Goal: Information Seeking & Learning: Learn about a topic

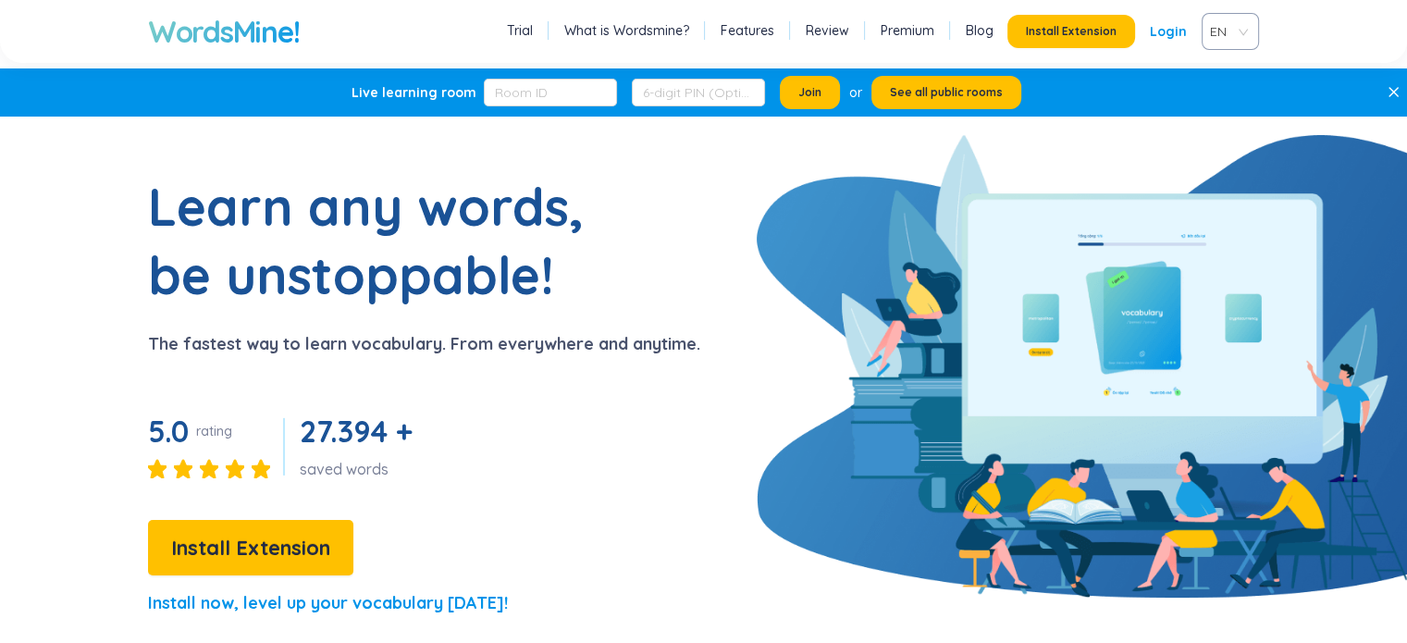
click at [1173, 26] on link "Login" at bounding box center [1168, 31] width 37 height 33
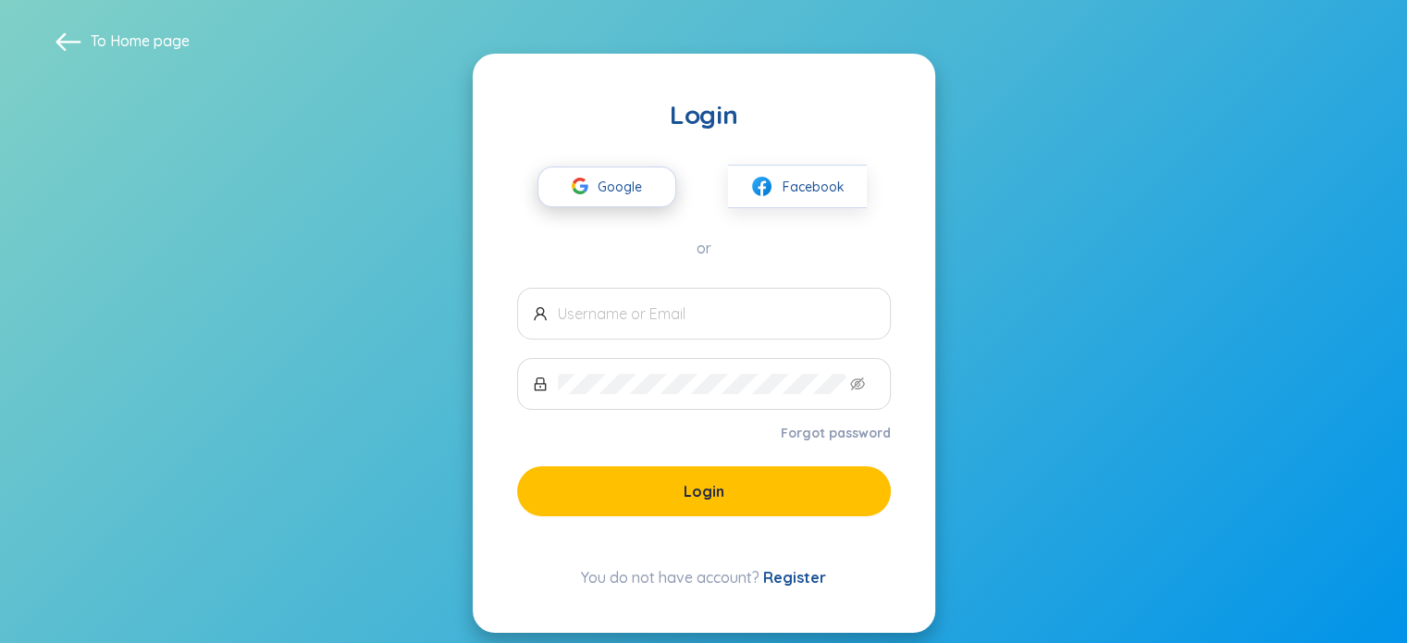
click at [652, 166] on button "Google" at bounding box center [606, 186] width 139 height 41
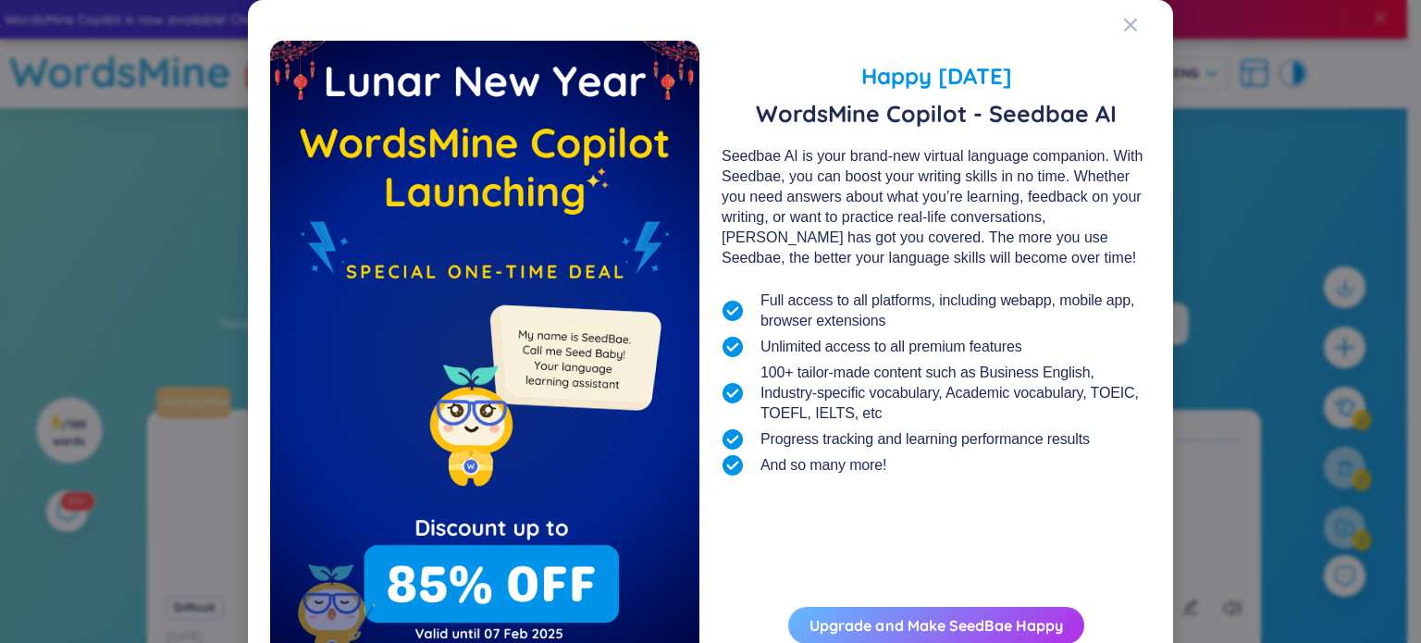
scroll to position [99, 0]
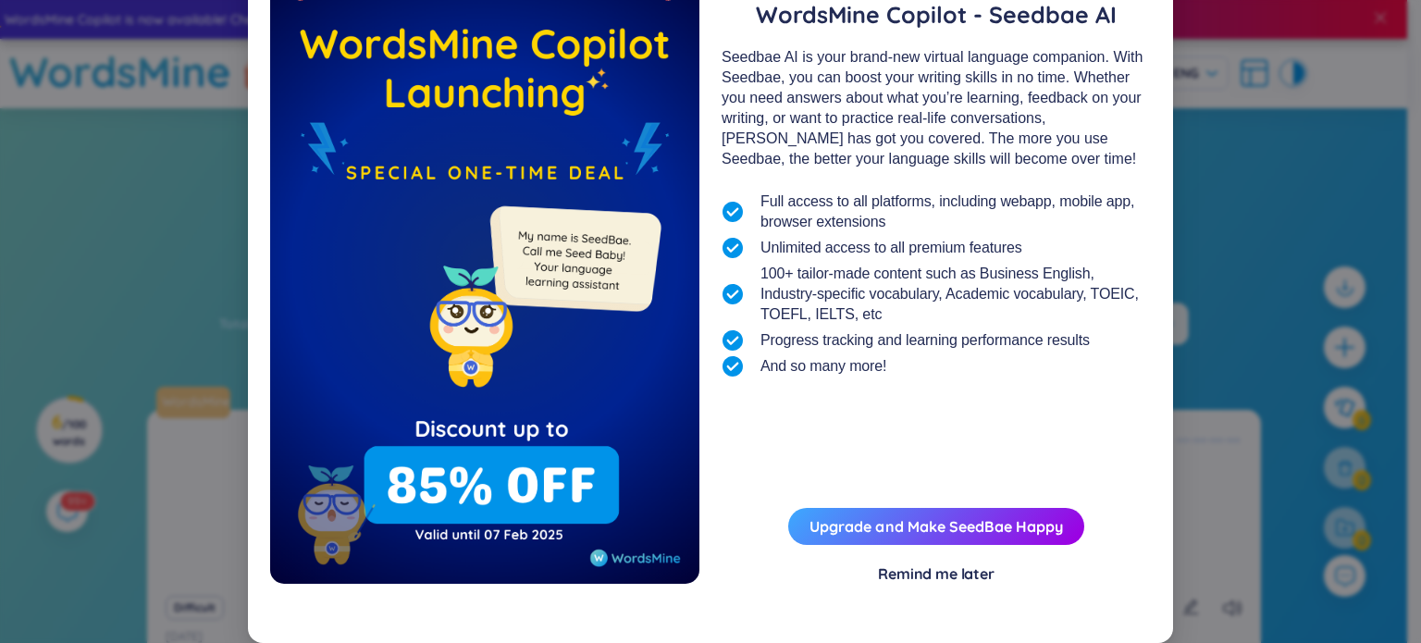
click at [943, 573] on div "Remind me later" at bounding box center [936, 573] width 117 height 20
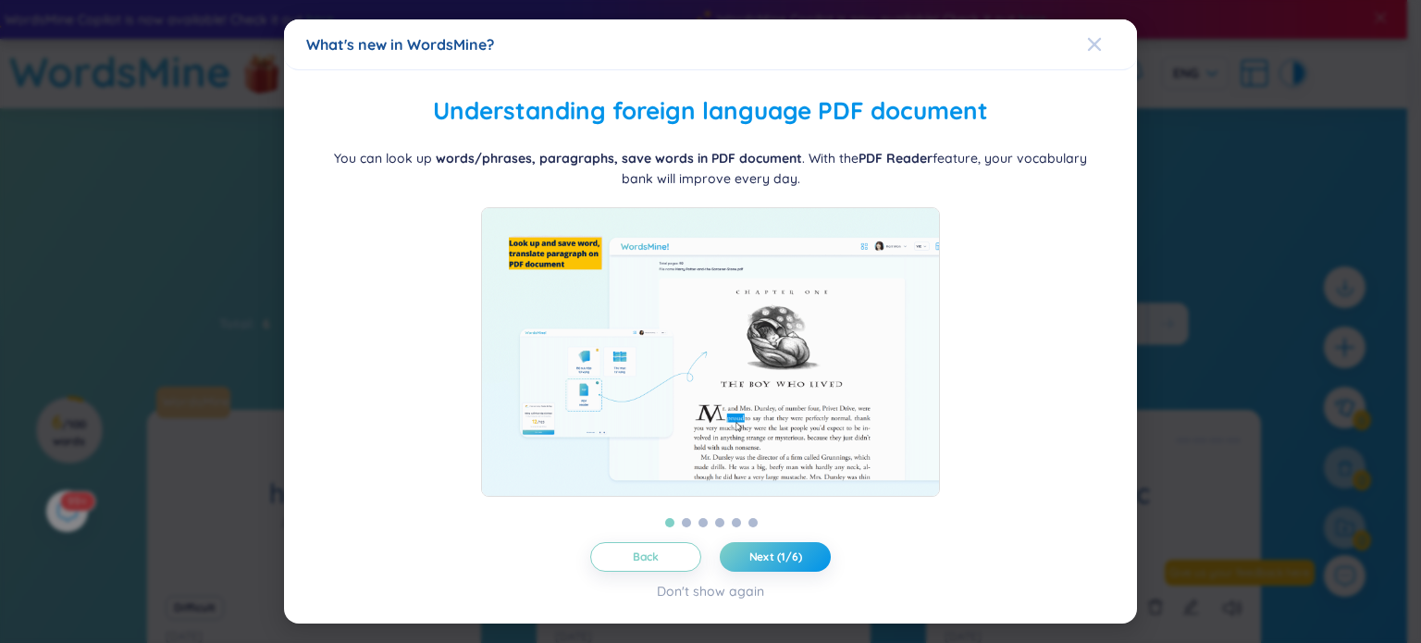
click at [1099, 37] on icon "Close" at bounding box center [1094, 44] width 15 height 15
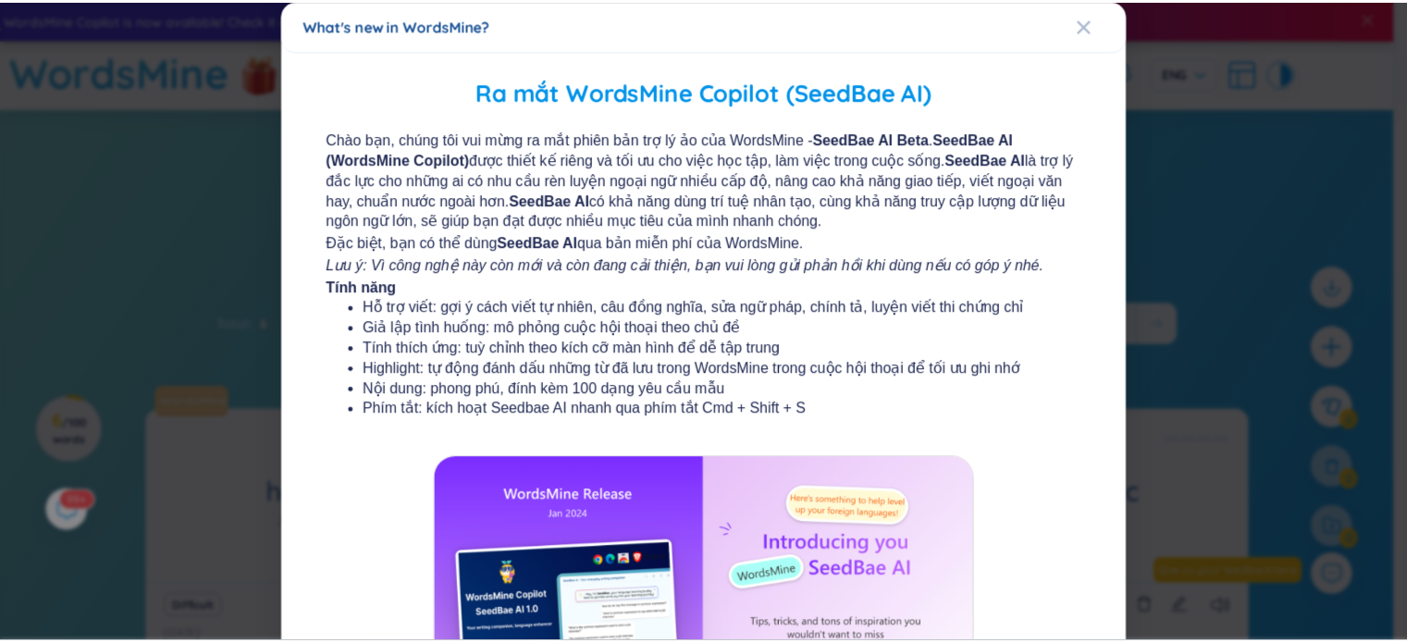
scroll to position [0, 0]
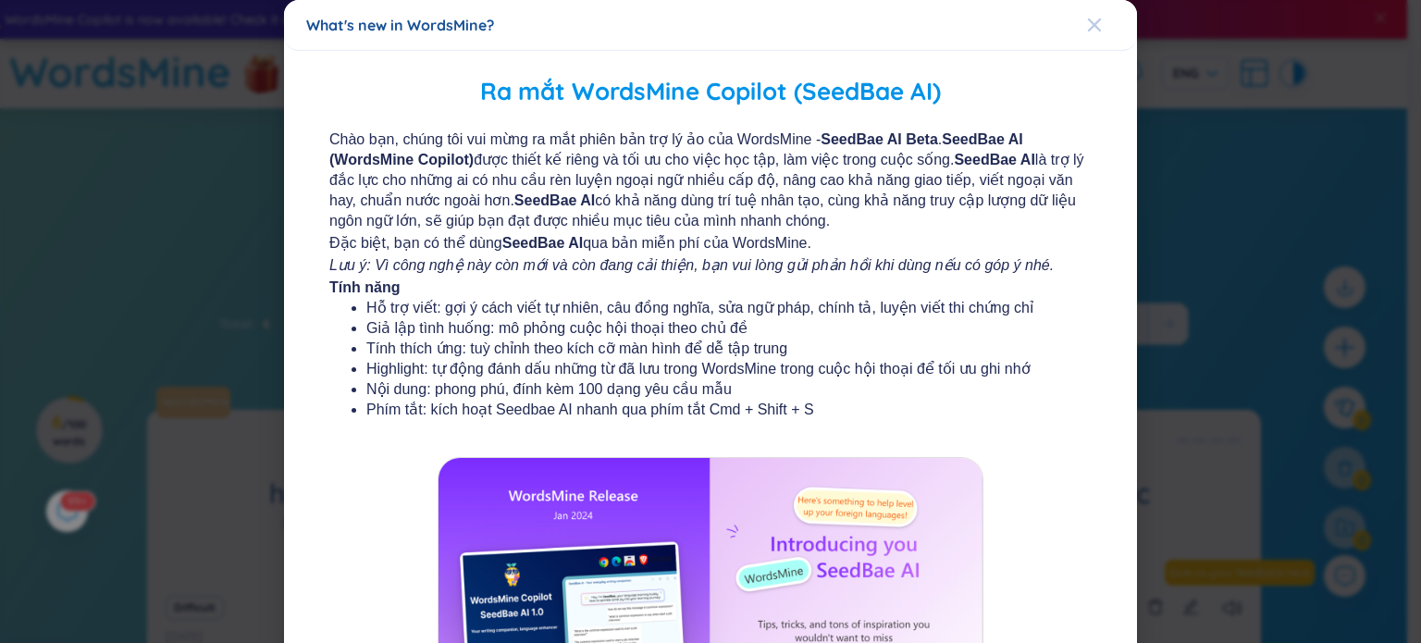
click at [1088, 25] on icon "Close" at bounding box center [1094, 24] width 13 height 13
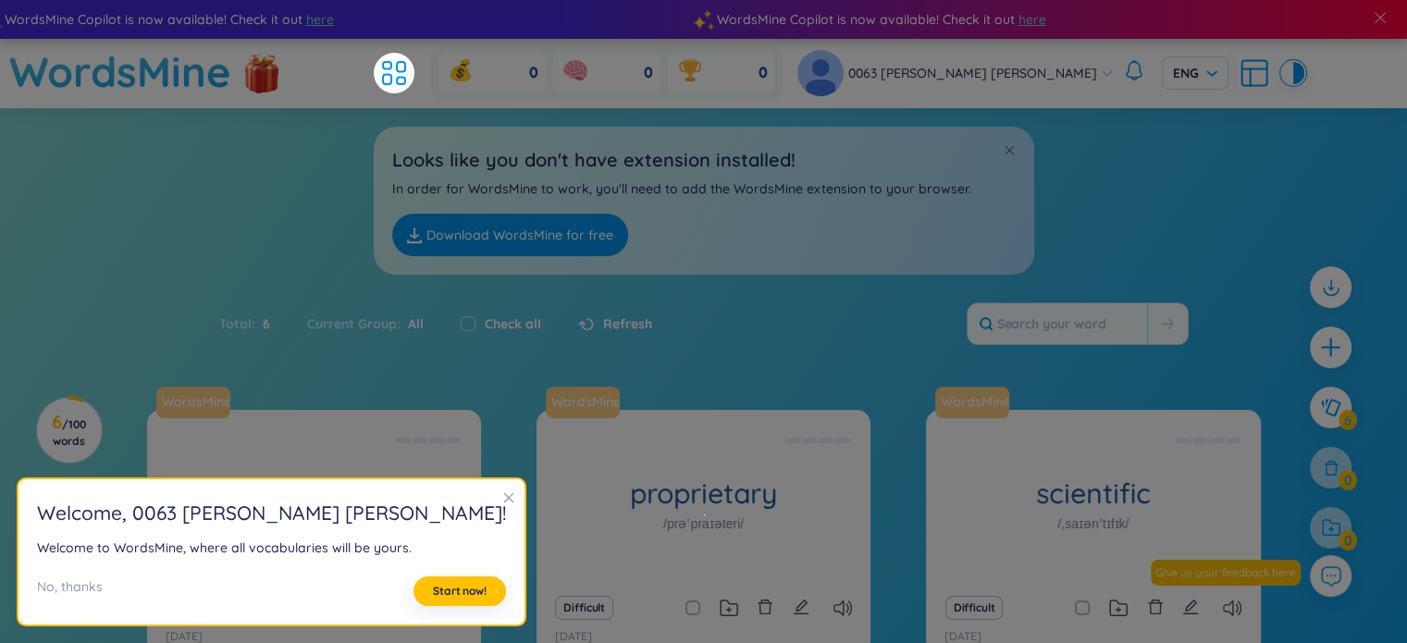
scroll to position [384, 0]
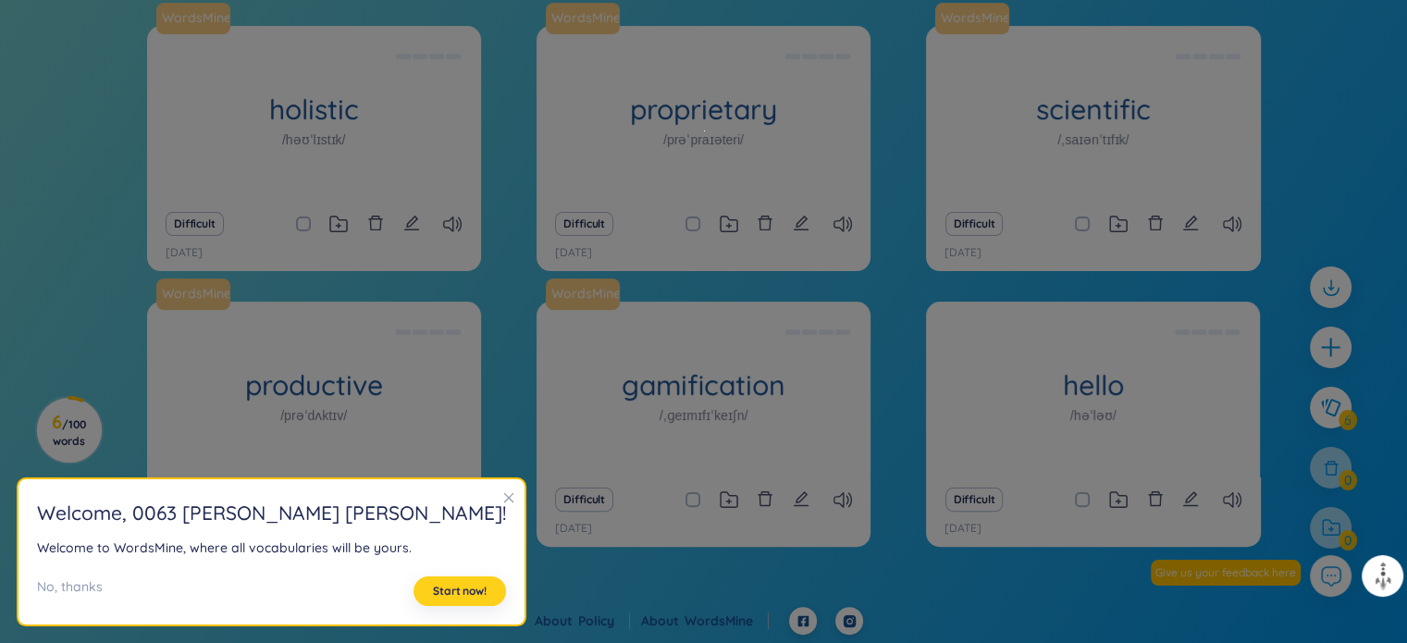
click at [413, 576] on button "Start now!" at bounding box center [459, 591] width 92 height 30
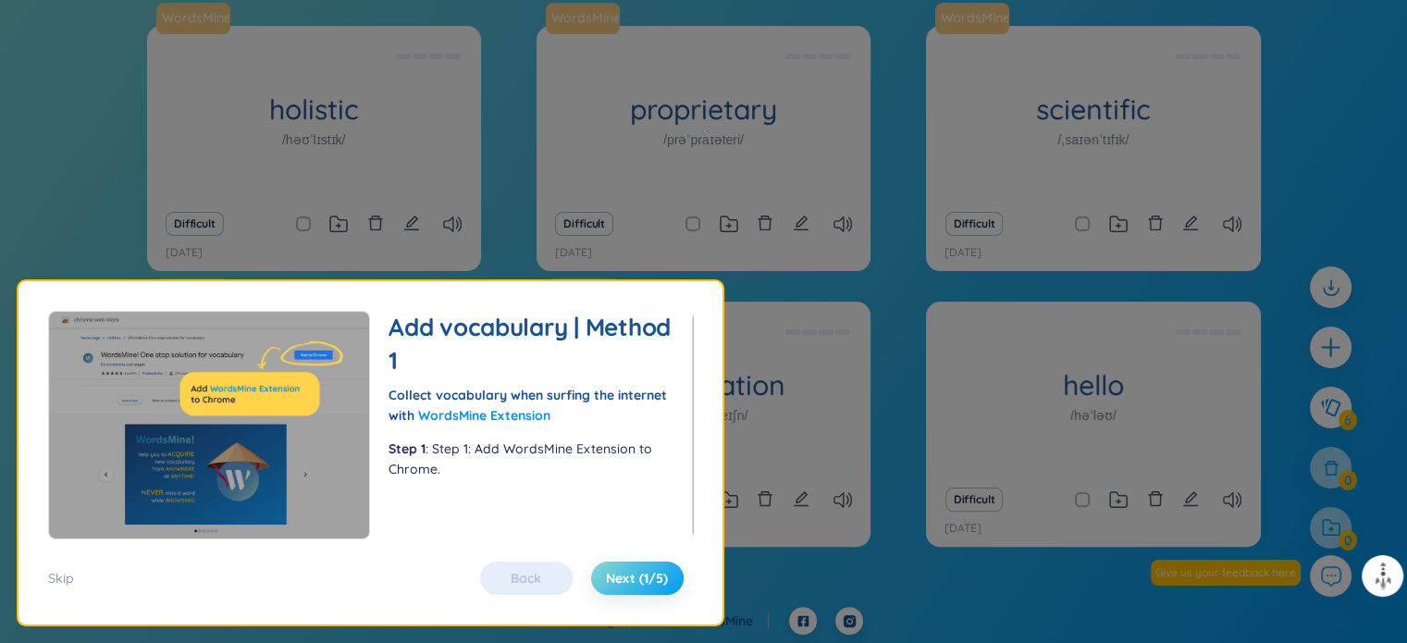
click at [645, 571] on span "Next (1/5)" at bounding box center [637, 578] width 62 height 18
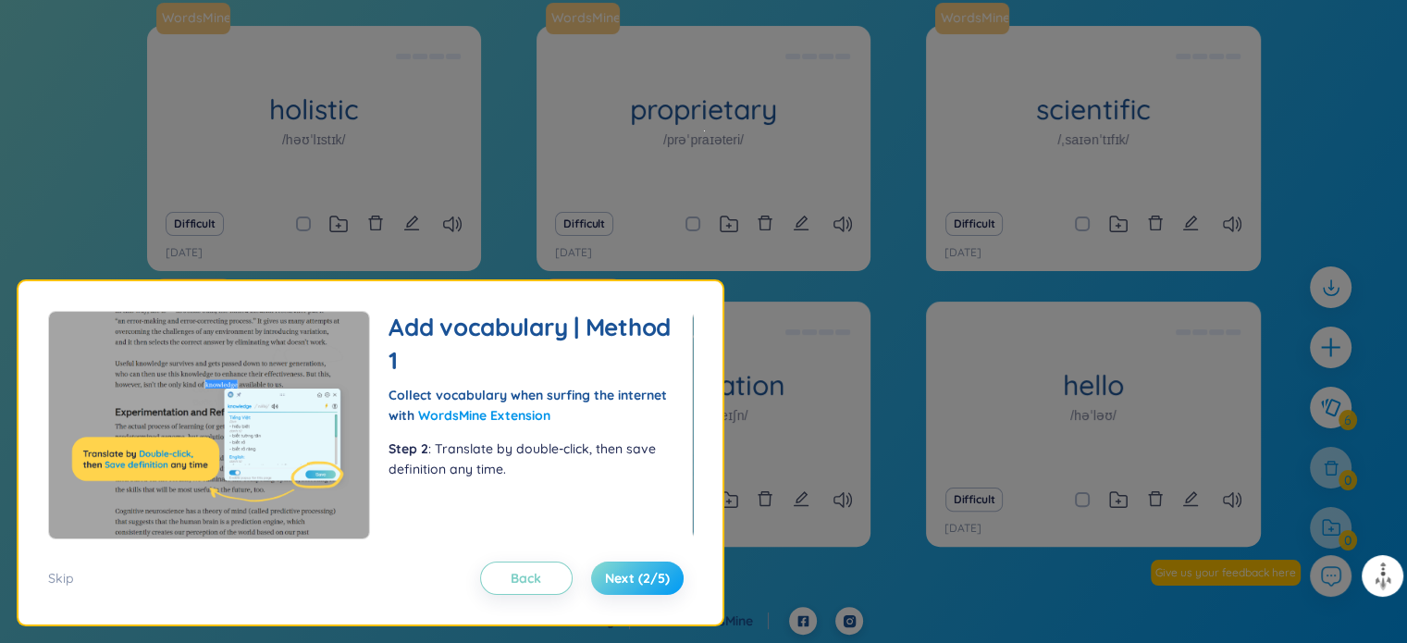
click at [645, 571] on span "Next (2/5)" at bounding box center [637, 578] width 65 height 18
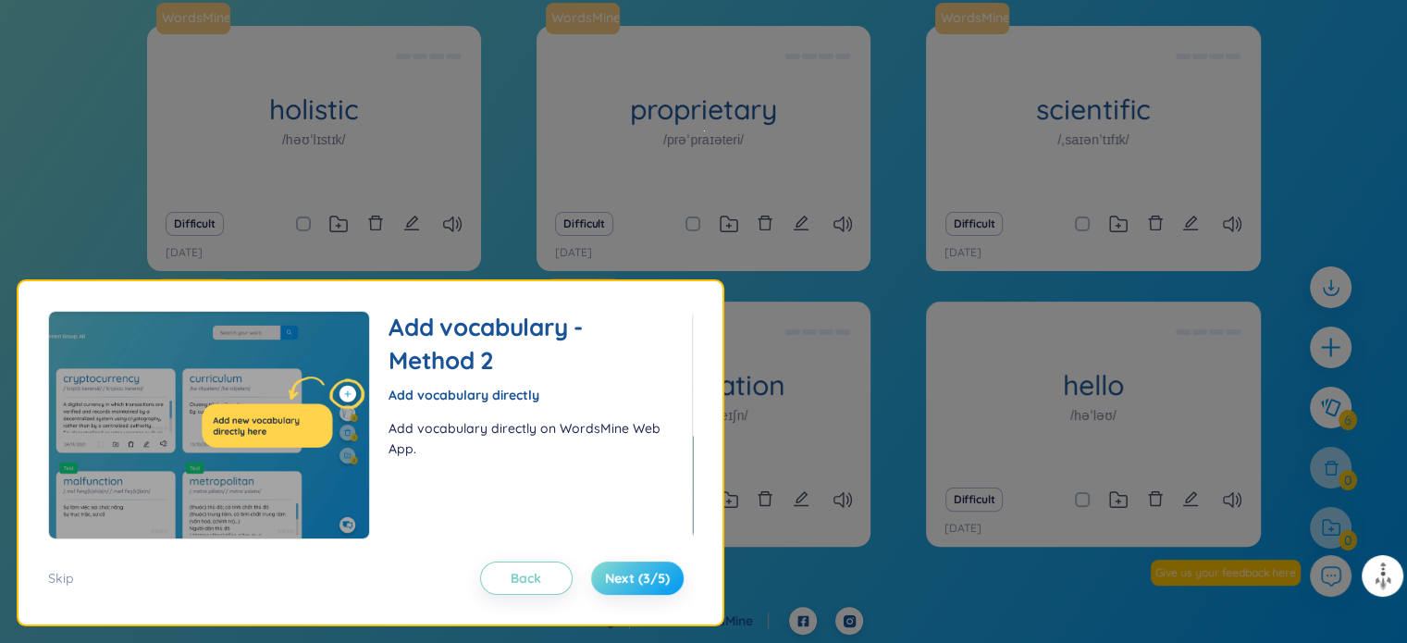
click at [645, 571] on span "Next (3/5)" at bounding box center [637, 578] width 65 height 18
drag, startPoint x: 499, startPoint y: 558, endPoint x: 507, endPoint y: 571, distance: 14.9
click at [504, 569] on div "Skip Back Next (3/5)" at bounding box center [370, 566] width 645 height 55
drag, startPoint x: 516, startPoint y: 580, endPoint x: 588, endPoint y: 574, distance: 72.4
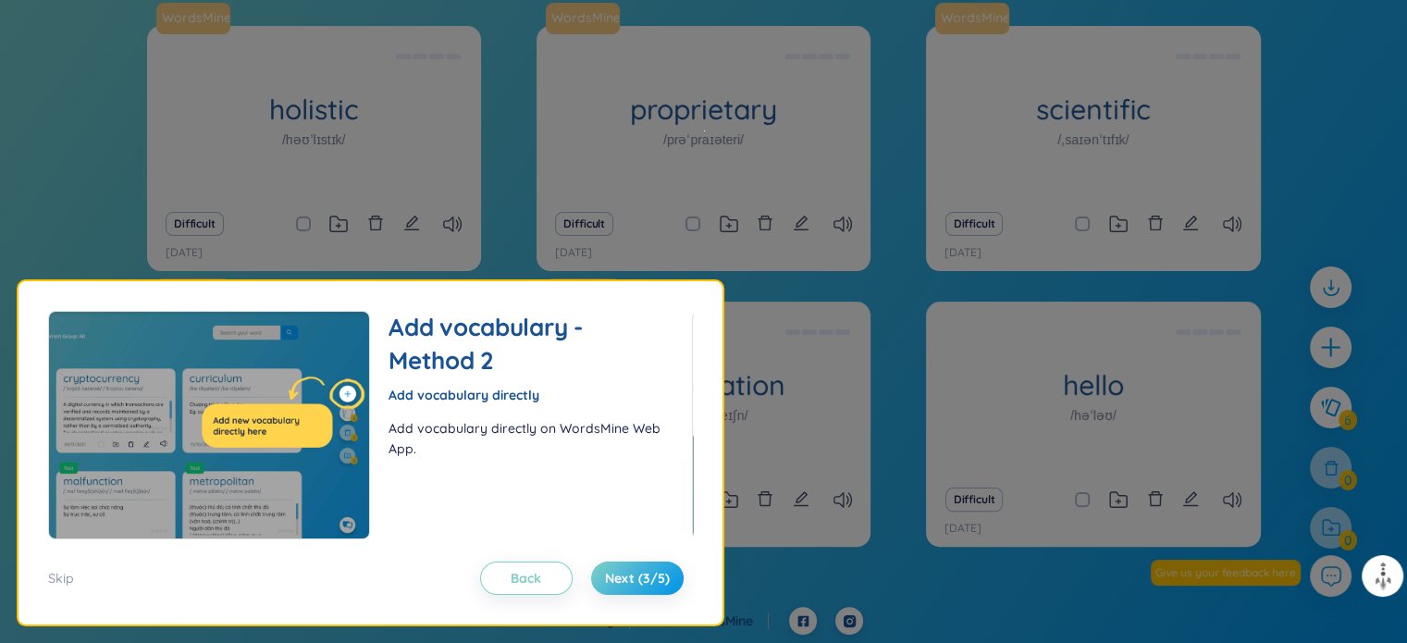
click at [580, 575] on div "Back Next (3/5)" at bounding box center [582, 577] width 222 height 33
click at [636, 574] on span "Next (3/5)" at bounding box center [637, 578] width 65 height 18
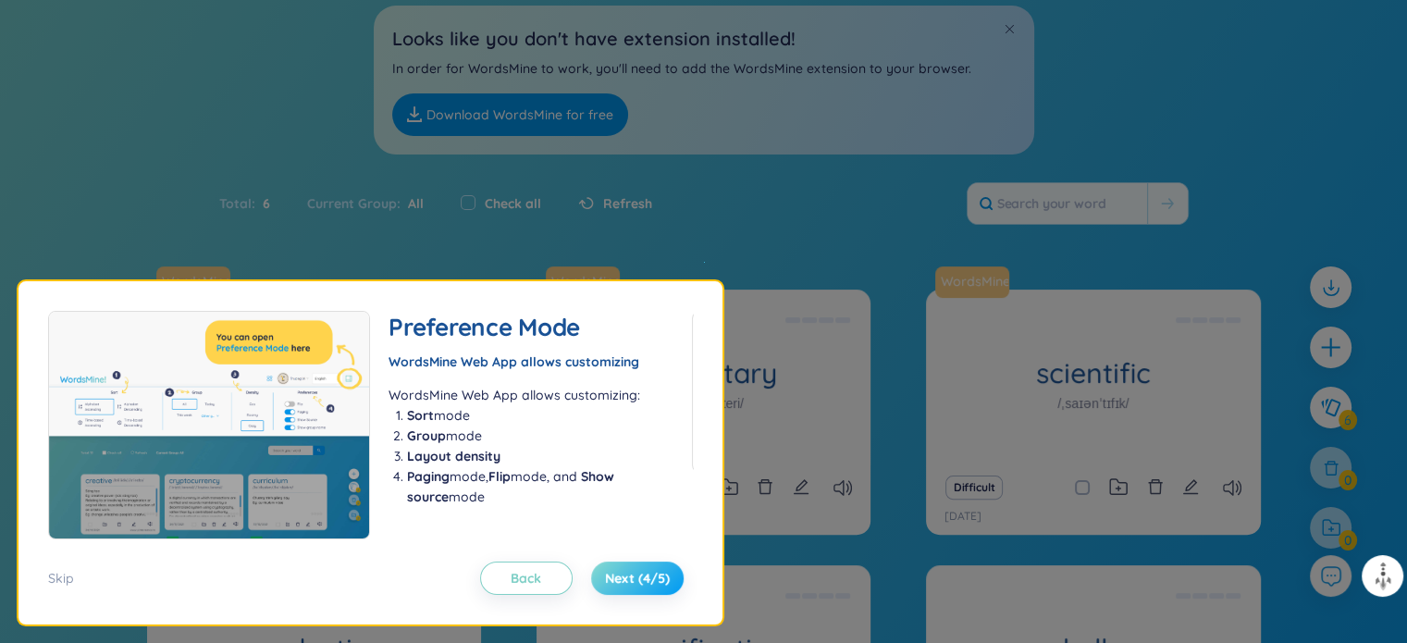
scroll to position [0, 0]
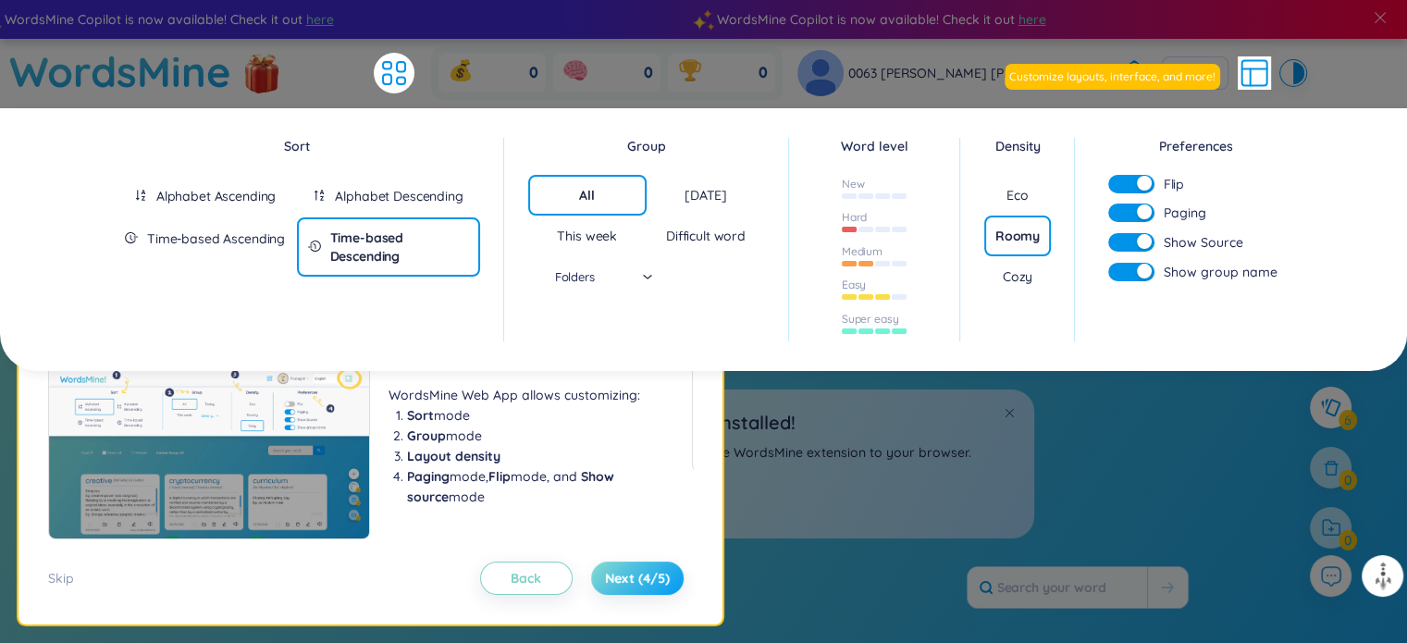
click at [636, 574] on span "Next (4/5)" at bounding box center [637, 578] width 65 height 18
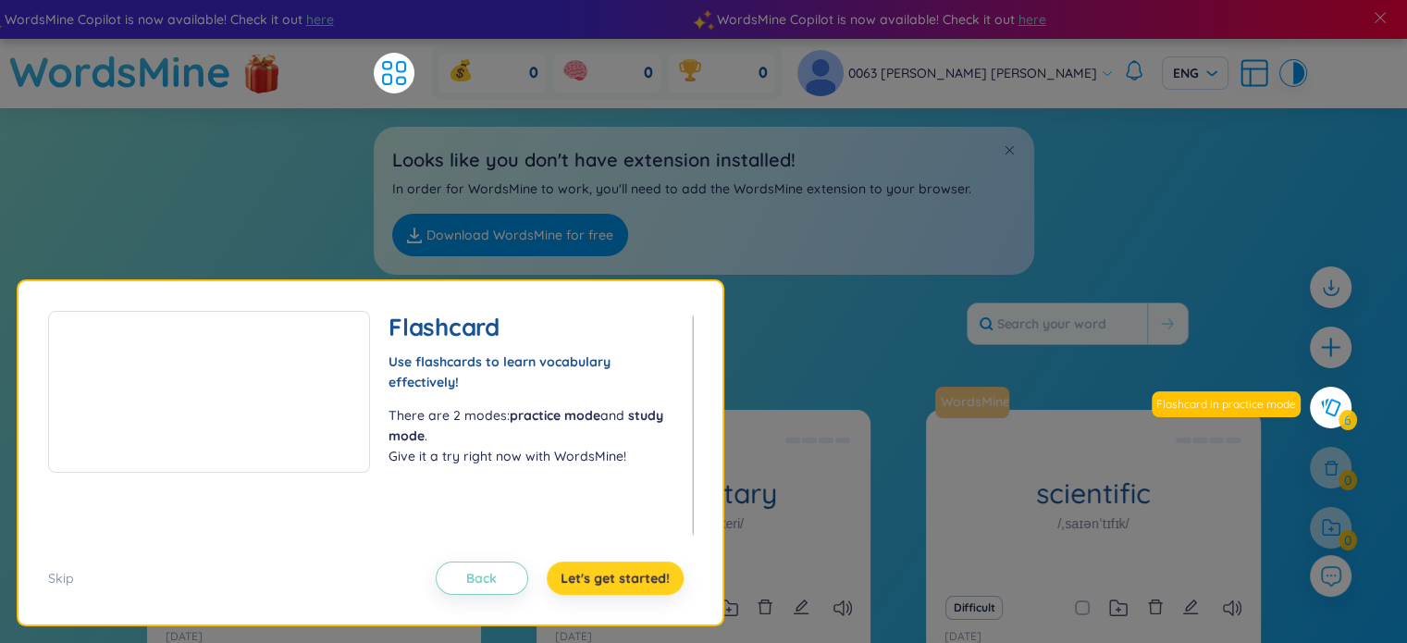
click at [636, 574] on span "Let's get started!" at bounding box center [615, 578] width 109 height 18
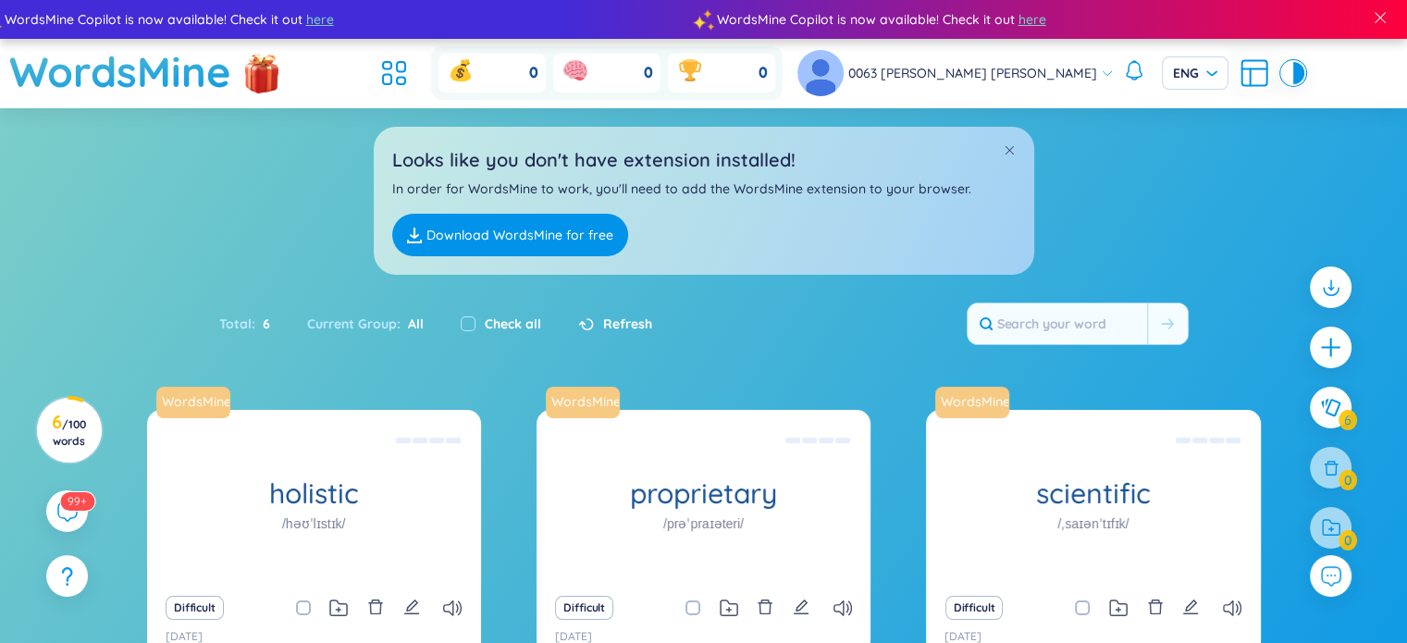
scroll to position [246, 0]
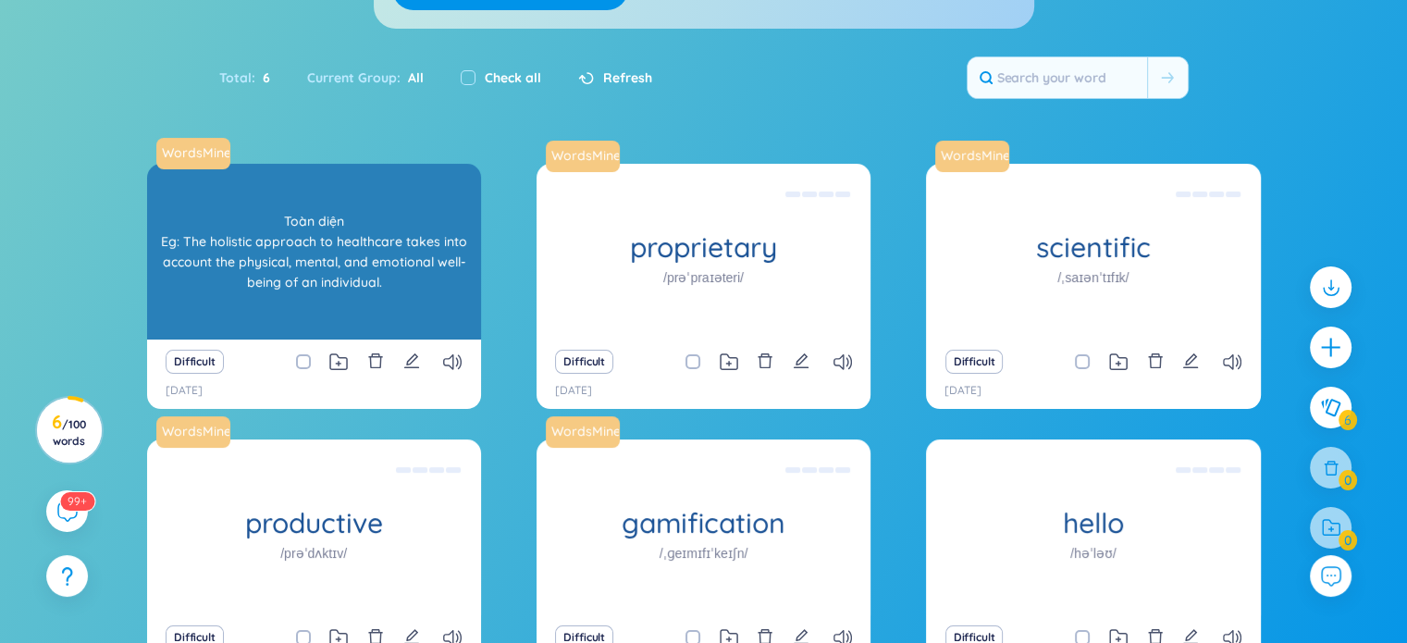
click at [301, 272] on div "holistic /həʊˈlɪstɪk/ Toàn diện Eg: The holistic approach to healthcare takes i…" at bounding box center [314, 252] width 334 height 176
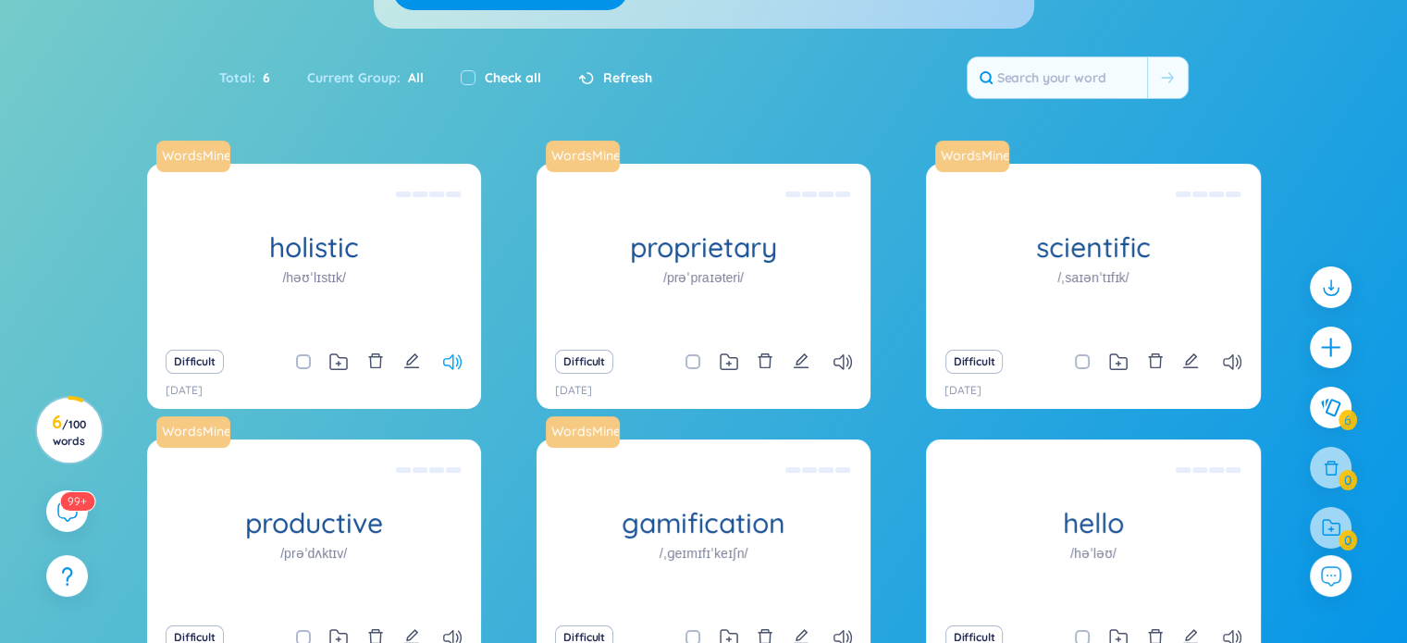
click at [451, 365] on icon at bounding box center [452, 362] width 18 height 16
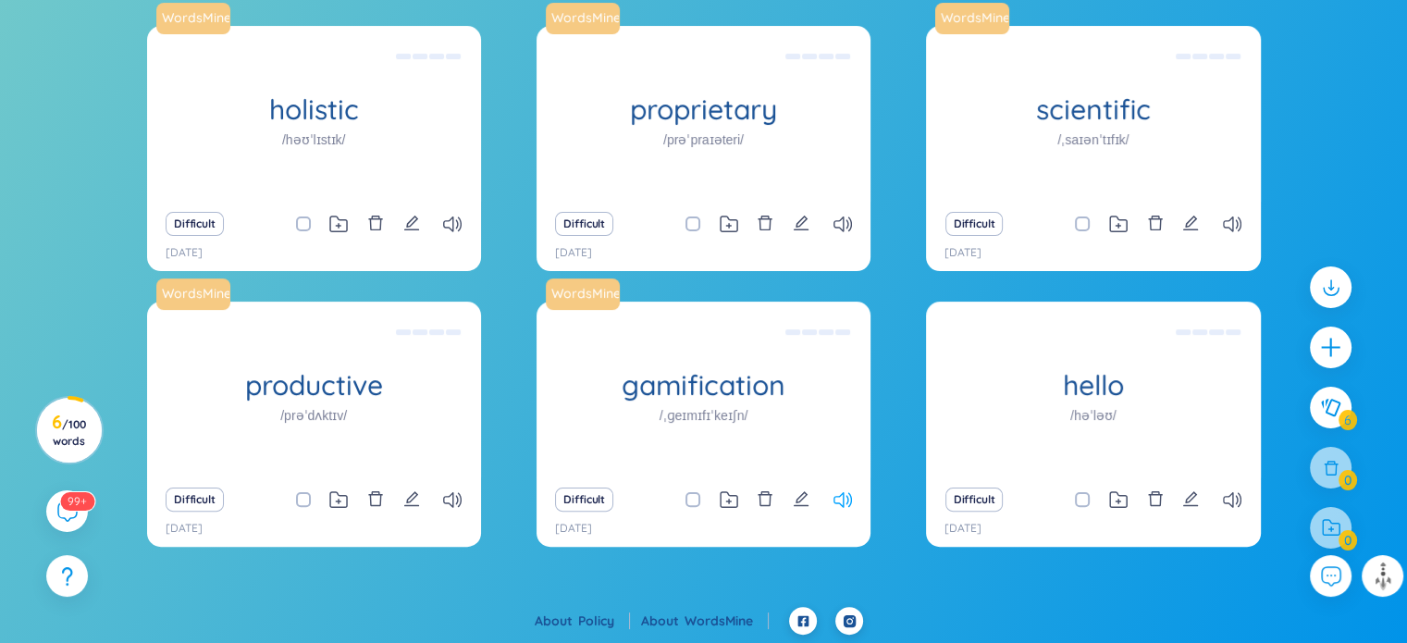
click at [837, 495] on icon at bounding box center [842, 500] width 18 height 16
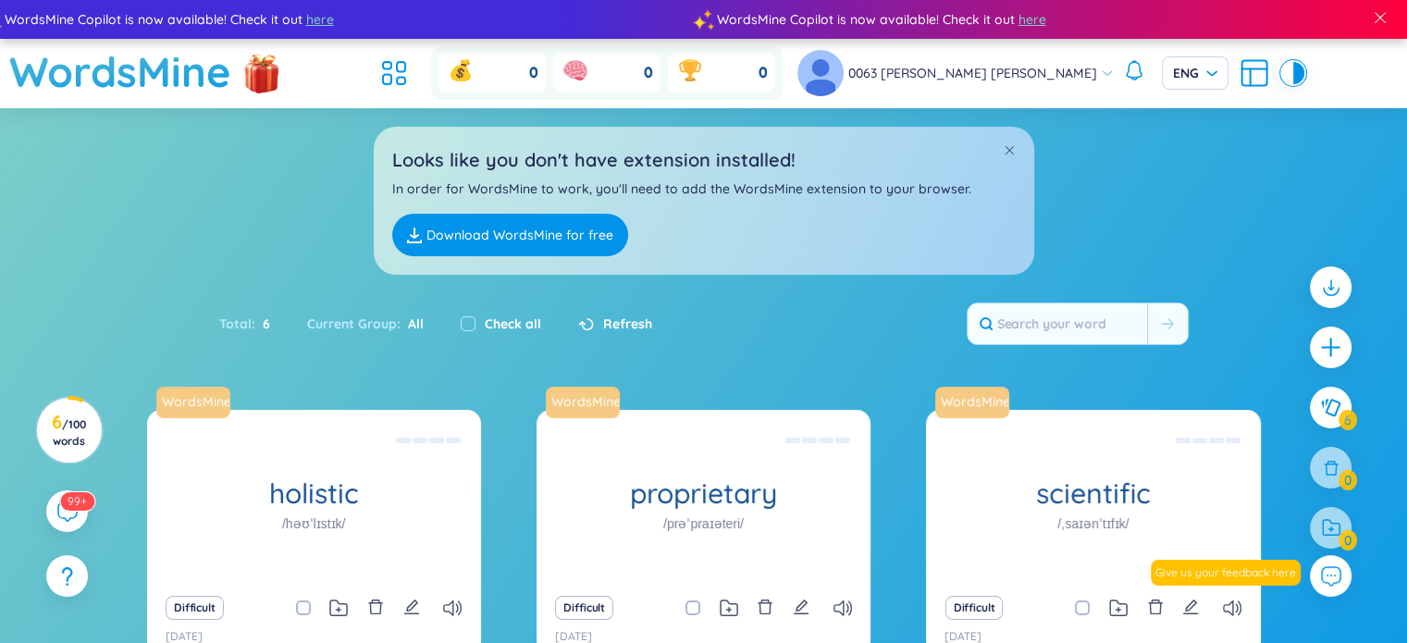
click at [894, 189] on p "In order for WordsMine to work, you'll need to add the WordsMine extension to y…" at bounding box center [703, 189] width 623 height 20
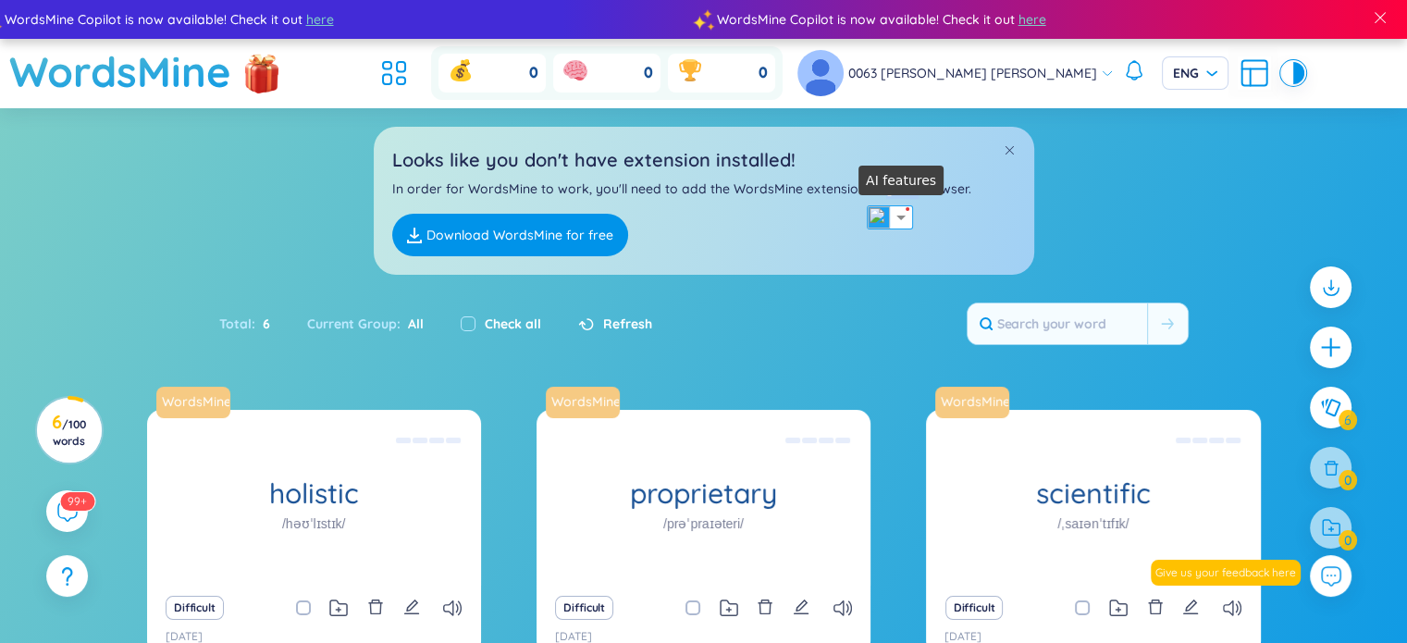
click at [902, 214] on img at bounding box center [901, 217] width 22 height 22
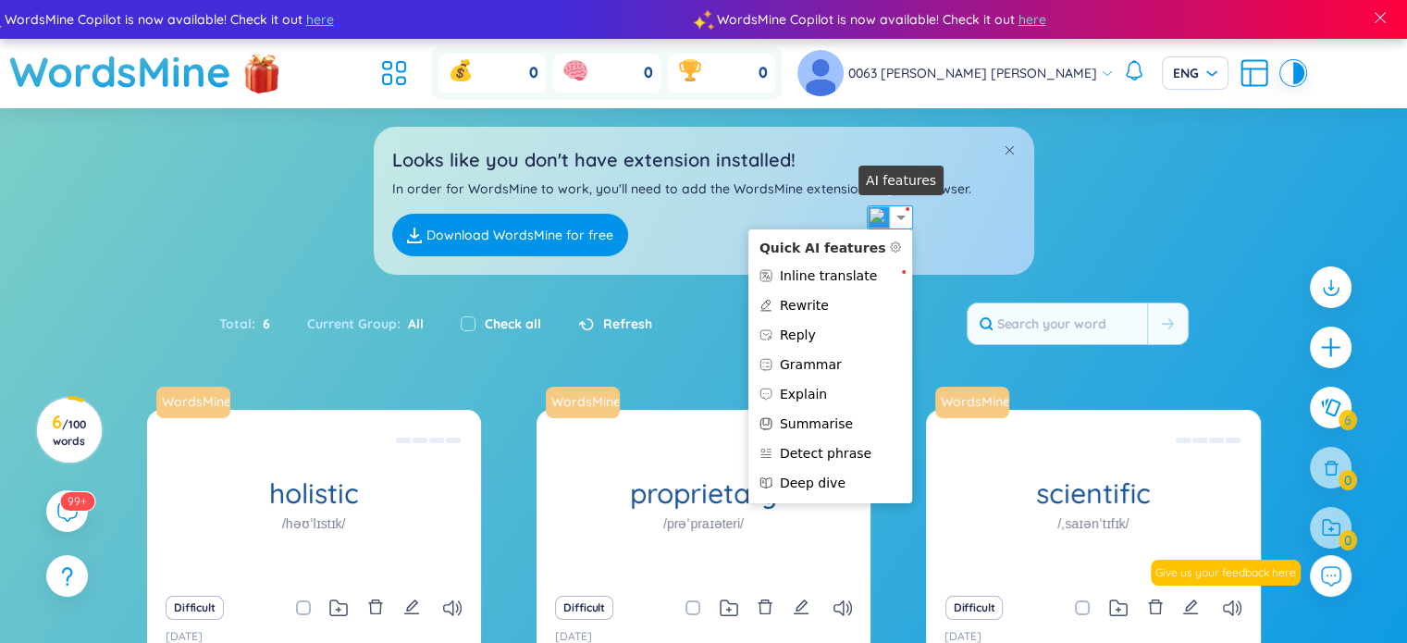
click at [902, 214] on img at bounding box center [901, 217] width 22 height 22
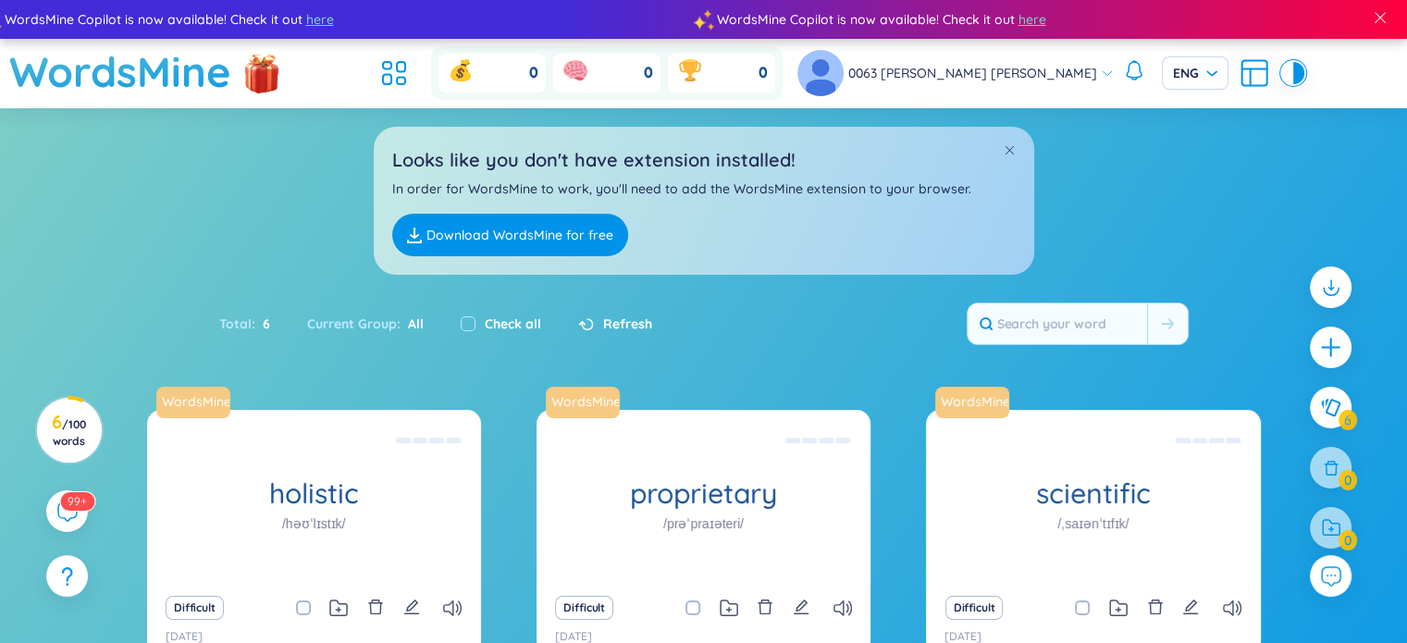
click at [932, 187] on p "In order for WordsMine to work, you'll need to add the WordsMine extension to y…" at bounding box center [703, 189] width 623 height 20
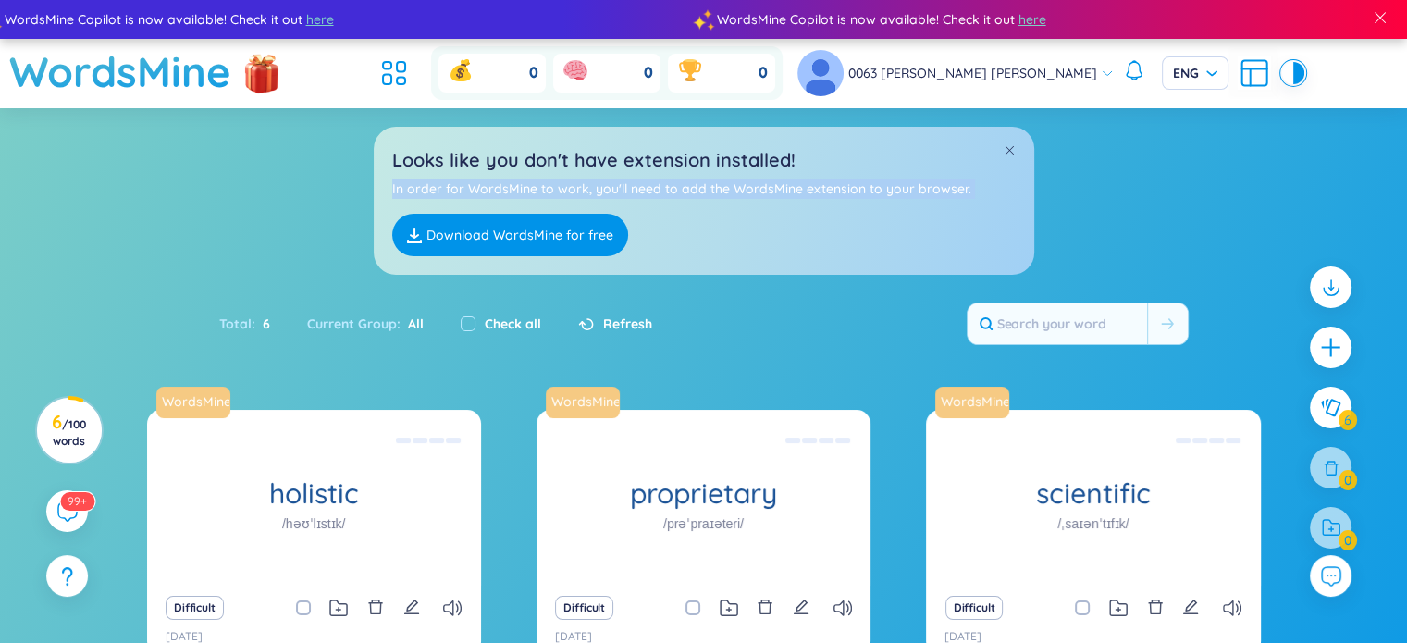
click at [932, 187] on p "In order for WordsMine to work, you'll need to add the WordsMine extension to y…" at bounding box center [703, 189] width 623 height 20
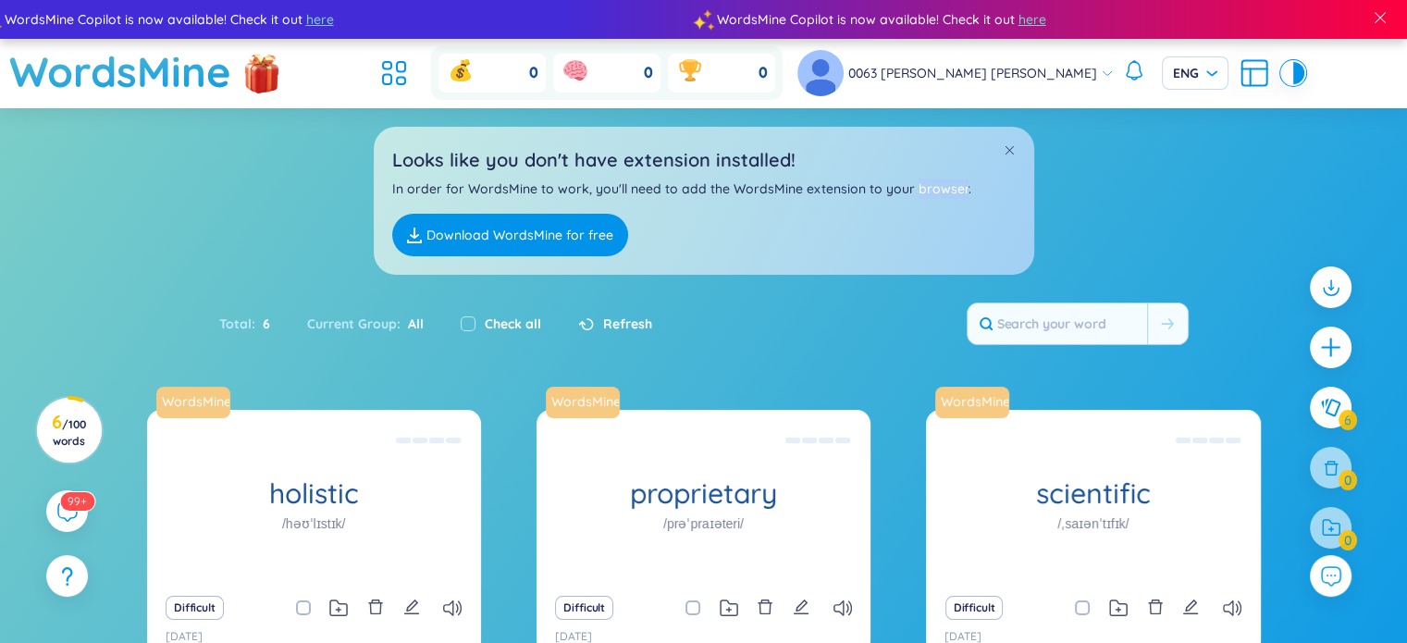
click at [932, 187] on p "In order for WordsMine to work, you'll need to add the WordsMine extension to y…" at bounding box center [703, 189] width 623 height 20
drag, startPoint x: 932, startPoint y: 187, endPoint x: 832, endPoint y: 251, distance: 118.5
click at [832, 251] on div "Looks like you don't have extension installed! In order for WordsMine to work, …" at bounding box center [704, 201] width 660 height 148
click at [1333, 343] on icon "plus" at bounding box center [1331, 348] width 26 height 26
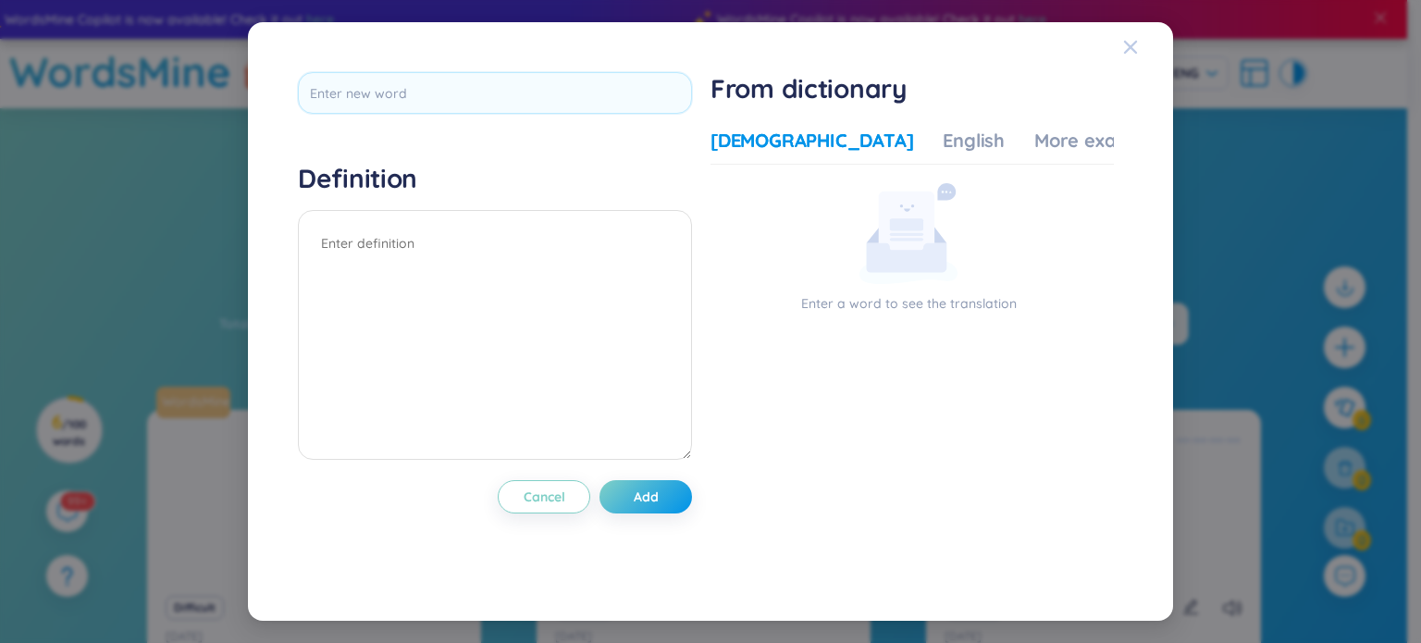
click at [1129, 45] on icon "Close" at bounding box center [1130, 47] width 13 height 13
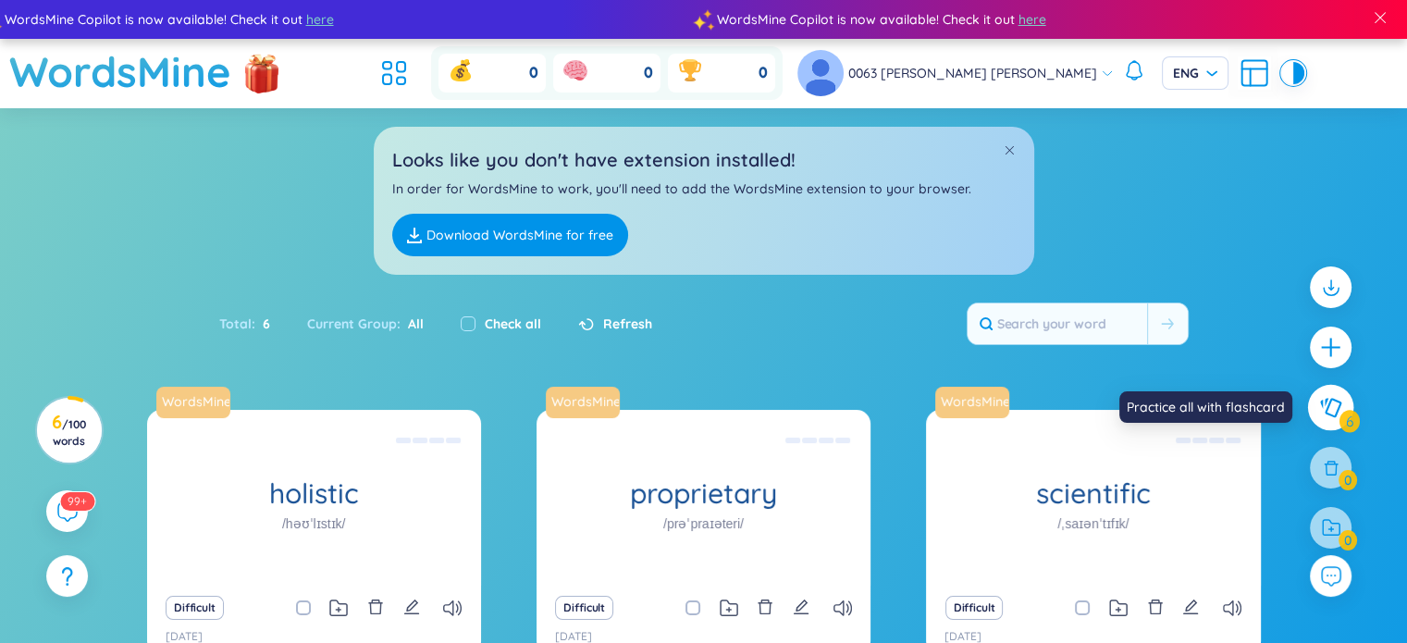
click at [1335, 411] on icon at bounding box center [1330, 408] width 22 height 20
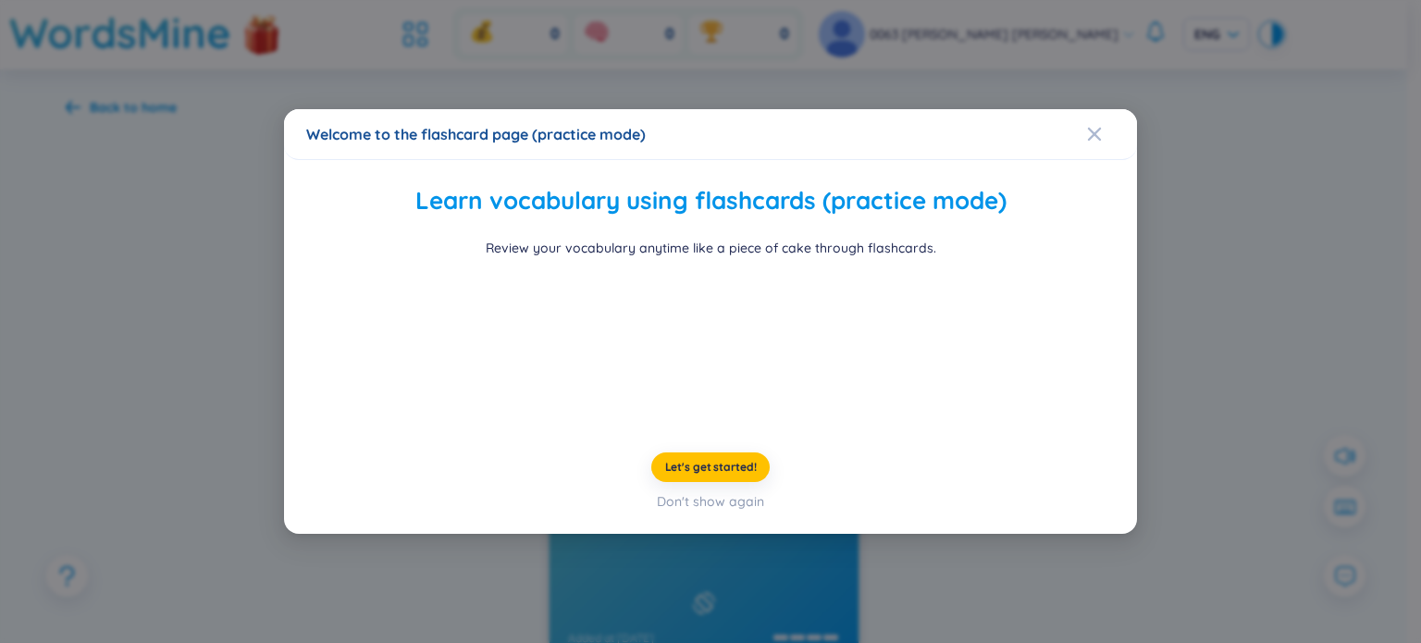
click at [1069, 124] on div "Welcome to the flashcard page (practice mode)" at bounding box center [710, 134] width 808 height 20
click at [1088, 127] on icon "Close" at bounding box center [1094, 133] width 13 height 13
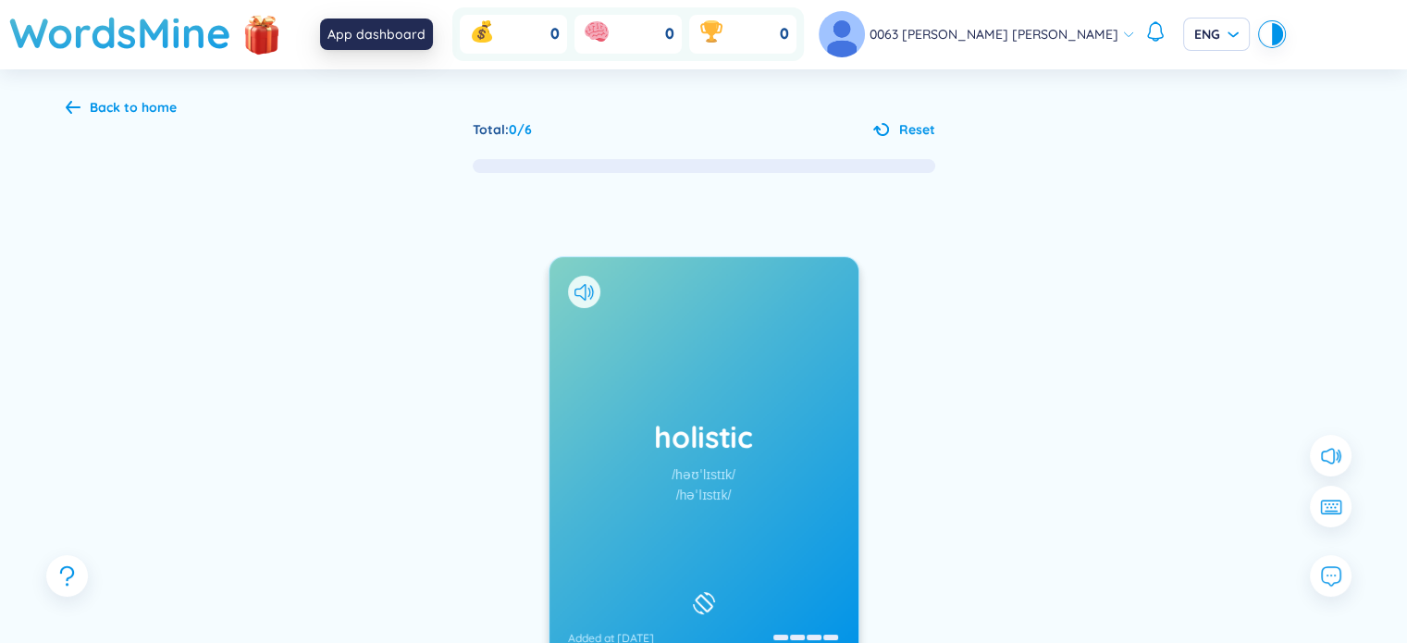
click at [432, 32] on icon at bounding box center [415, 34] width 33 height 33
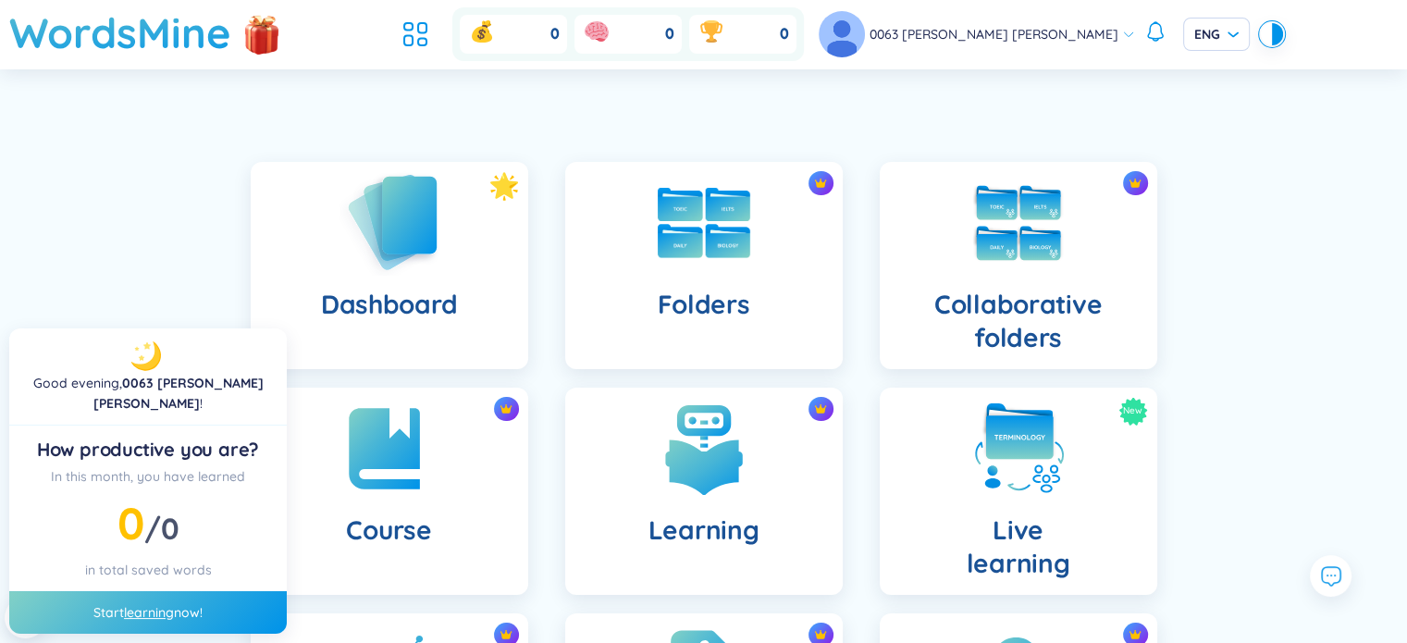
click at [488, 306] on div "Dashboard" at bounding box center [389, 265] width 277 height 207
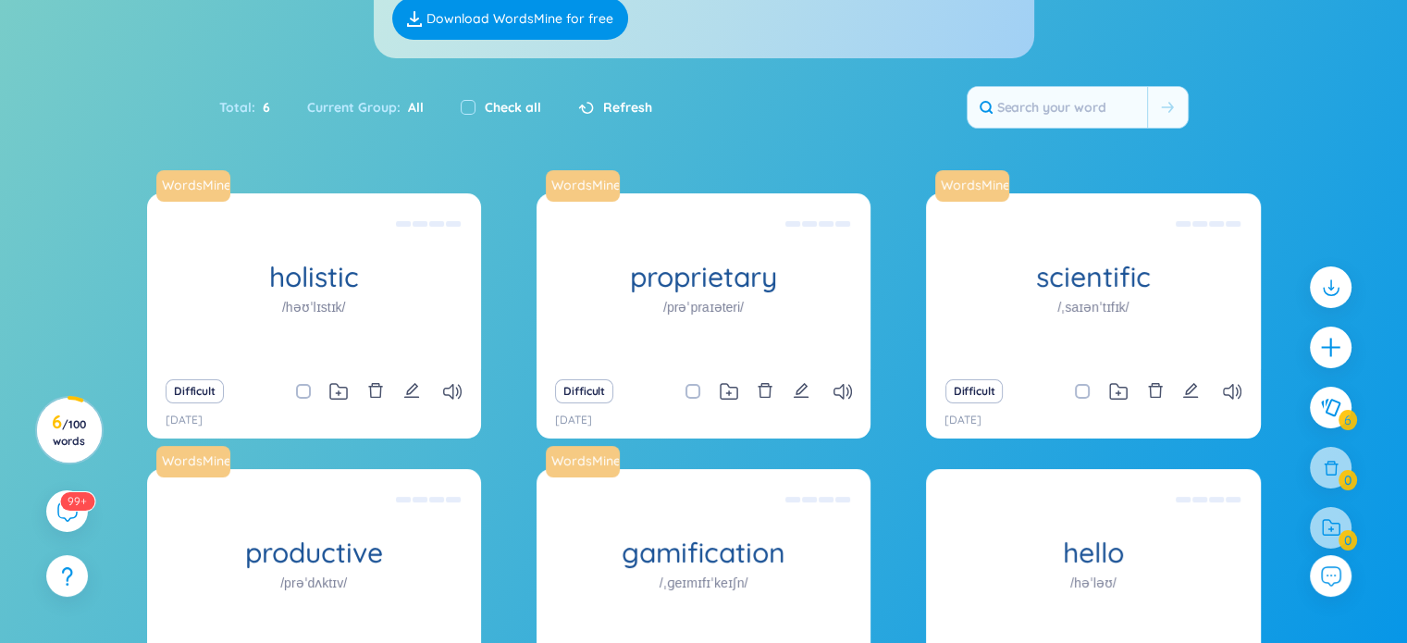
scroll to position [345, 0]
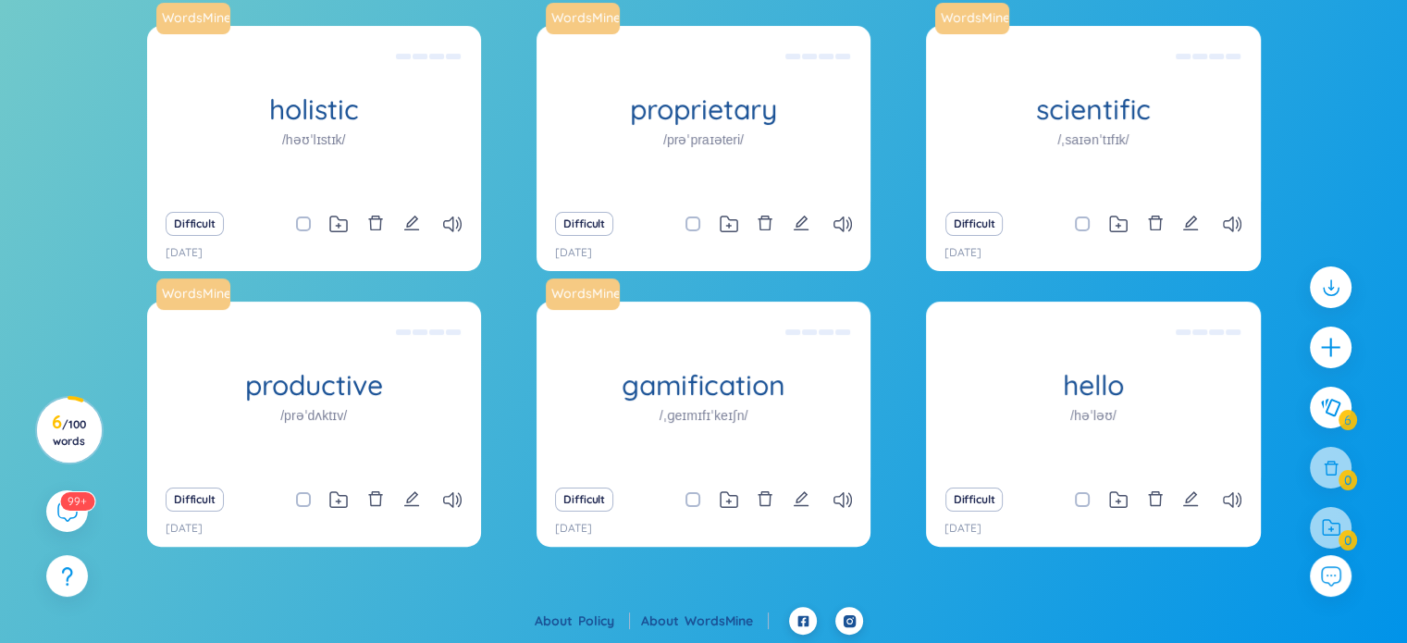
drag, startPoint x: 1325, startPoint y: 349, endPoint x: 1323, endPoint y: 465, distance: 116.6
click at [1323, 465] on div at bounding box center [1331, 416] width 60 height 319
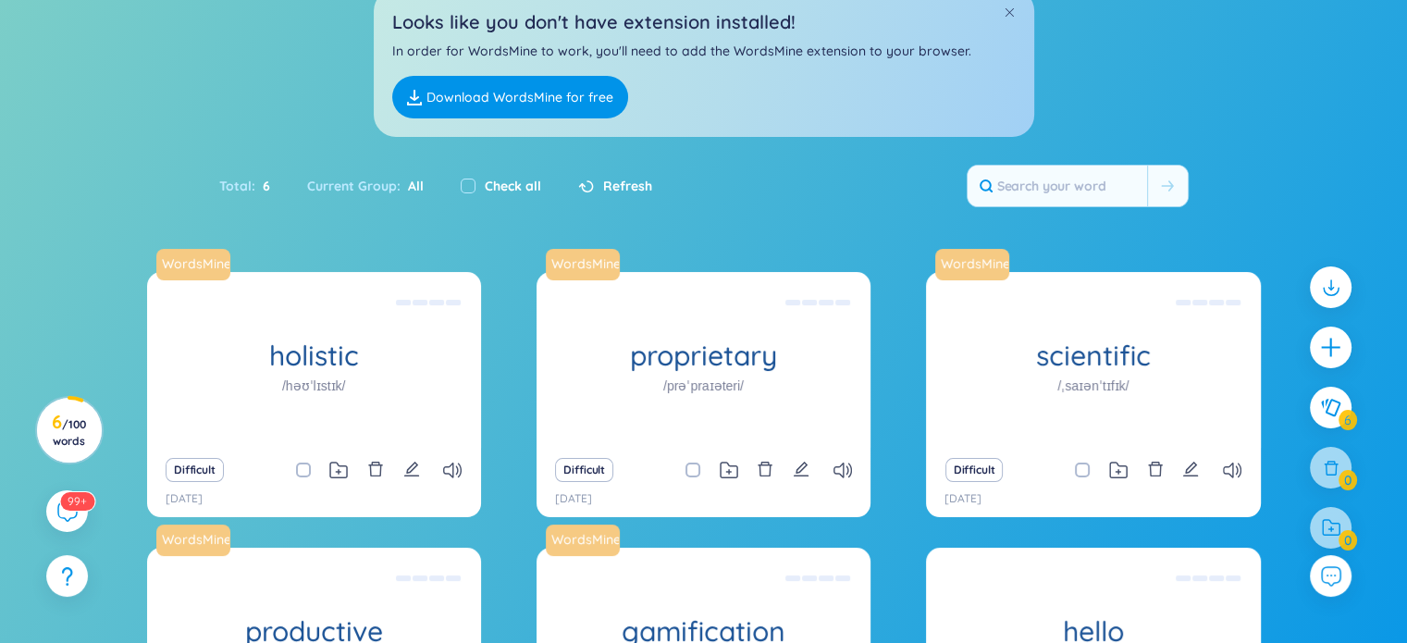
scroll to position [0, 0]
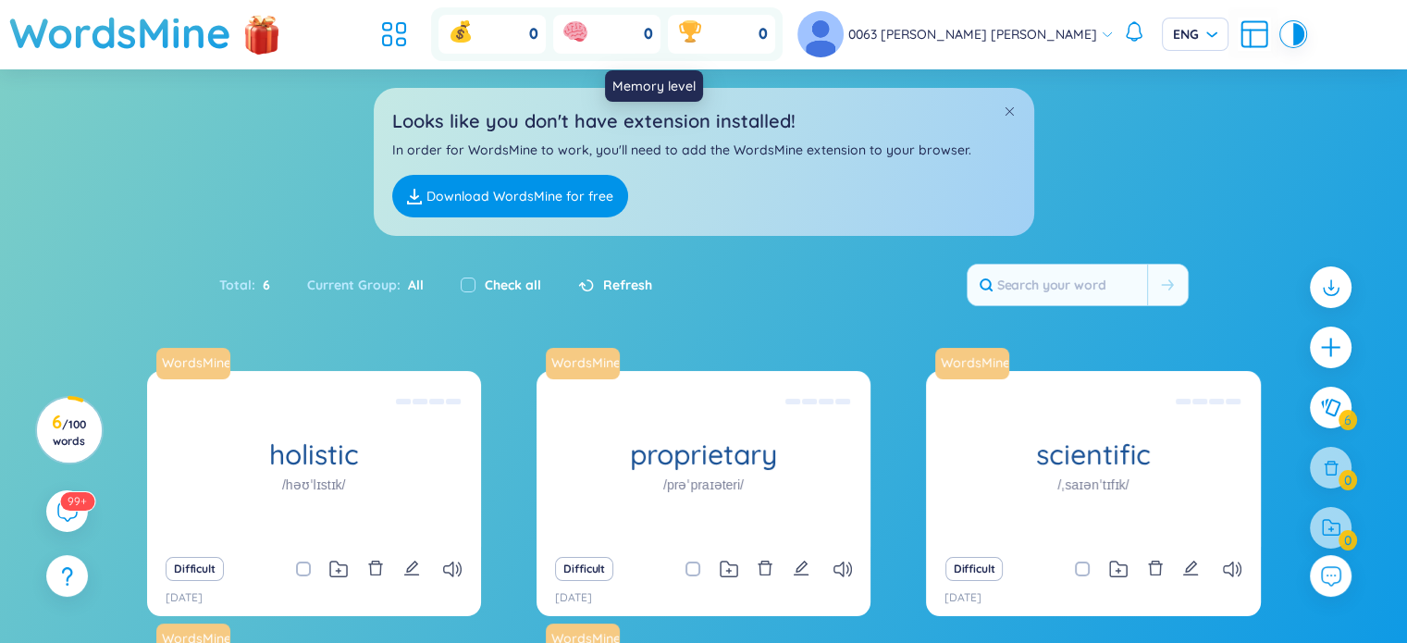
drag, startPoint x: 702, startPoint y: 40, endPoint x: 617, endPoint y: 173, distance: 158.1
click at [660, 43] on div "0" at bounding box center [606, 34] width 107 height 39
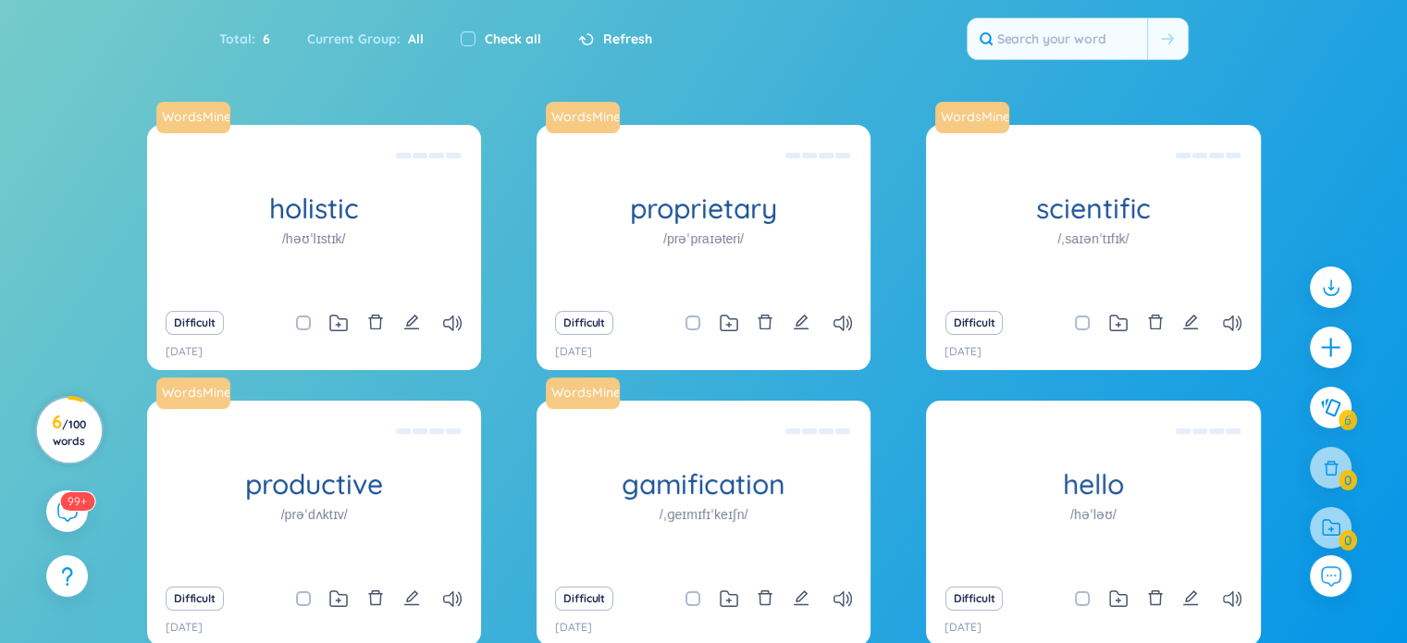
click at [78, 443] on span "/ 100 words" at bounding box center [69, 432] width 33 height 31
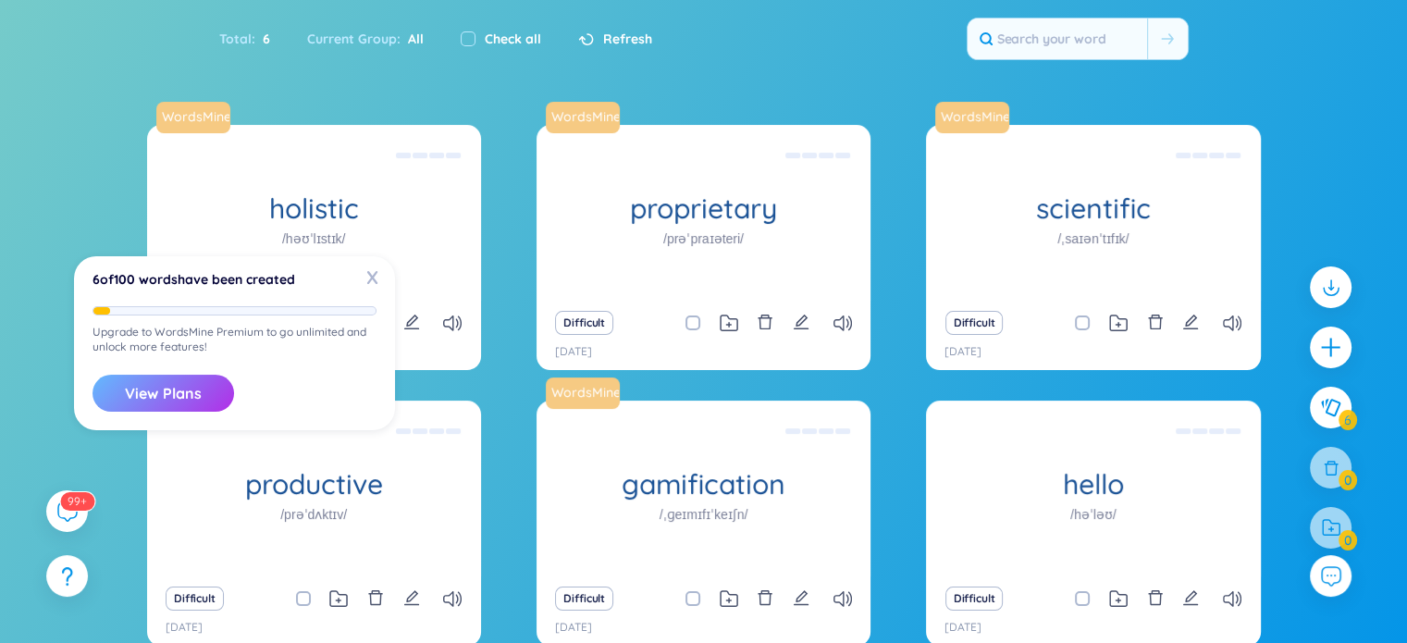
click at [178, 388] on button "View Plans" at bounding box center [163, 393] width 142 height 37
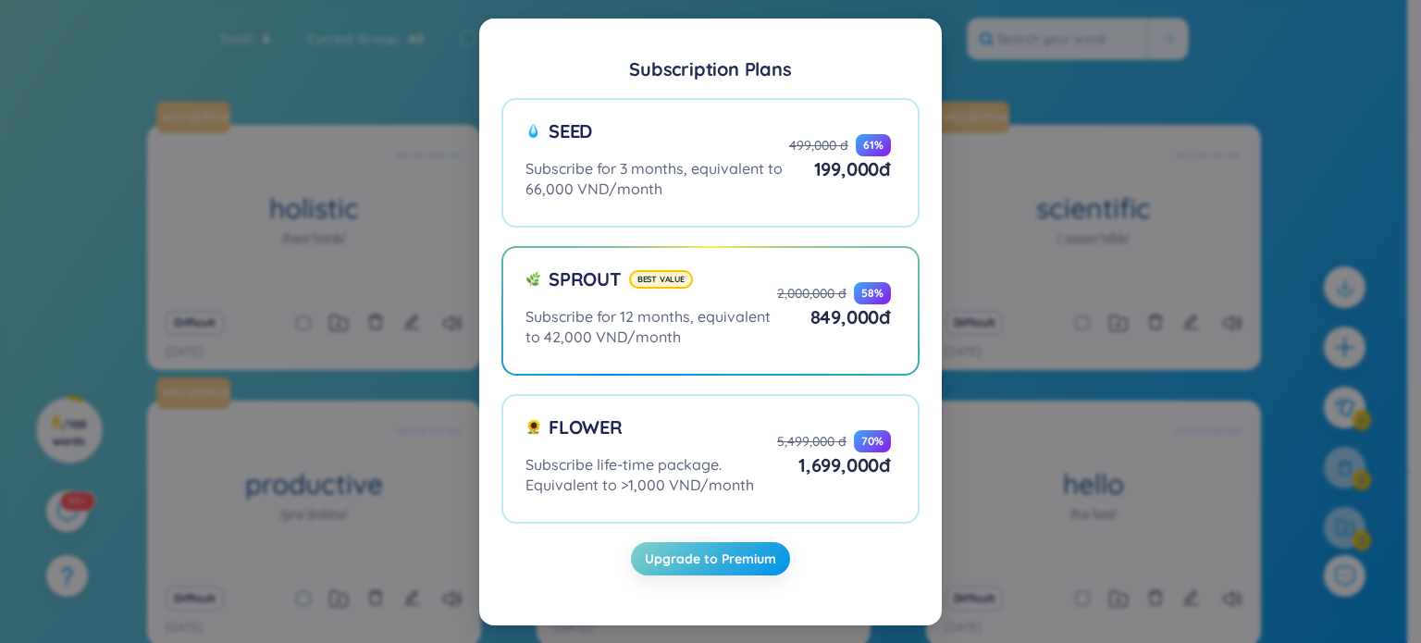
click at [1114, 359] on div "Subscription Plans Seed Subscribe for 3 months, equivalent to 66,000 VND/month …" at bounding box center [710, 321] width 1421 height 643
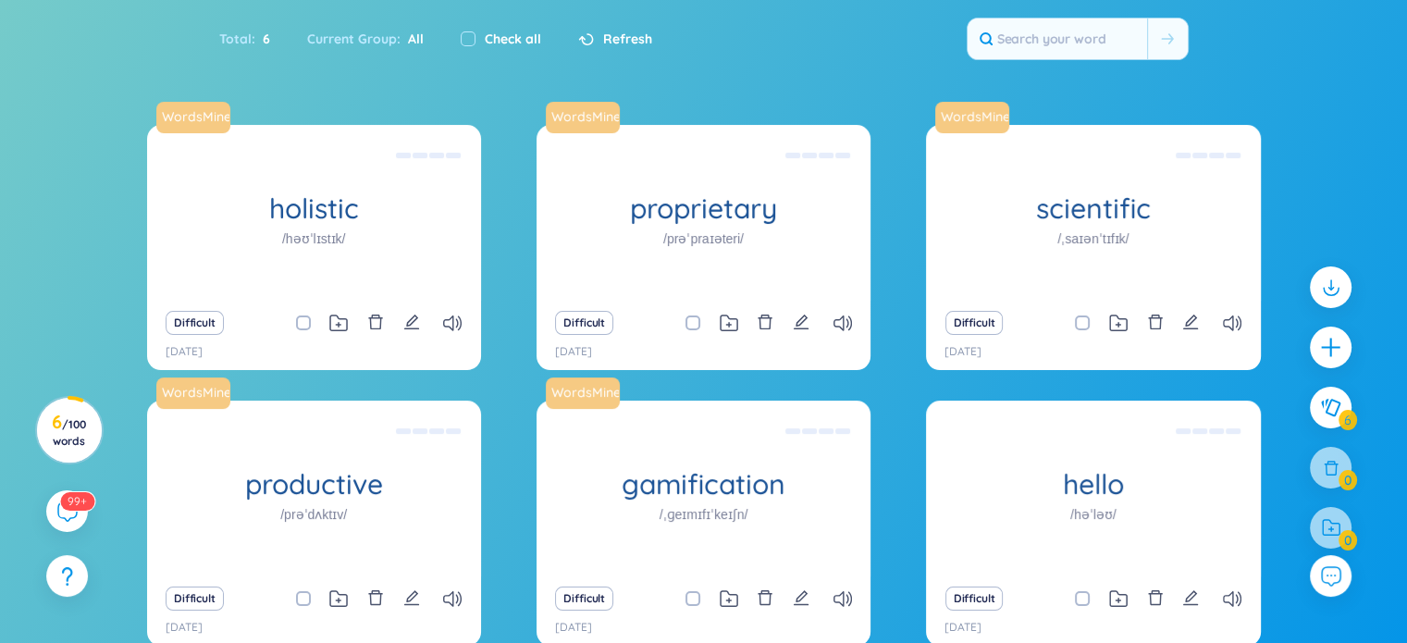
scroll to position [0, 0]
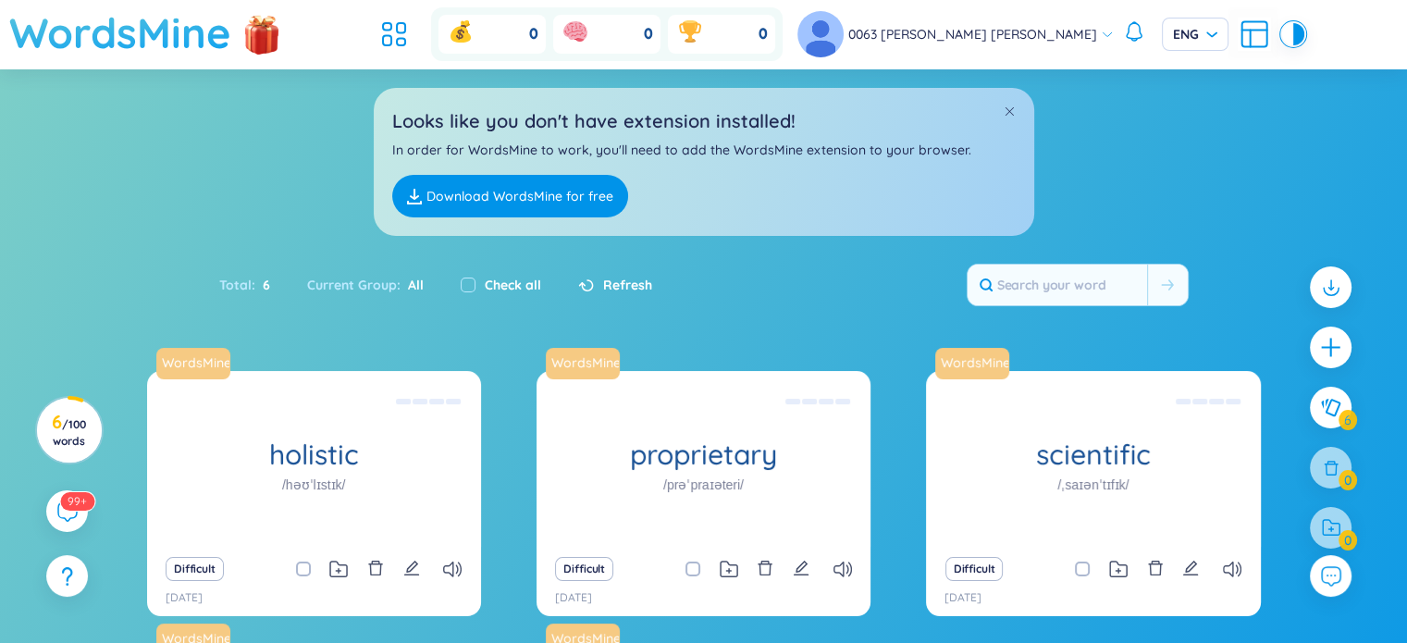
click at [158, 26] on h1 "WordsMine" at bounding box center [120, 33] width 222 height 66
click at [411, 34] on icon at bounding box center [393, 34] width 33 height 33
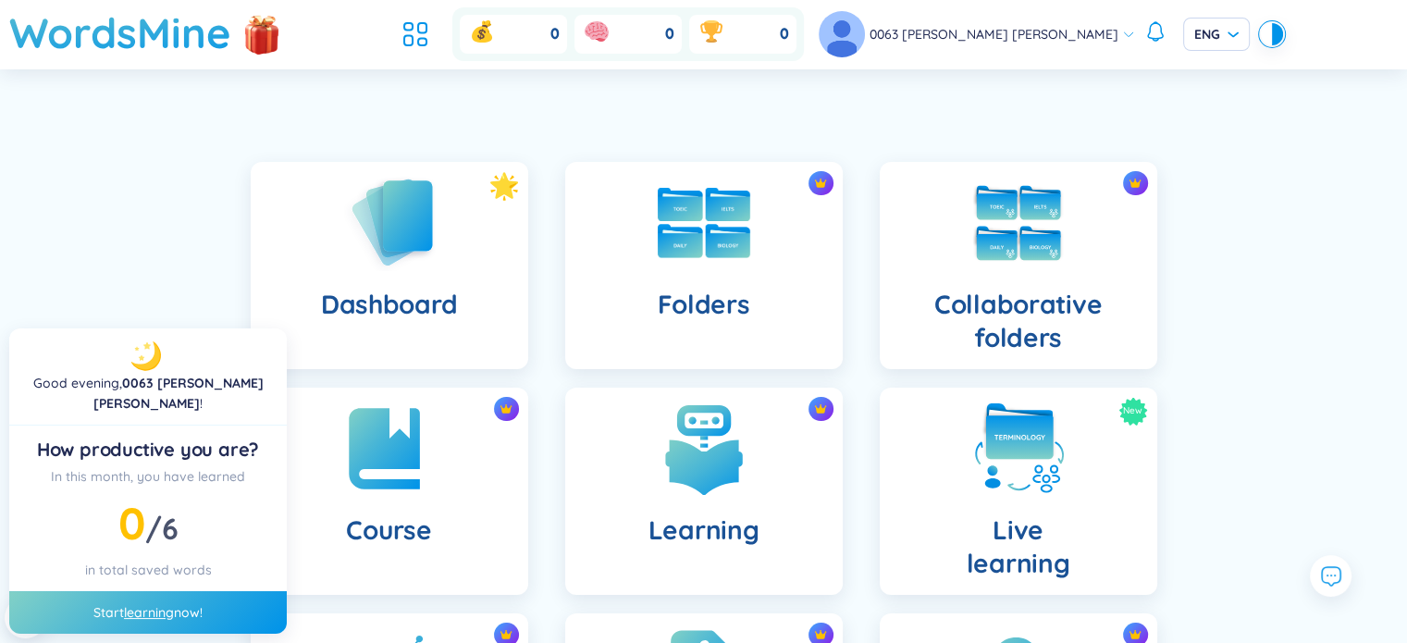
click at [181, 217] on div "Dashboard Folders Collaborative folders Course Learning New Live learning Insig…" at bounding box center [703, 597] width 1407 height 962
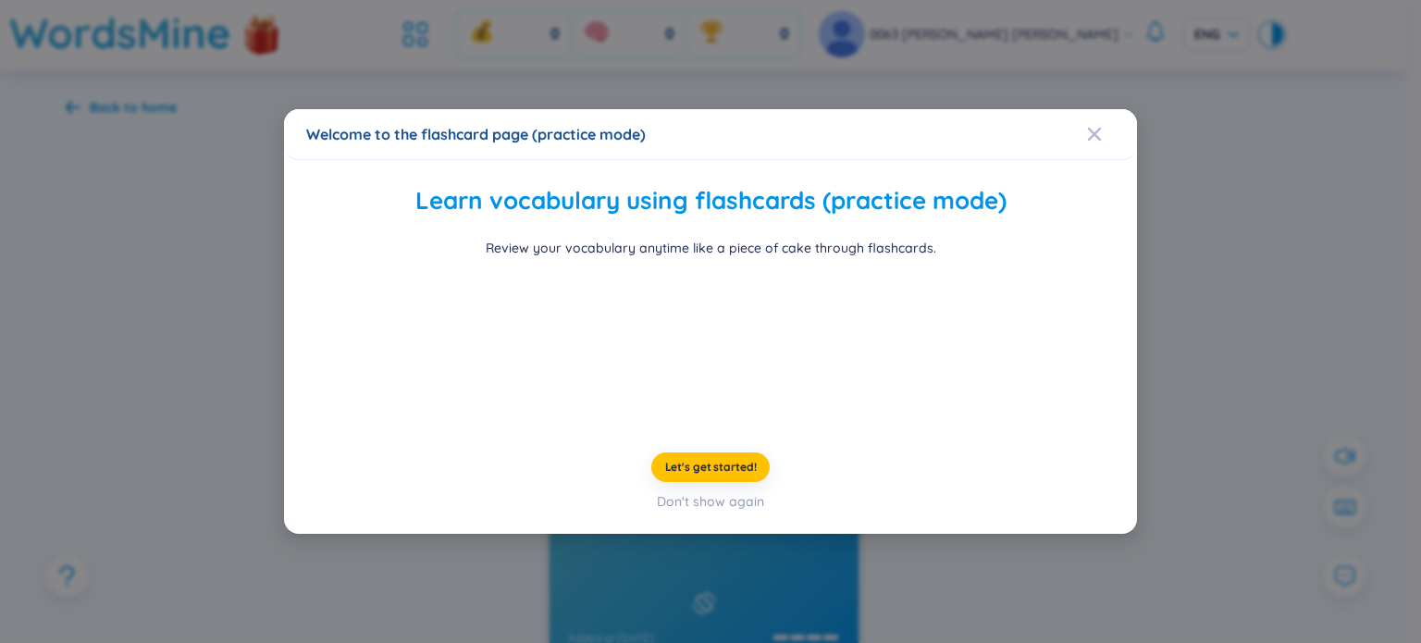
click at [1138, 221] on div "Welcome to the flashcard page (practice mode) Learn vocabulary using flashcards…" at bounding box center [710, 321] width 1421 height 643
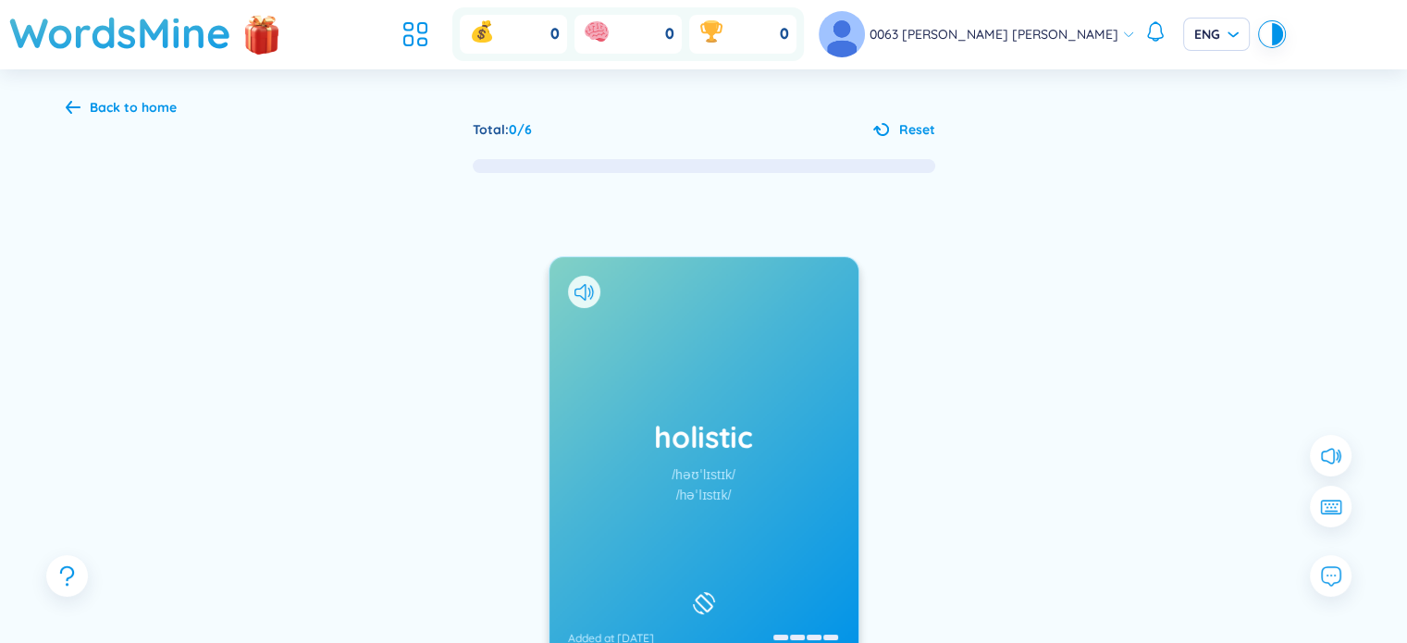
scroll to position [123, 0]
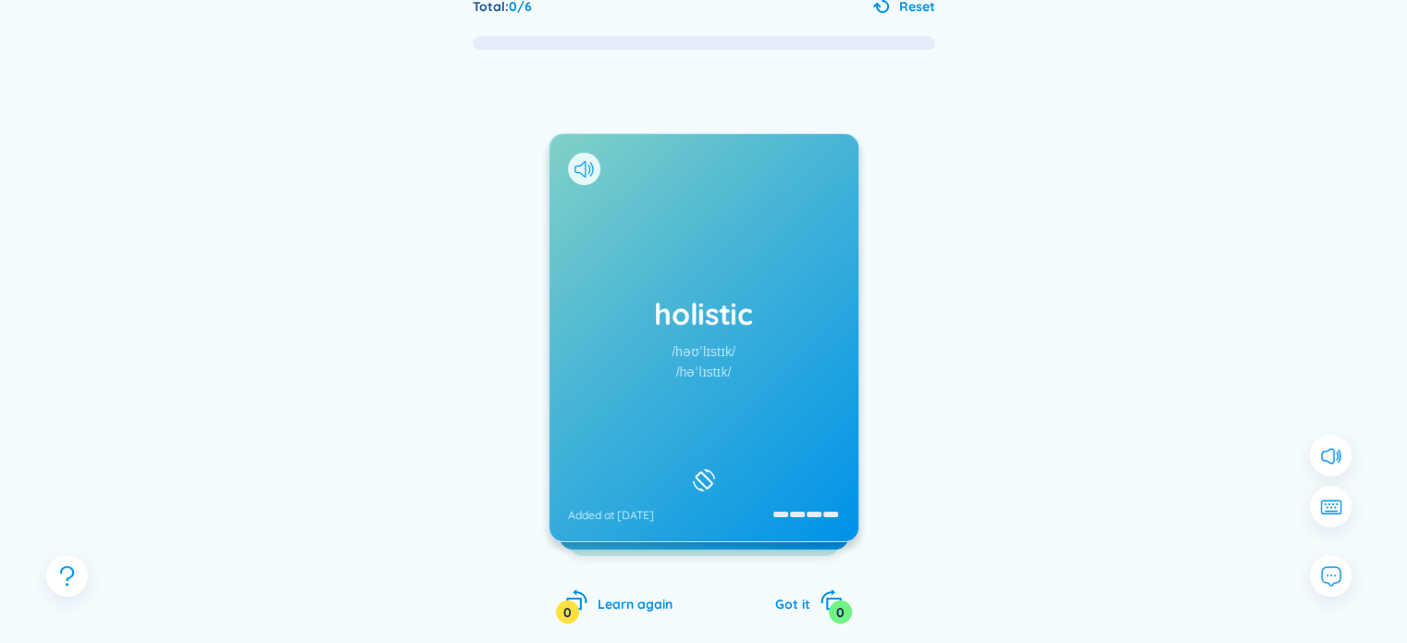
click at [574, 166] on icon at bounding box center [579, 169] width 11 height 17
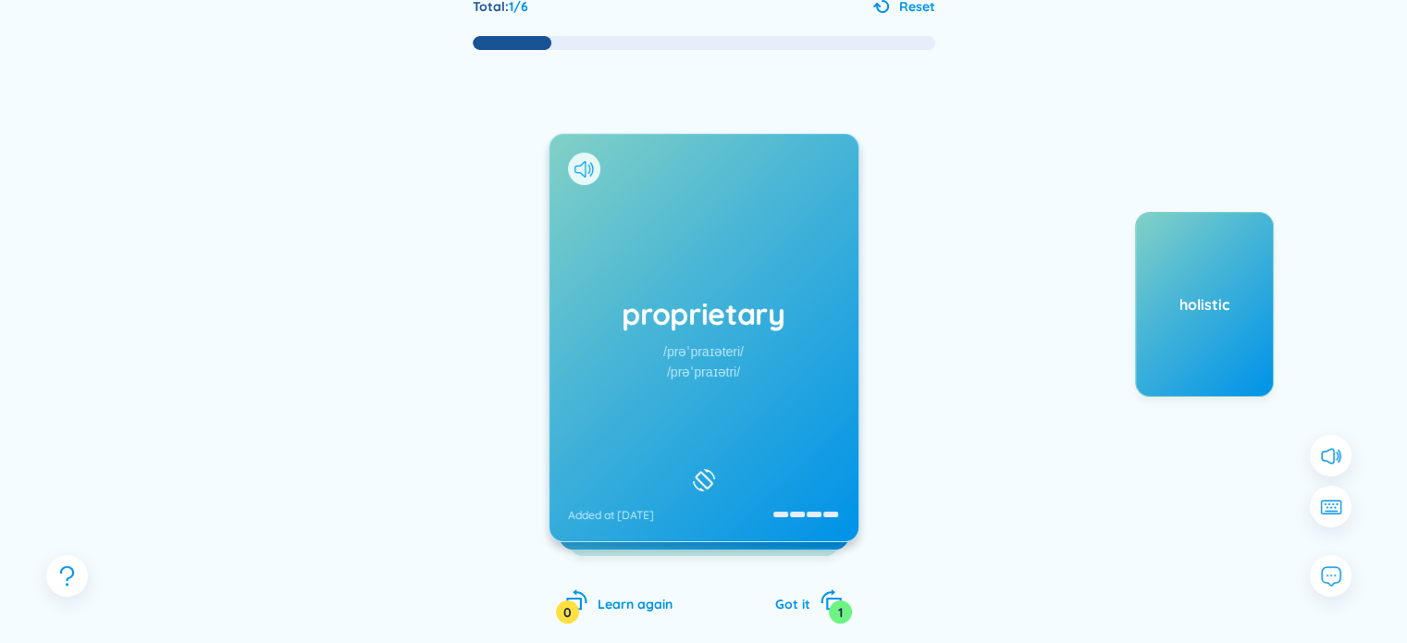
click at [585, 167] on icon at bounding box center [579, 169] width 11 height 17
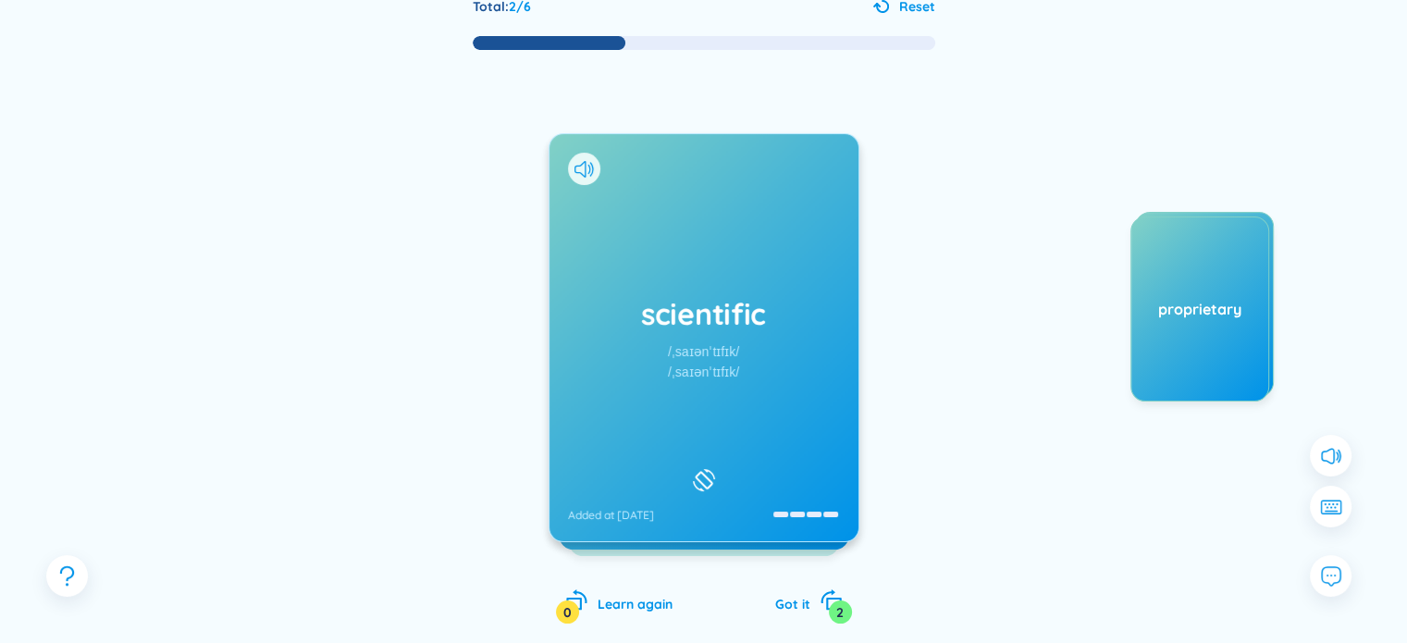
click at [585, 177] on div at bounding box center [584, 169] width 32 height 32
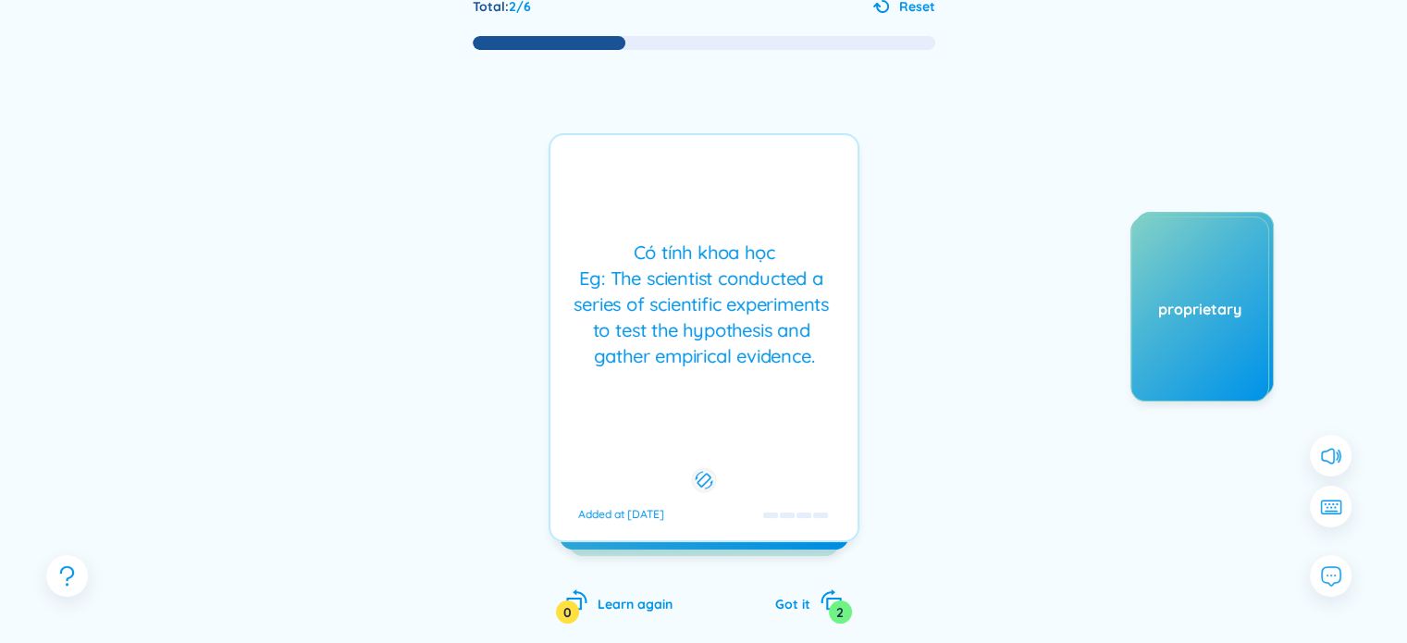
click at [585, 177] on div "Có tính khoa học Eg: The scientist conducted a series of scientific experiments…" at bounding box center [704, 337] width 311 height 409
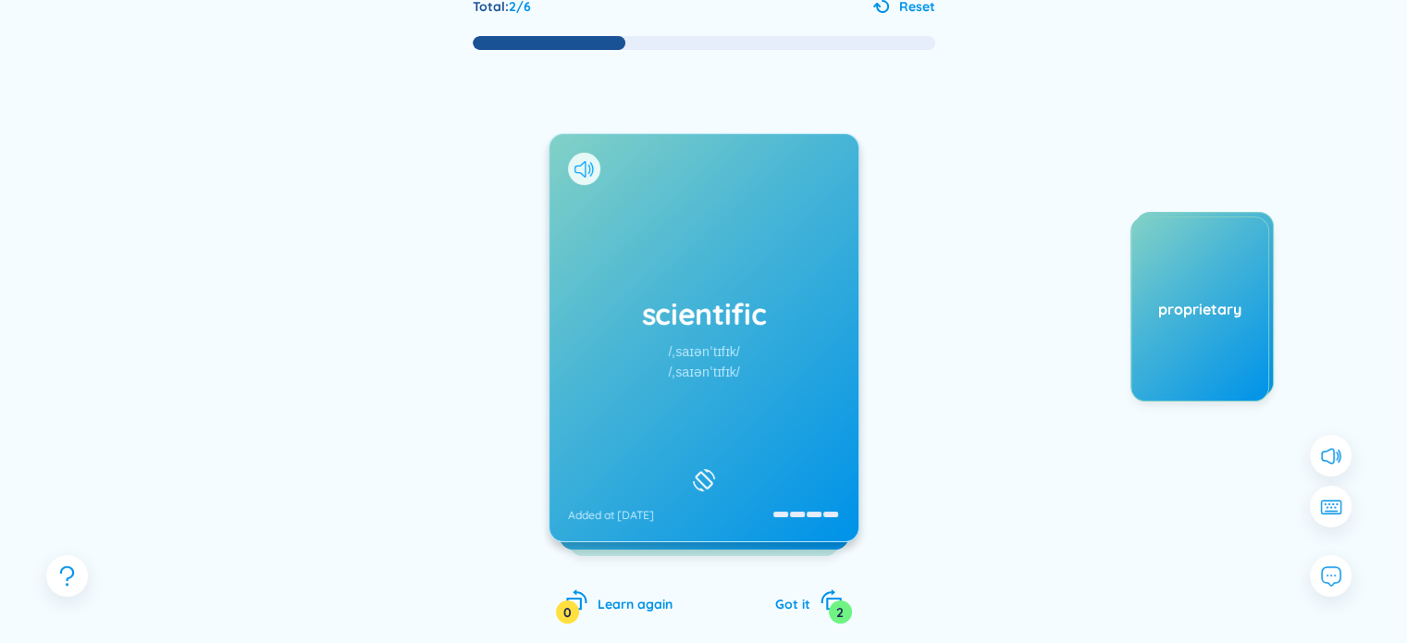
click at [586, 166] on icon at bounding box center [583, 169] width 19 height 17
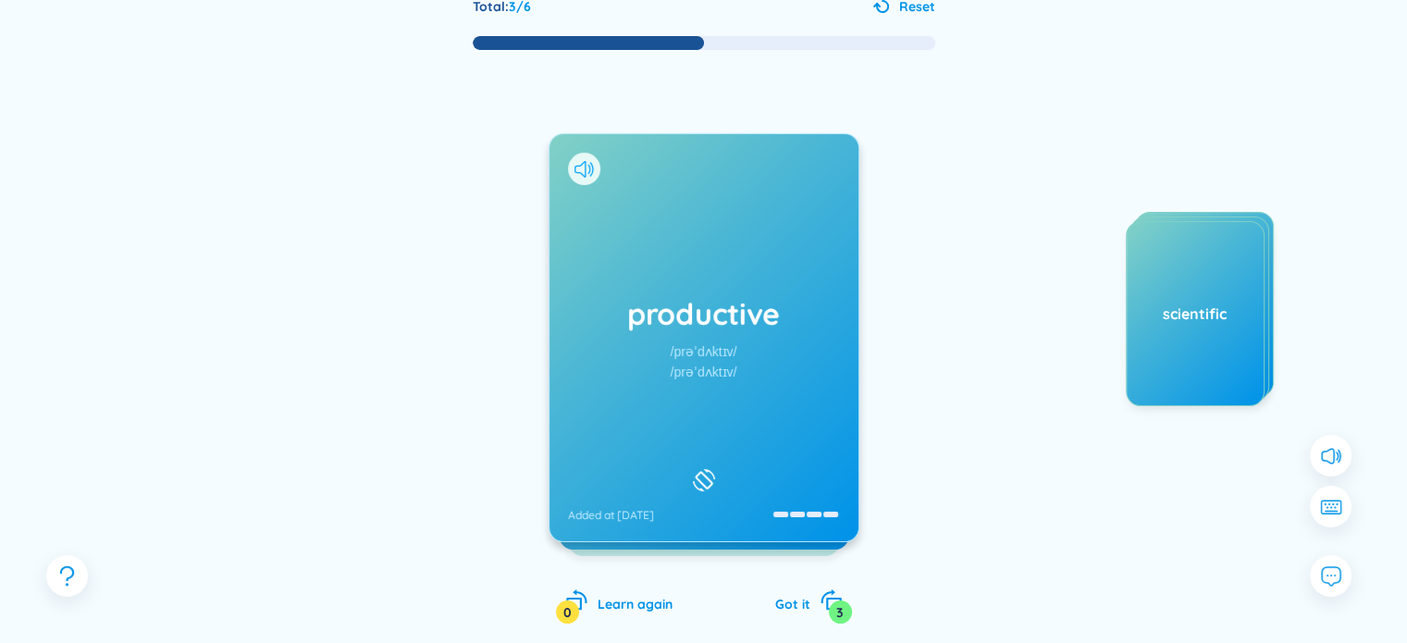
click at [586, 169] on icon at bounding box center [583, 169] width 19 height 17
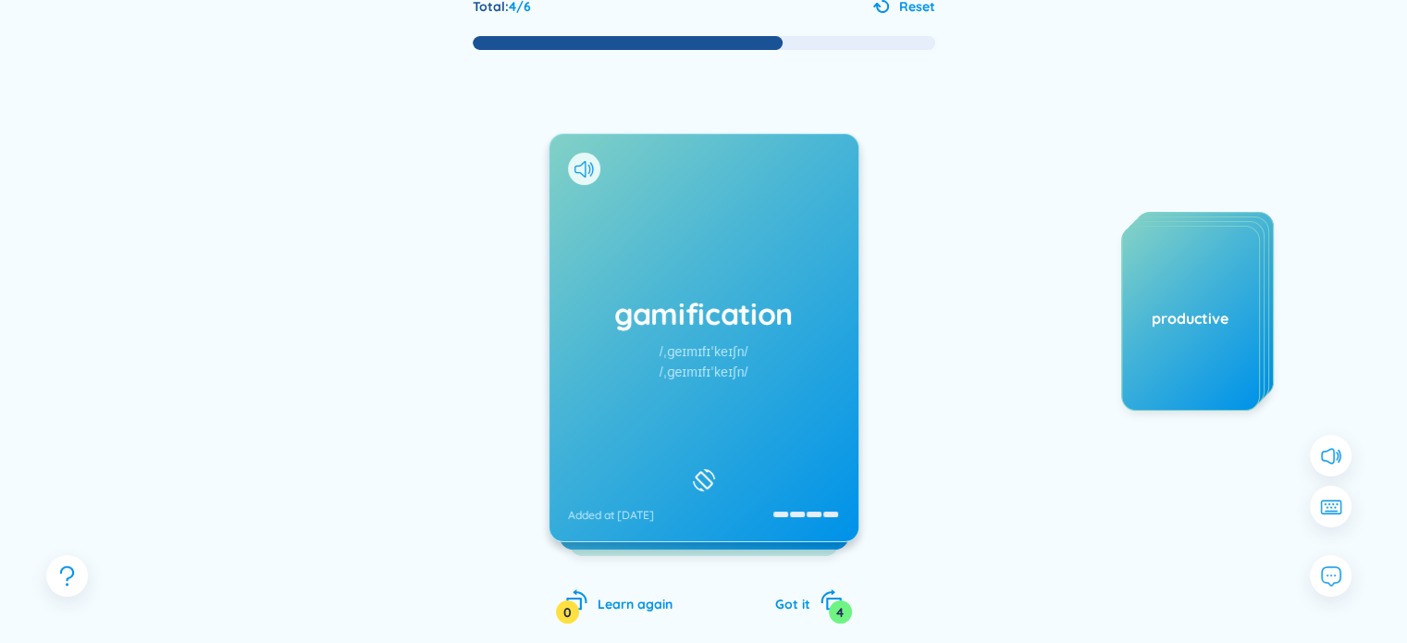
click at [562, 168] on div "gamification /ˌɡeɪmɪfɪˈkeɪʃn/ /ˌɡeɪmɪfɪˈkeɪʃn/ Added at 20/8/2025" at bounding box center [703, 337] width 309 height 407
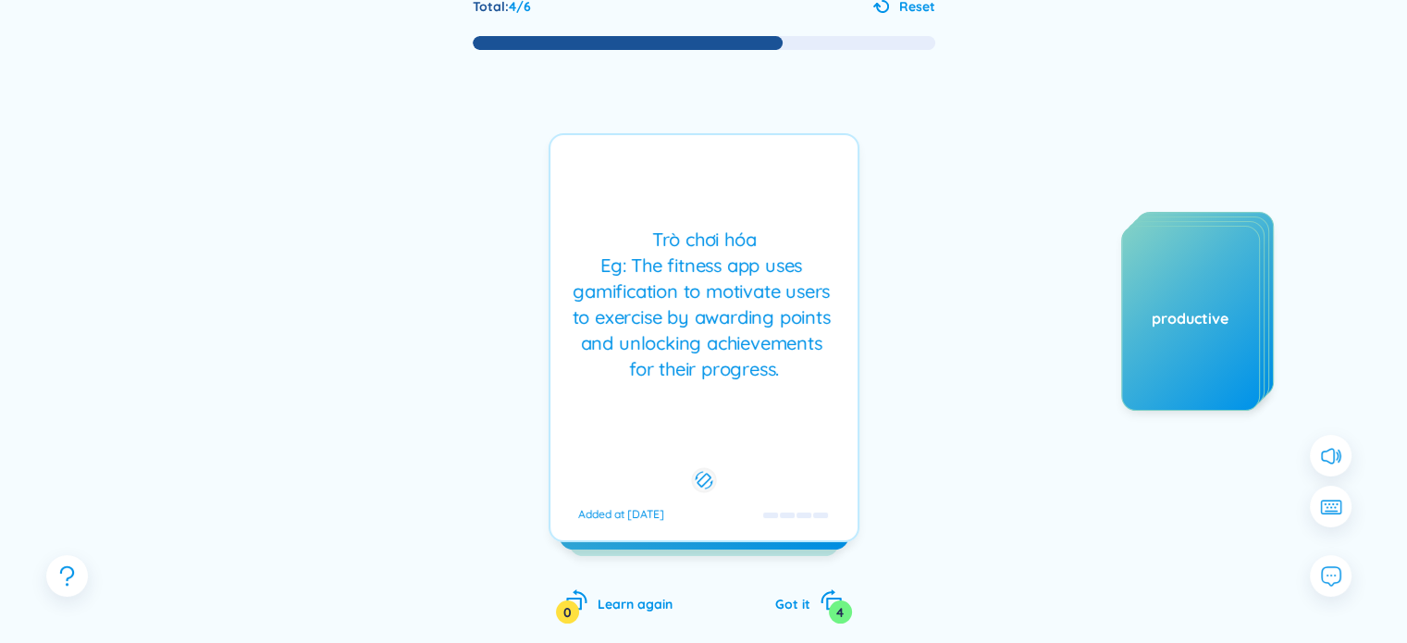
click at [562, 168] on div "Trò chơi hóa Eg: The fitness app uses gamification to motivate users to exercis…" at bounding box center [704, 337] width 311 height 409
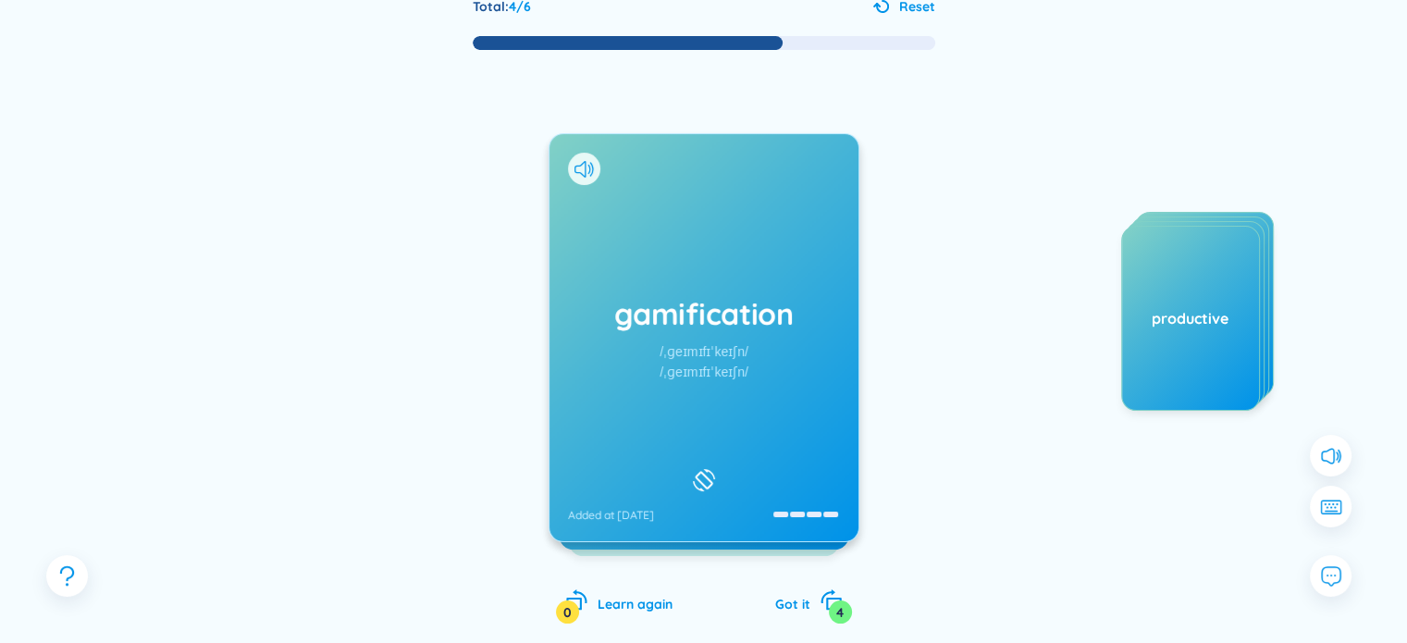
click at [576, 156] on div at bounding box center [584, 169] width 32 height 32
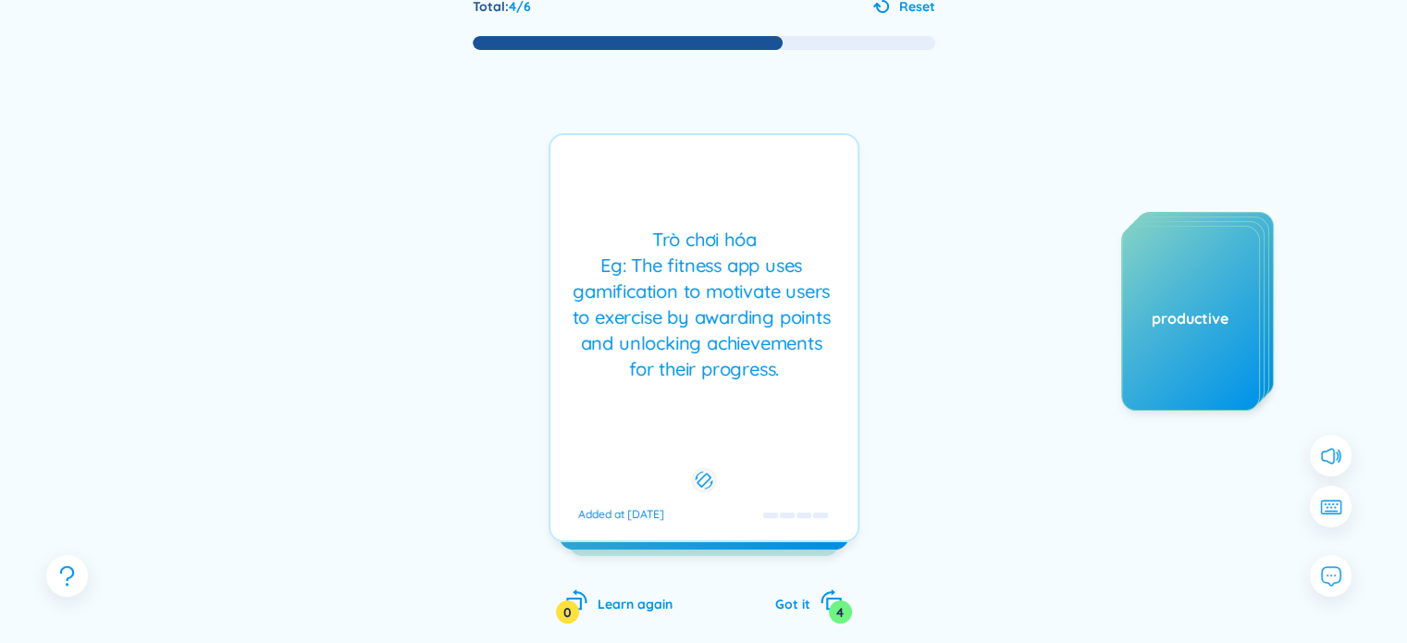
click at [581, 174] on div "Trò chơi hóa Eg: The fitness app uses gamification to motivate users to exercis…" at bounding box center [704, 337] width 311 height 409
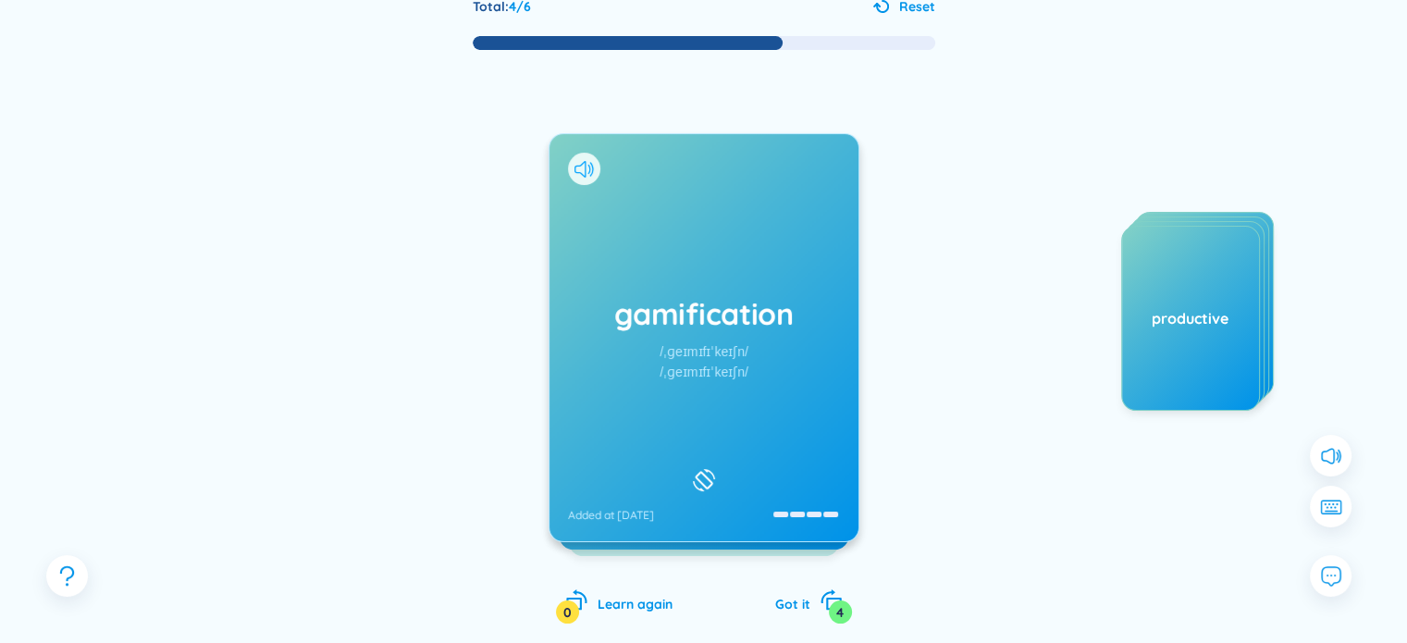
click at [585, 171] on icon at bounding box center [579, 169] width 11 height 17
drag, startPoint x: 893, startPoint y: 225, endPoint x: 703, endPoint y: 328, distance: 216.1
click at [891, 226] on div "gamification /ˌɡeɪmɪfɪˈkeɪʃn/ /ˌɡeɪmɪfɪˈkeɪʃn/ Added at 20/8/2025 Trò chơi hóa …" at bounding box center [704, 356] width 1276 height 609
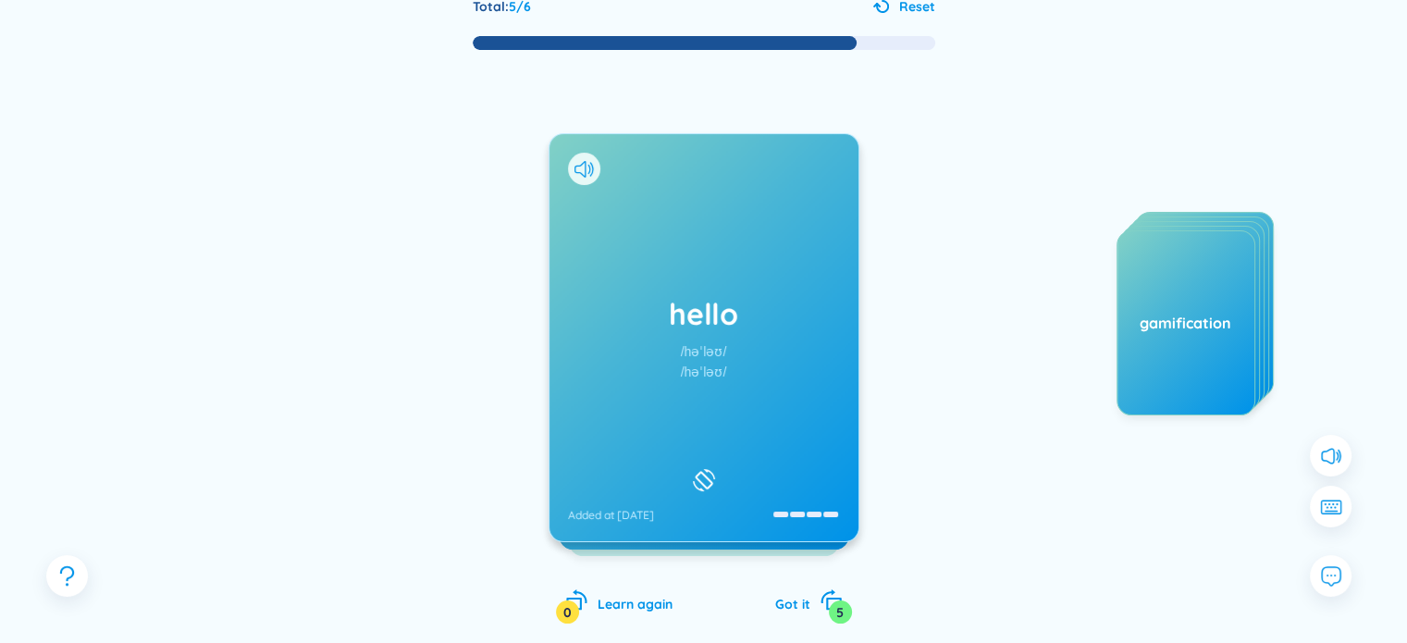
click at [581, 177] on div at bounding box center [584, 169] width 32 height 32
click at [581, 177] on div "hello /həˈləʊ/ /həˈləʊ/ Added at 20/8/2025" at bounding box center [704, 337] width 311 height 409
click at [581, 177] on div at bounding box center [584, 169] width 32 height 32
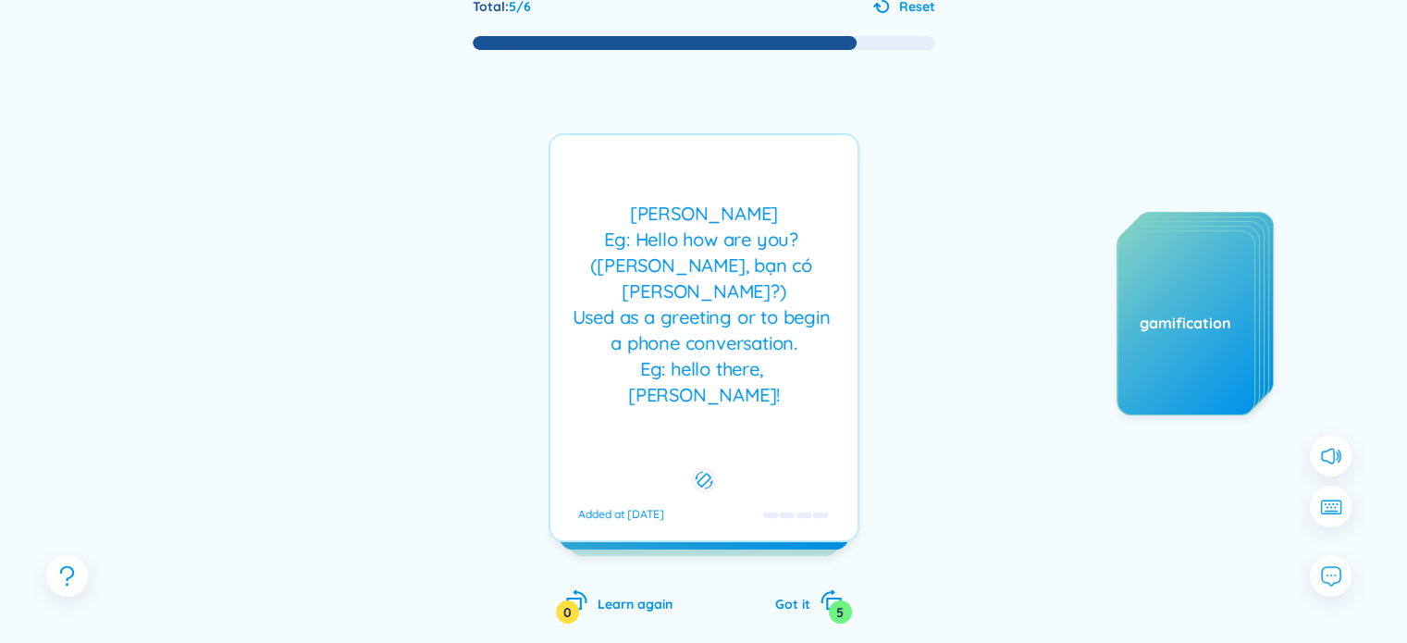
click at [581, 177] on div "Xin chào Eg: Hello how are you? (Xin chào, bạn có khỏe không?) Used as a greeti…" at bounding box center [704, 337] width 311 height 409
click at [581, 177] on div "hello /həˈləʊ/ /həˈləʊ/ Added at 20/8/2025 Xin chào Eg: Hello how are you? (Xin…" at bounding box center [704, 337] width 311 height 409
click at [553, 195] on div "Xin chào Eg: Hello how are you? (Xin chào, bạn có khỏe không?) Used as a greeti…" at bounding box center [704, 337] width 311 height 409
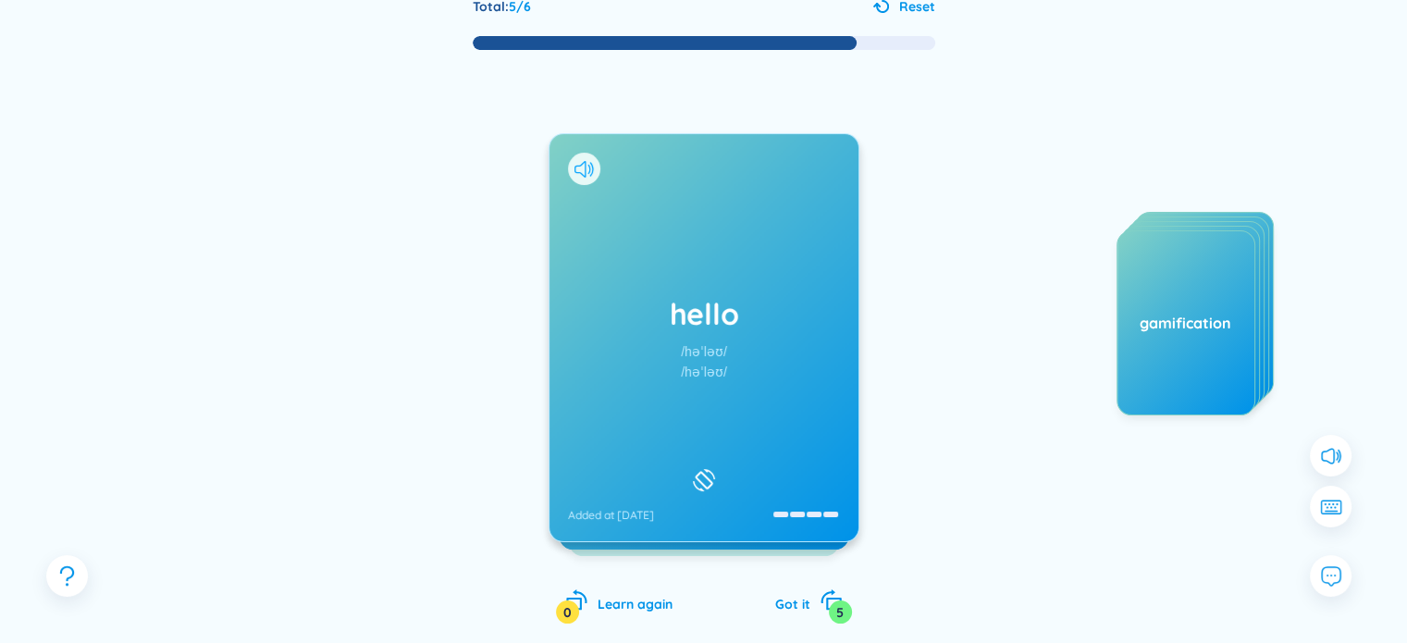
click at [577, 166] on icon at bounding box center [583, 169] width 19 height 17
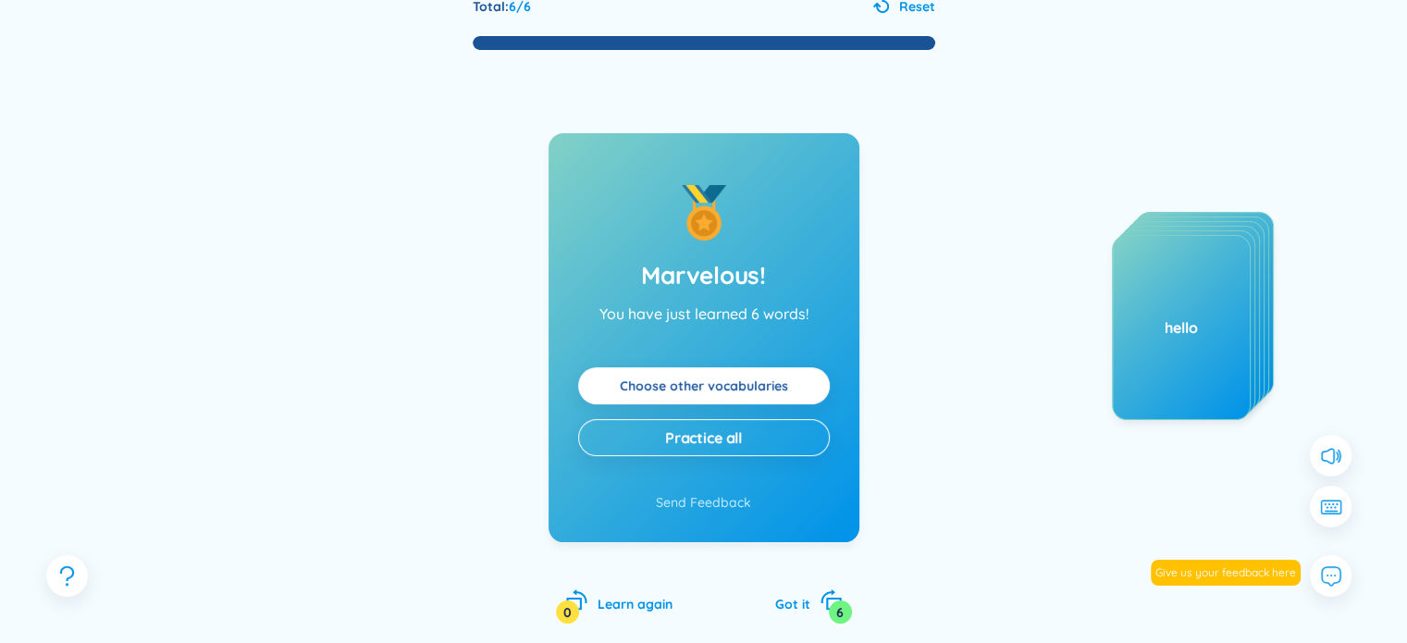
click at [755, 396] on link "Choose other vocabularies" at bounding box center [704, 386] width 168 height 20
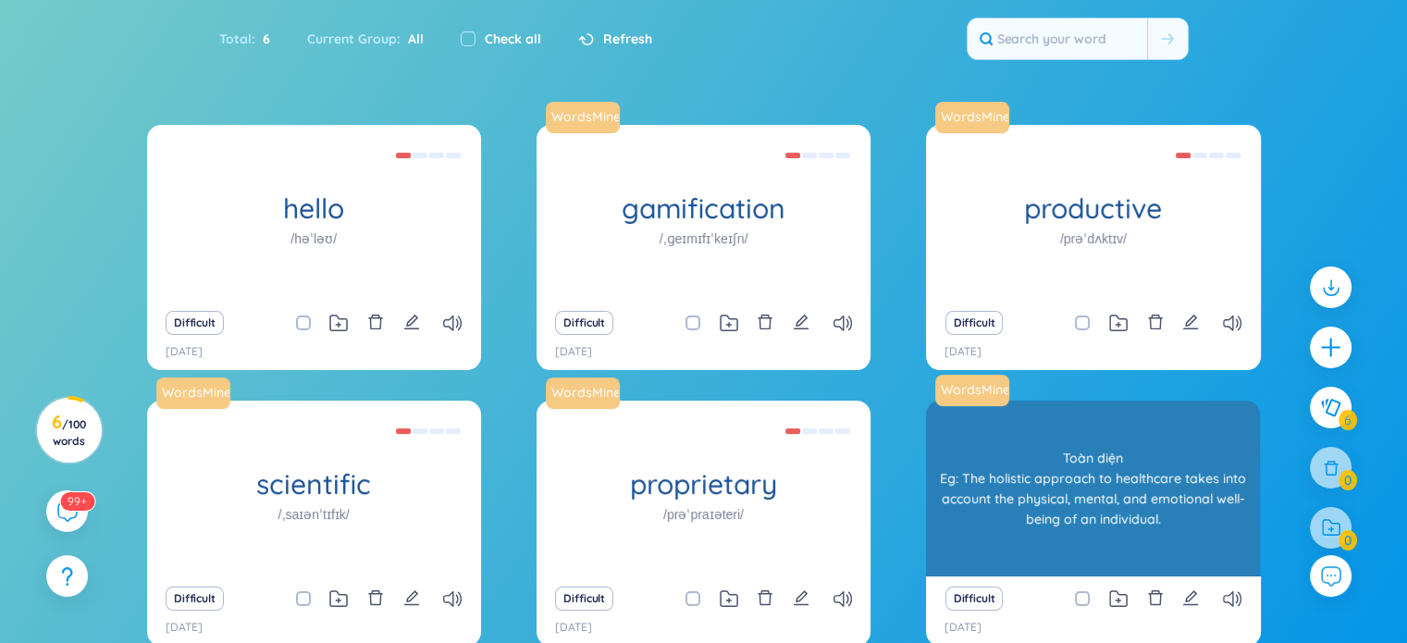
scroll to position [345, 0]
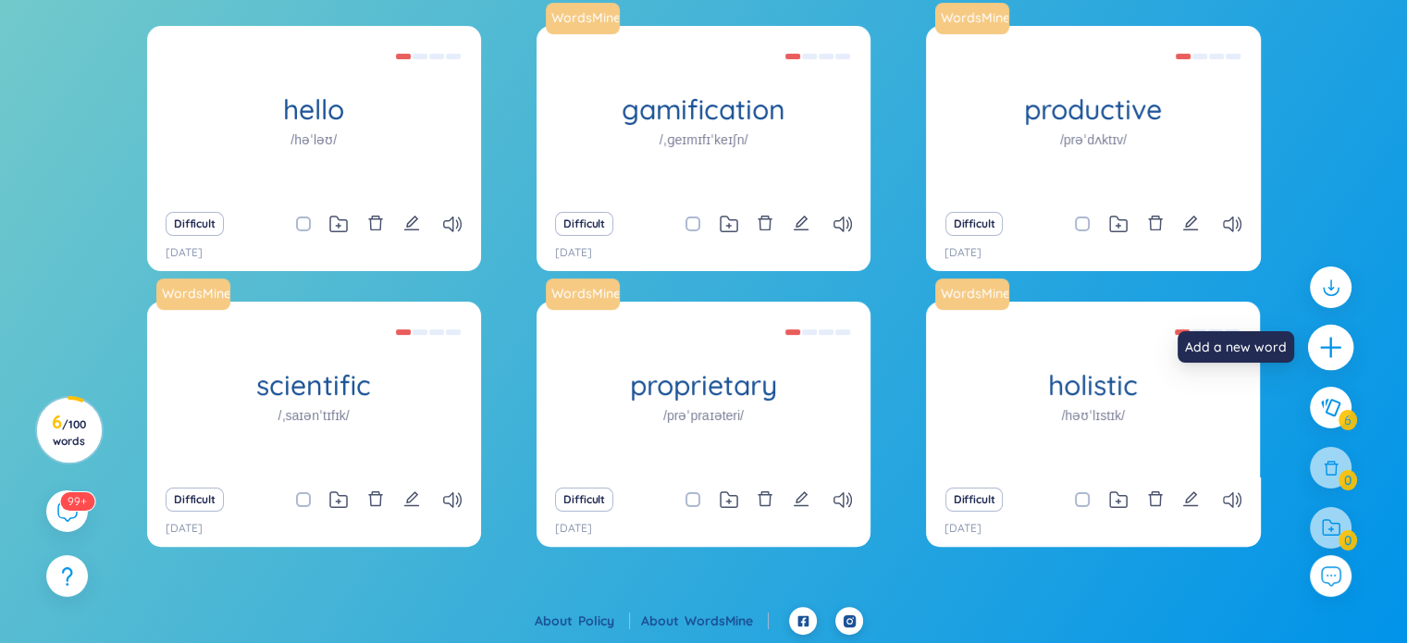
click at [1339, 345] on icon "plus" at bounding box center [1331, 348] width 26 height 26
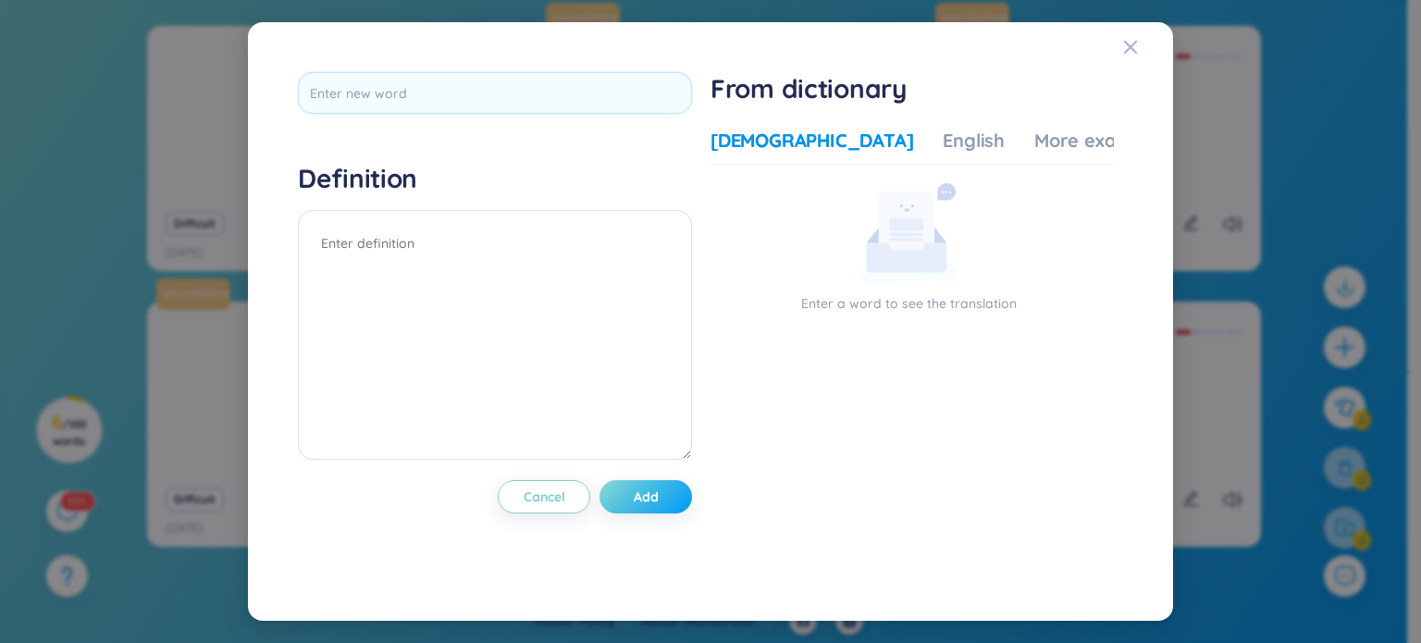
click at [657, 508] on button "Add" at bounding box center [645, 496] width 92 height 33
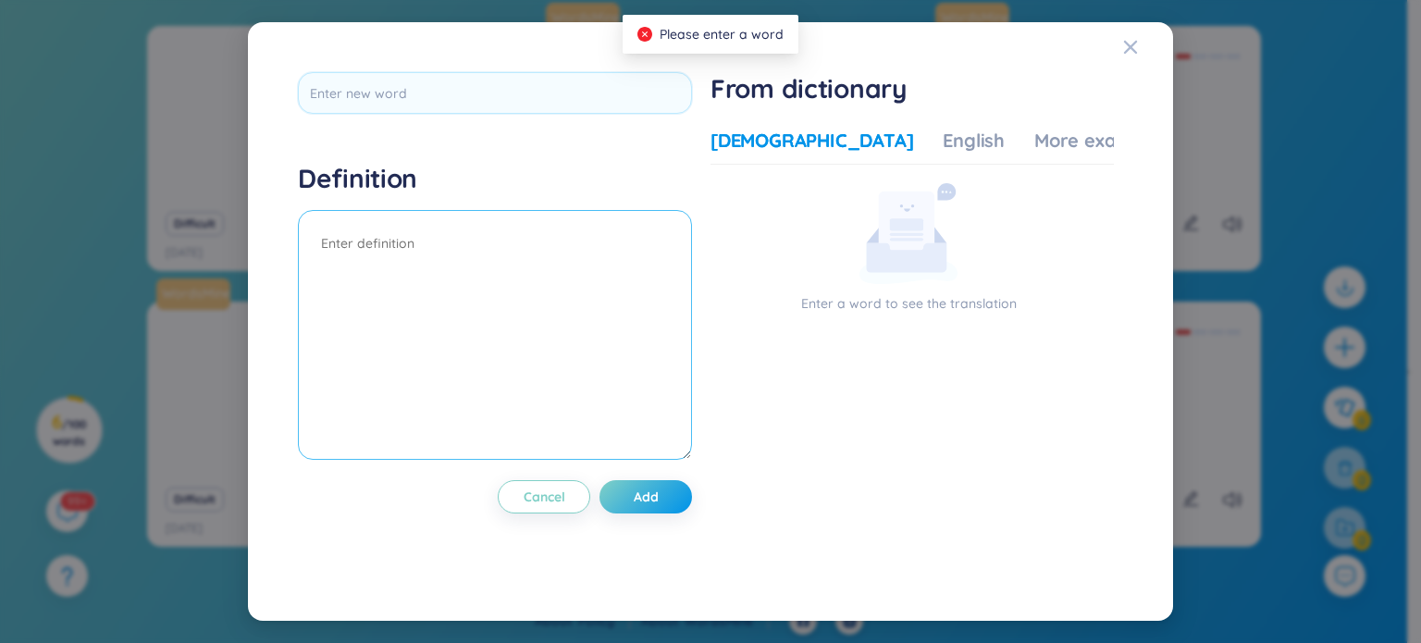
drag, startPoint x: 657, startPoint y: 508, endPoint x: 557, endPoint y: 401, distance: 146.6
click at [656, 507] on button "Add" at bounding box center [645, 496] width 92 height 33
click at [518, 306] on textarea at bounding box center [495, 335] width 394 height 250
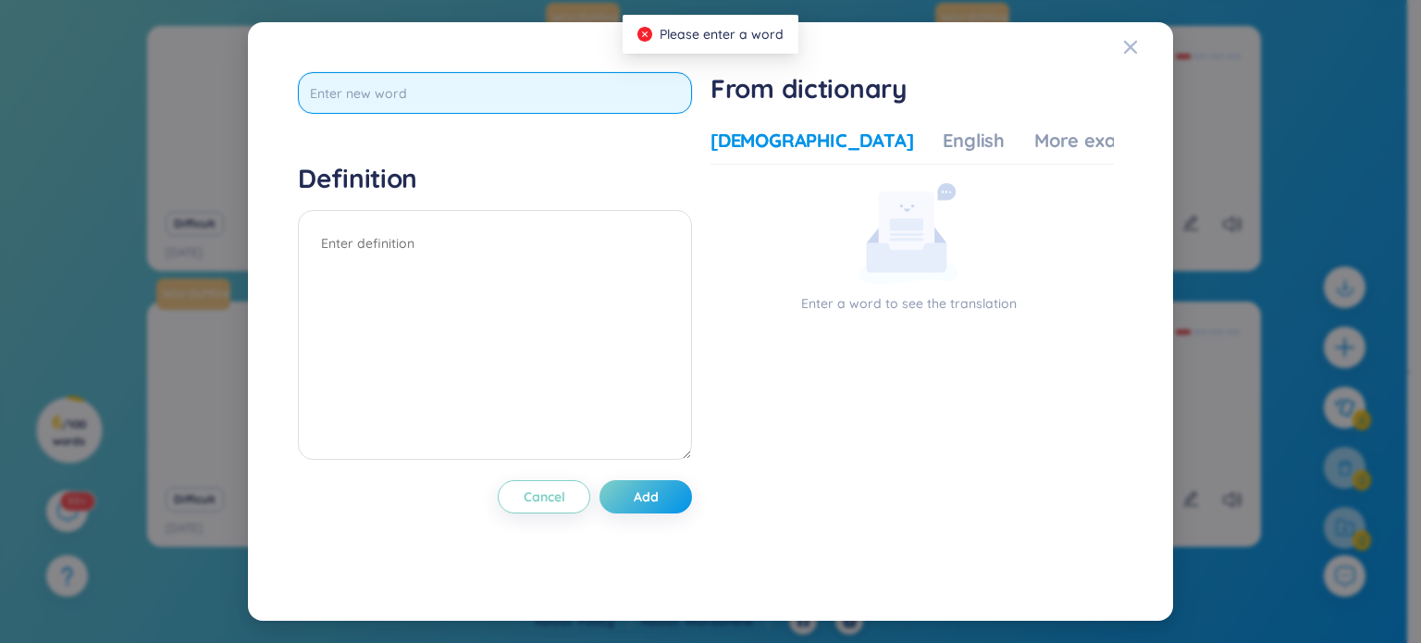
click at [518, 90] on input "text" at bounding box center [495, 93] width 394 height 42
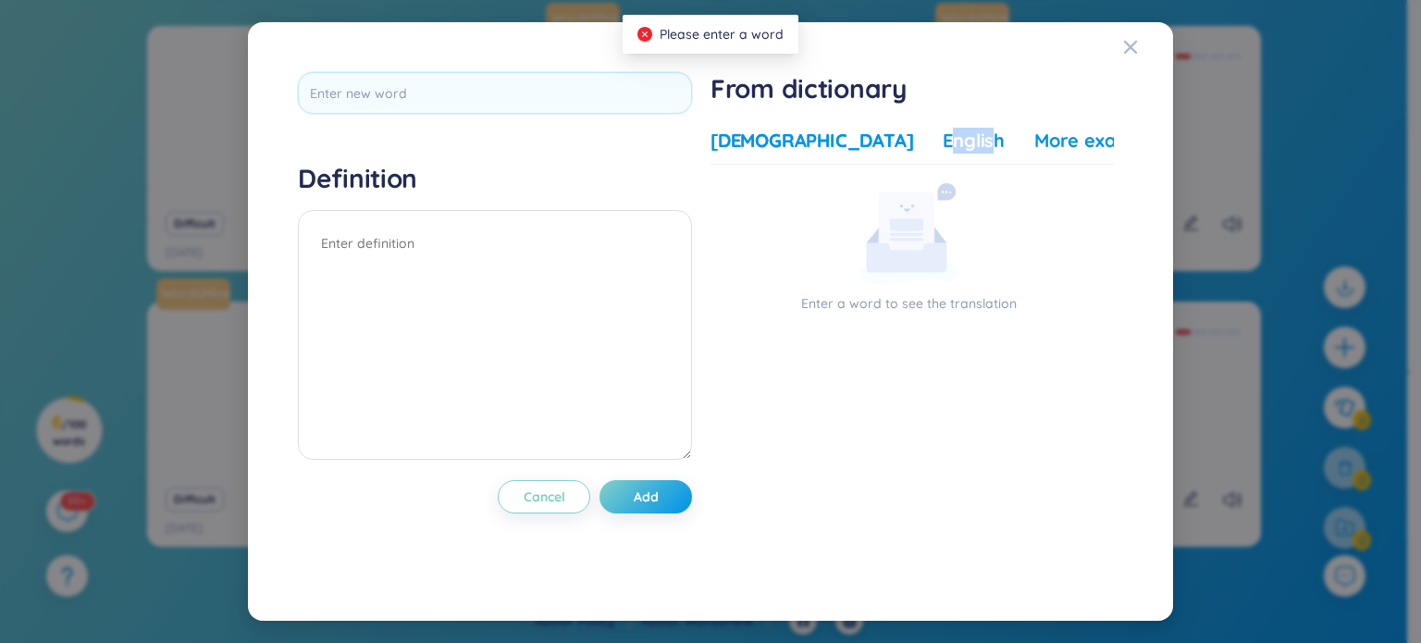
drag, startPoint x: 857, startPoint y: 142, endPoint x: 957, endPoint y: 147, distance: 100.0
click at [946, 147] on div "Vietnamese English More examples" at bounding box center [939, 146] width 458 height 37
click at [429, 245] on textarea at bounding box center [495, 335] width 394 height 250
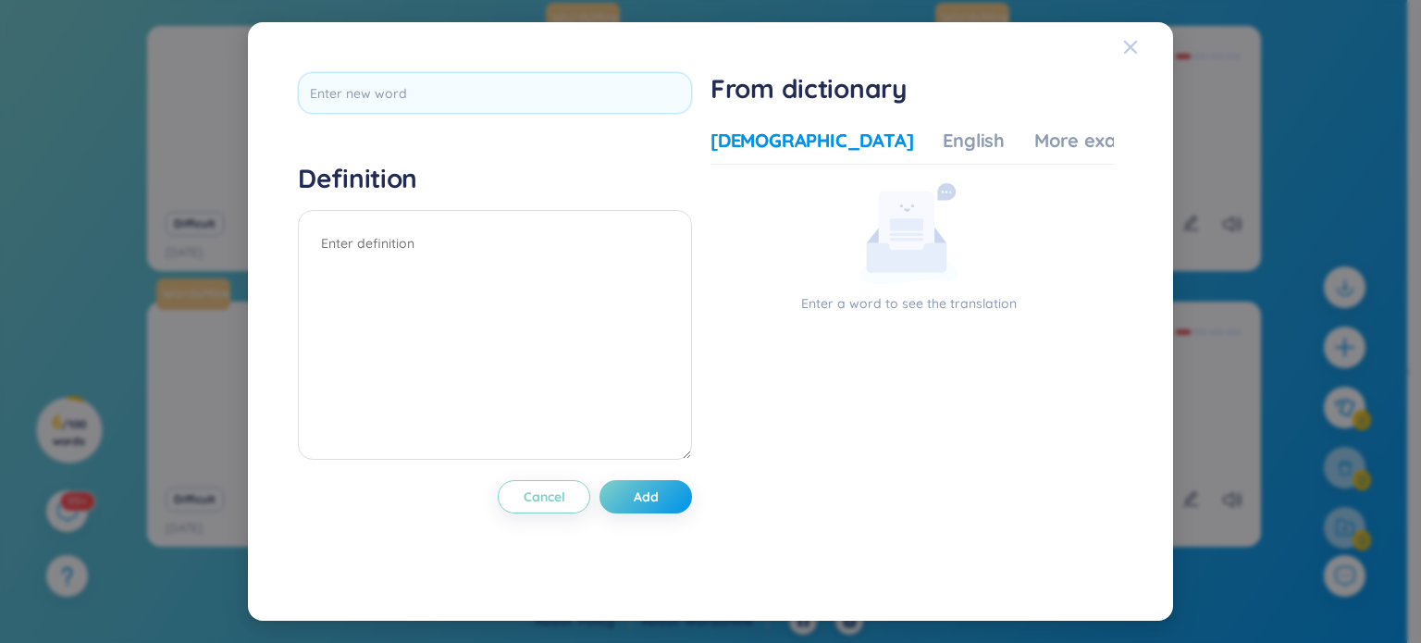
click at [1144, 43] on span "Close" at bounding box center [1148, 47] width 50 height 50
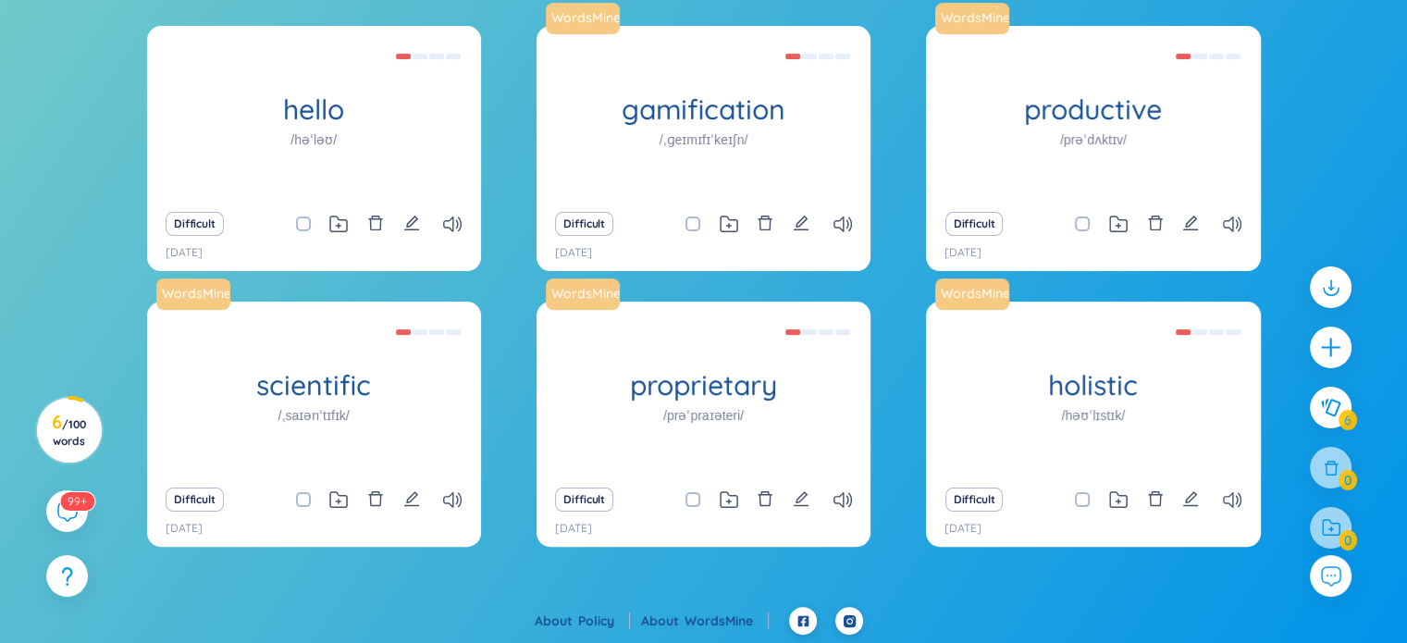
scroll to position [0, 0]
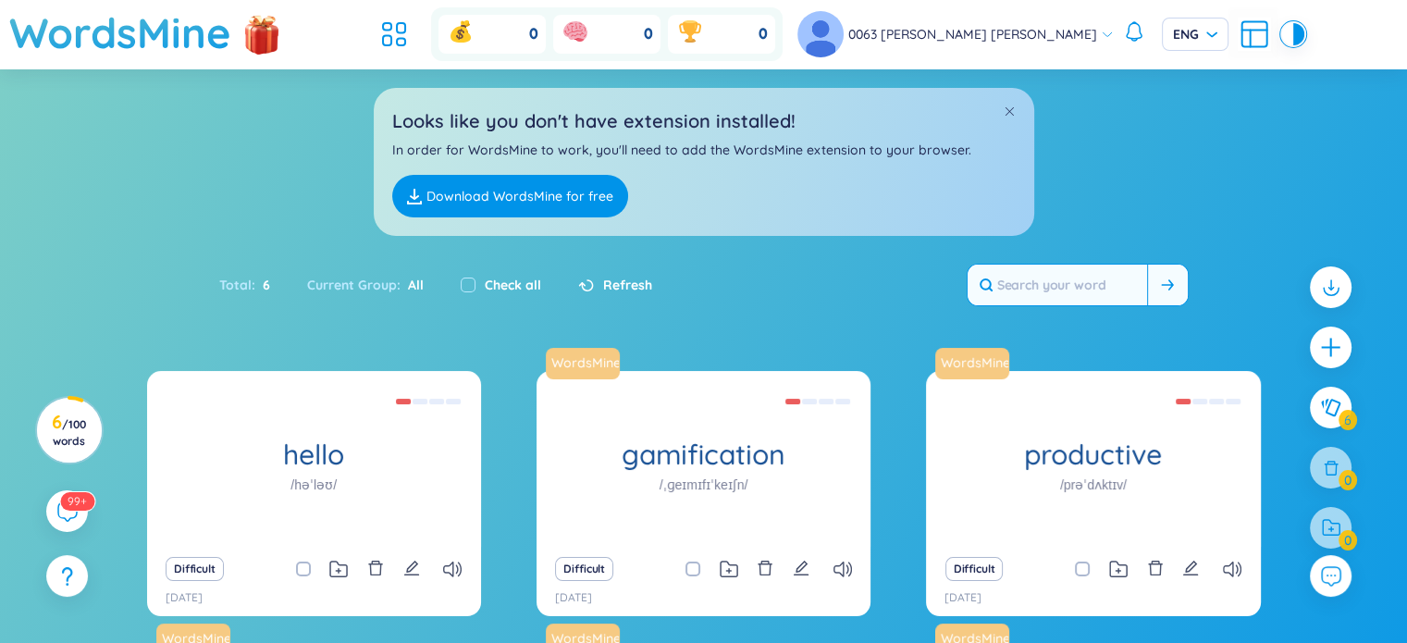
click at [1176, 301] on button at bounding box center [1167, 285] width 41 height 41
click at [998, 114] on h2 "Looks like you don't have extension installed!" at bounding box center [703, 120] width 623 height 29
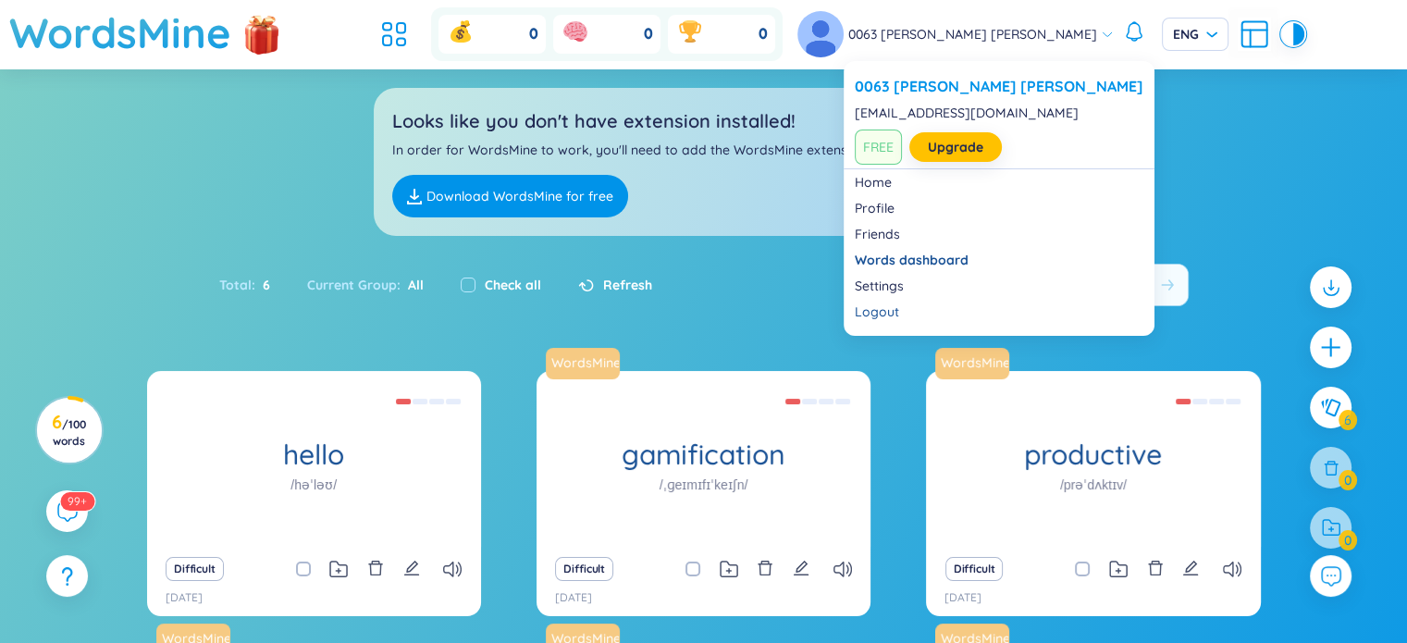
click at [1047, 33] on span "0063 [PERSON_NAME] [PERSON_NAME]" at bounding box center [972, 34] width 249 height 20
click at [1046, 36] on span "0063 [PERSON_NAME] [PERSON_NAME]" at bounding box center [972, 34] width 249 height 20
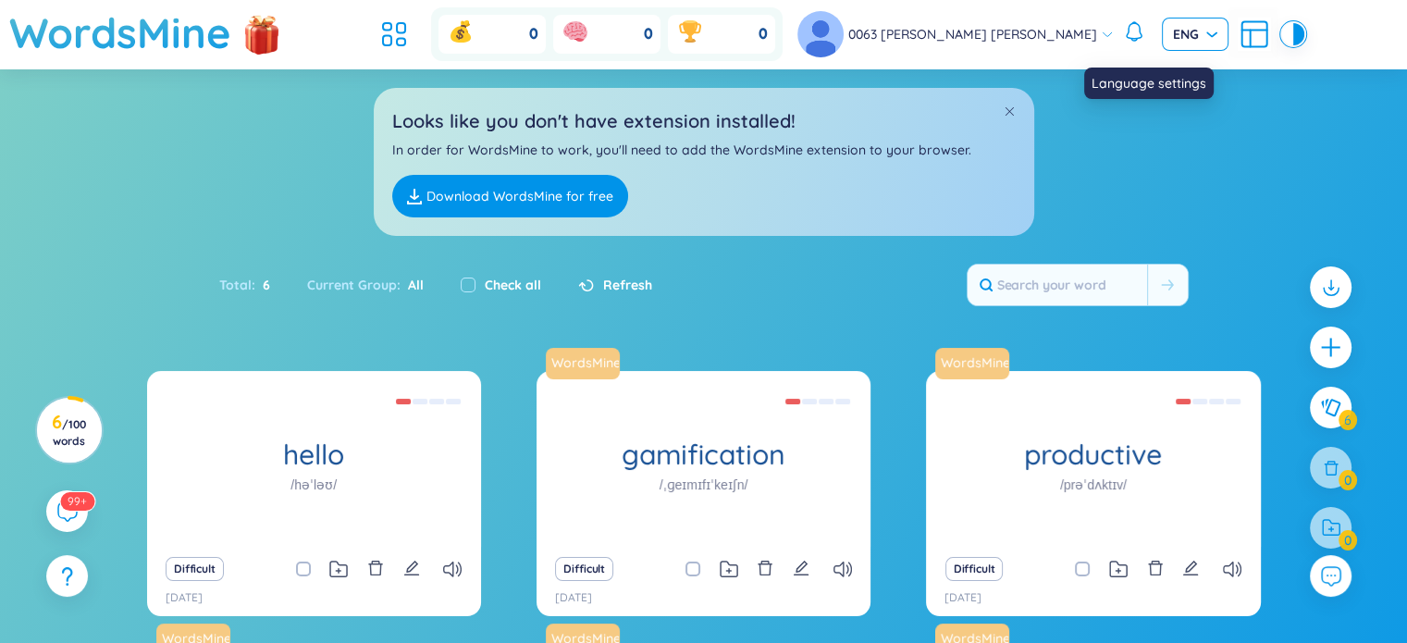
click at [1174, 34] on div "ENG" at bounding box center [1195, 34] width 67 height 33
drag, startPoint x: 1174, startPoint y: 34, endPoint x: 718, endPoint y: 68, distance: 457.3
click at [950, 58] on div "0 0 0 0063 Nguyễn Hữu Trường ENG ENG" at bounding box center [839, 34] width 931 height 54
click at [71, 516] on icon at bounding box center [66, 510] width 22 height 22
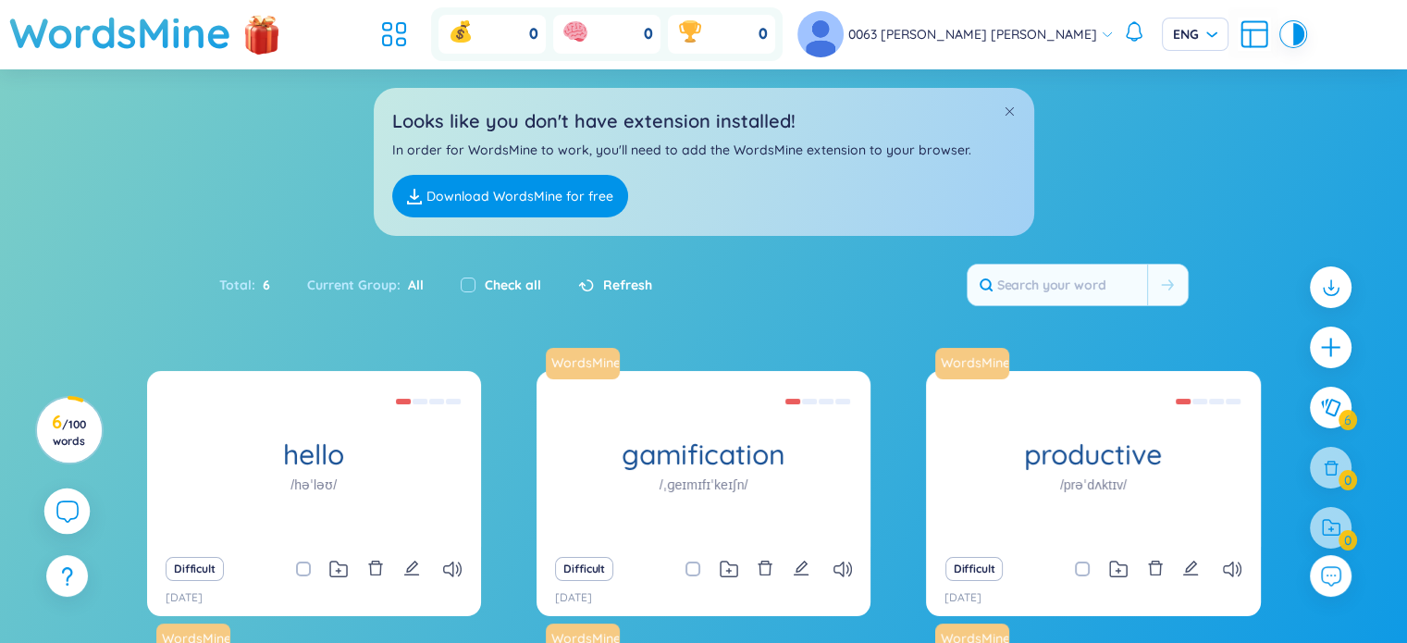
click at [71, 516] on icon at bounding box center [66, 510] width 22 height 22
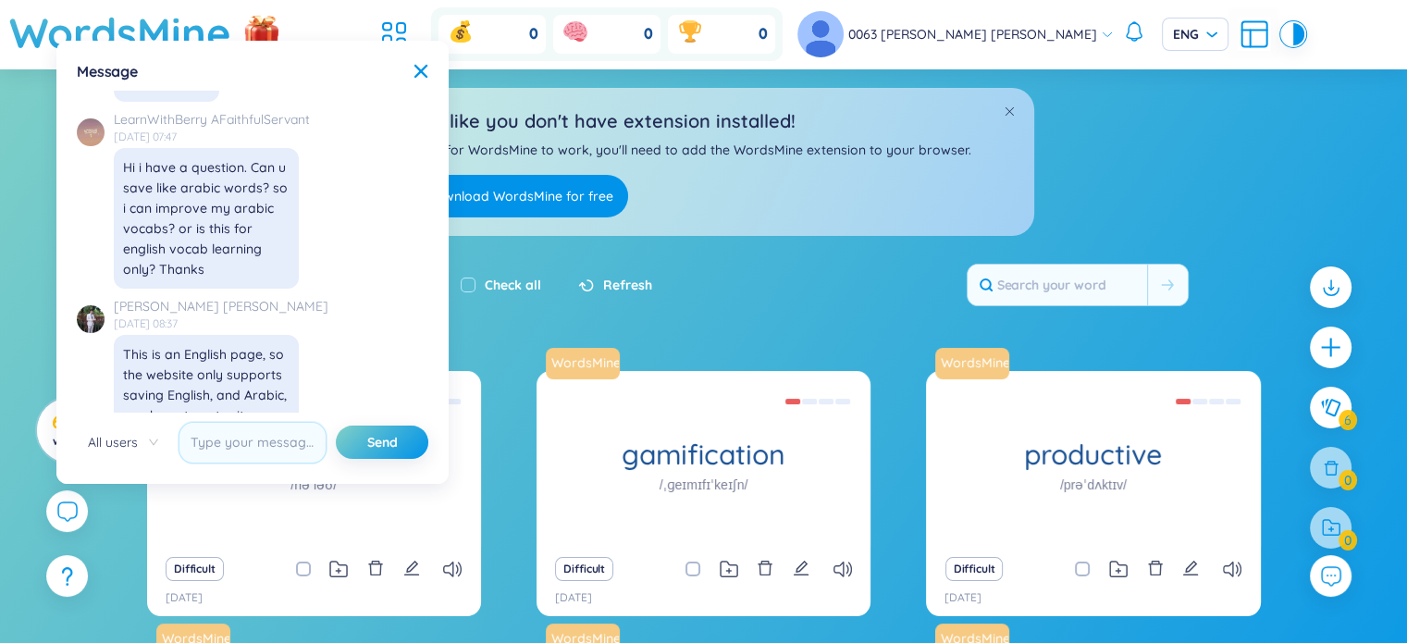
scroll to position [20720, 0]
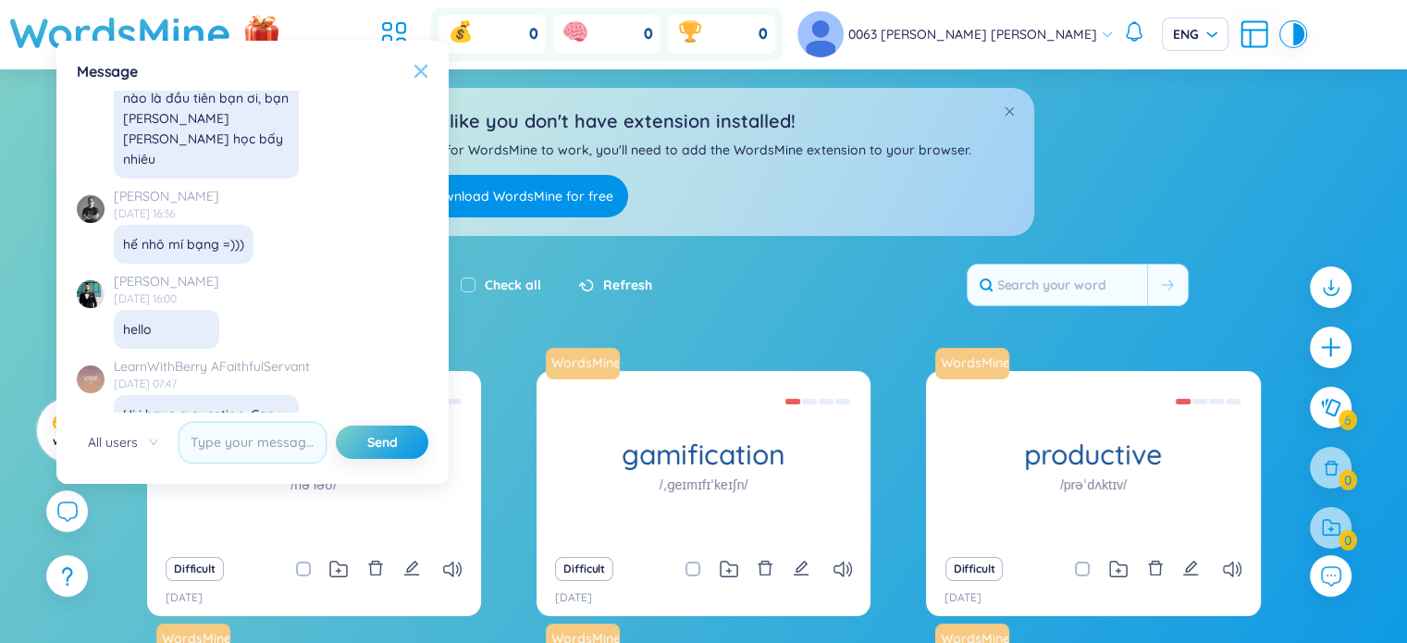
click at [422, 72] on icon at bounding box center [420, 71] width 13 height 13
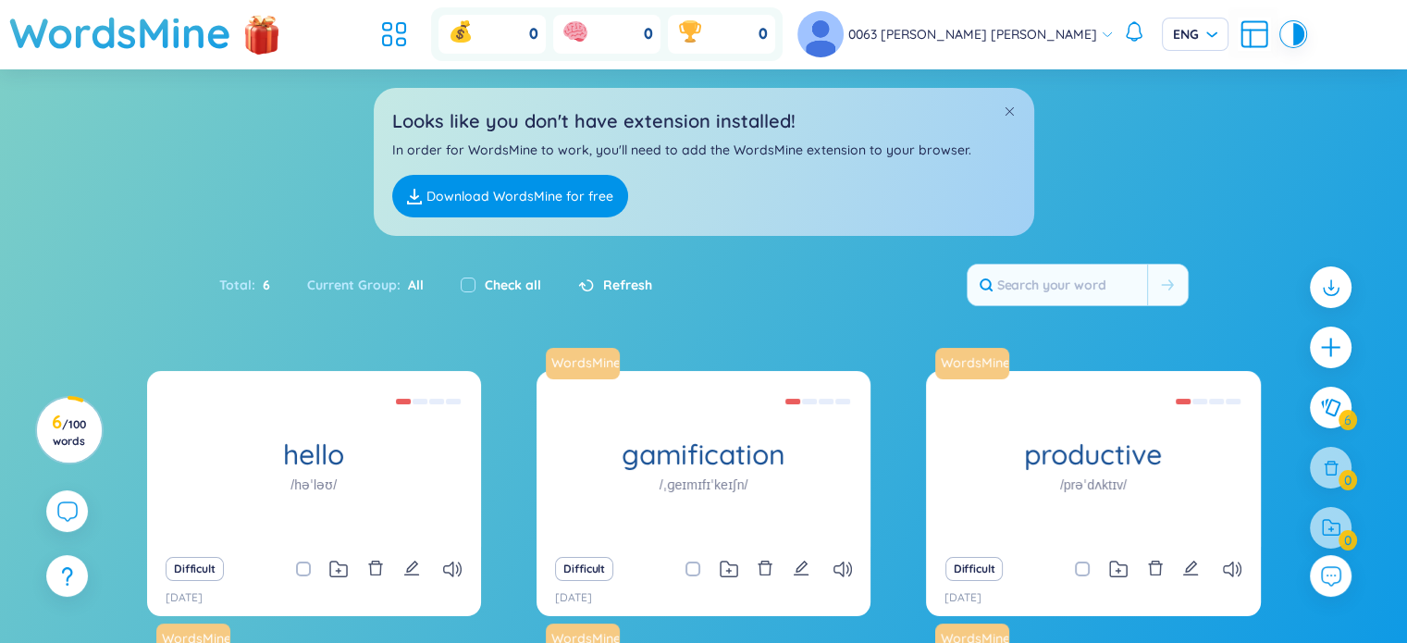
scroll to position [21337, 0]
click at [424, 14] on ul at bounding box center [399, 34] width 50 height 41
drag, startPoint x: 458, startPoint y: 60, endPoint x: 451, endPoint y: 44, distance: 17.0
click at [453, 50] on div "0 0 0" at bounding box center [578, 34] width 409 height 54
click at [411, 44] on icon at bounding box center [393, 34] width 33 height 33
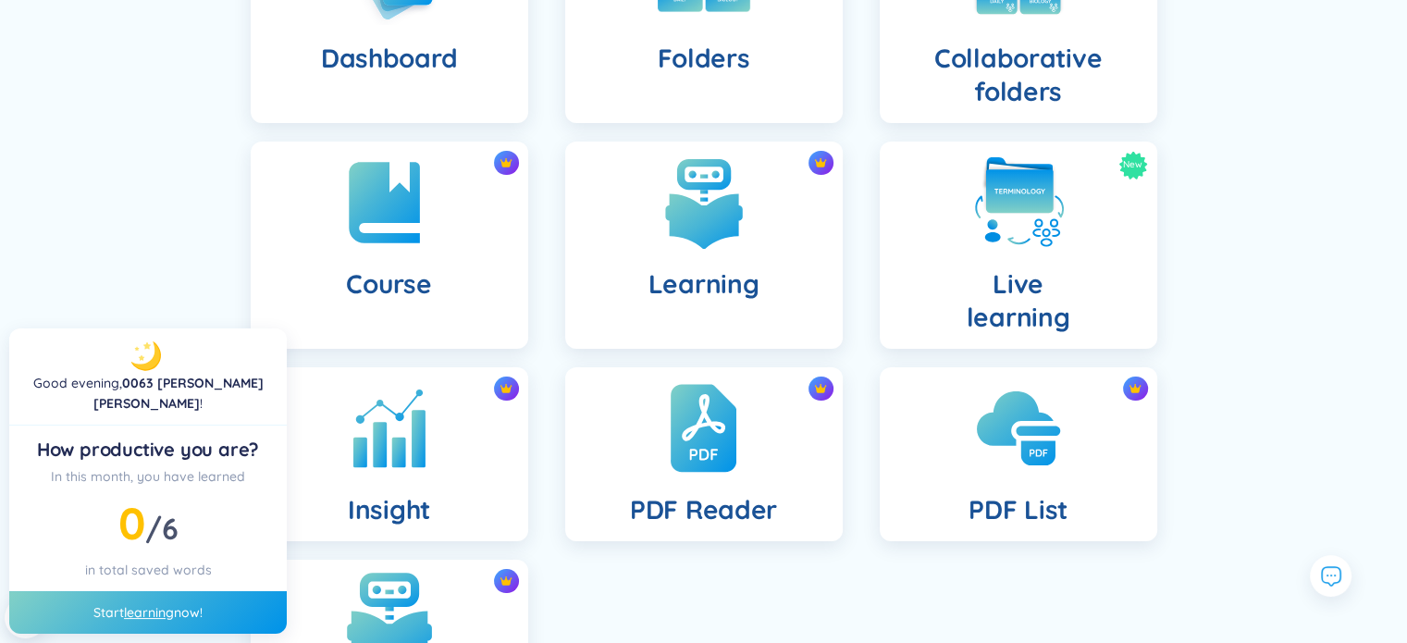
scroll to position [471, 0]
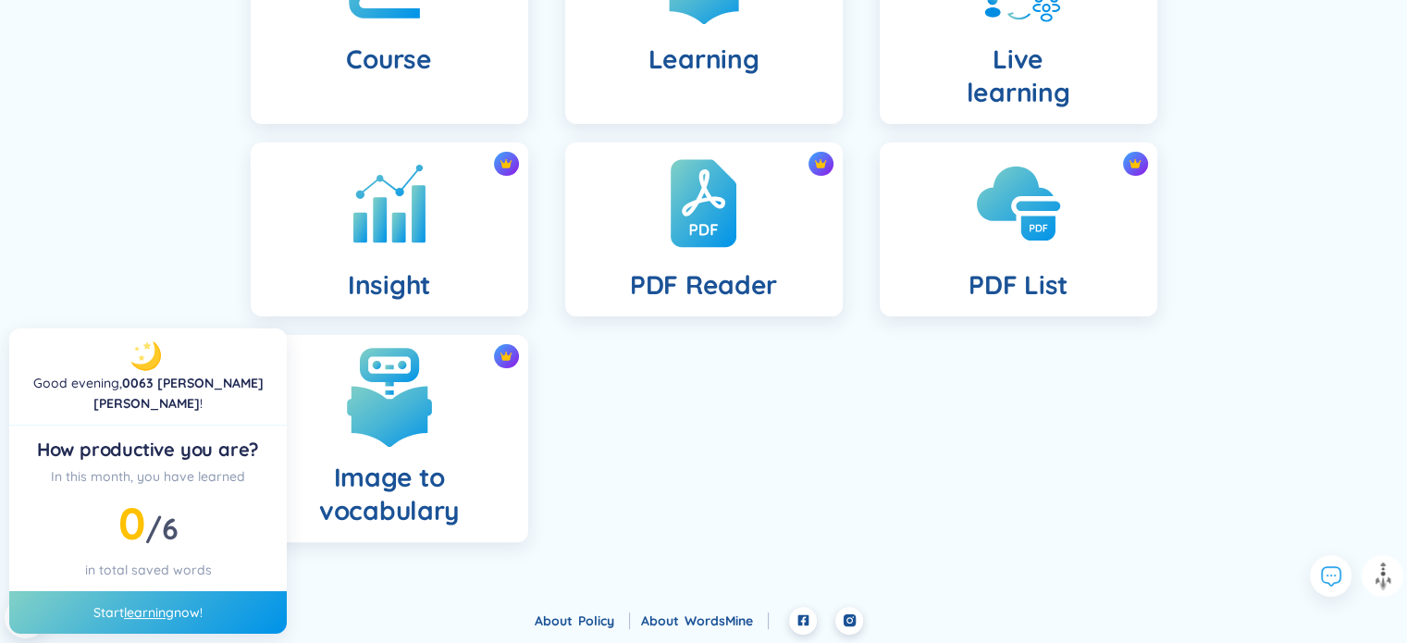
click at [456, 512] on h4 "Image to vocabulary" at bounding box center [389, 494] width 248 height 67
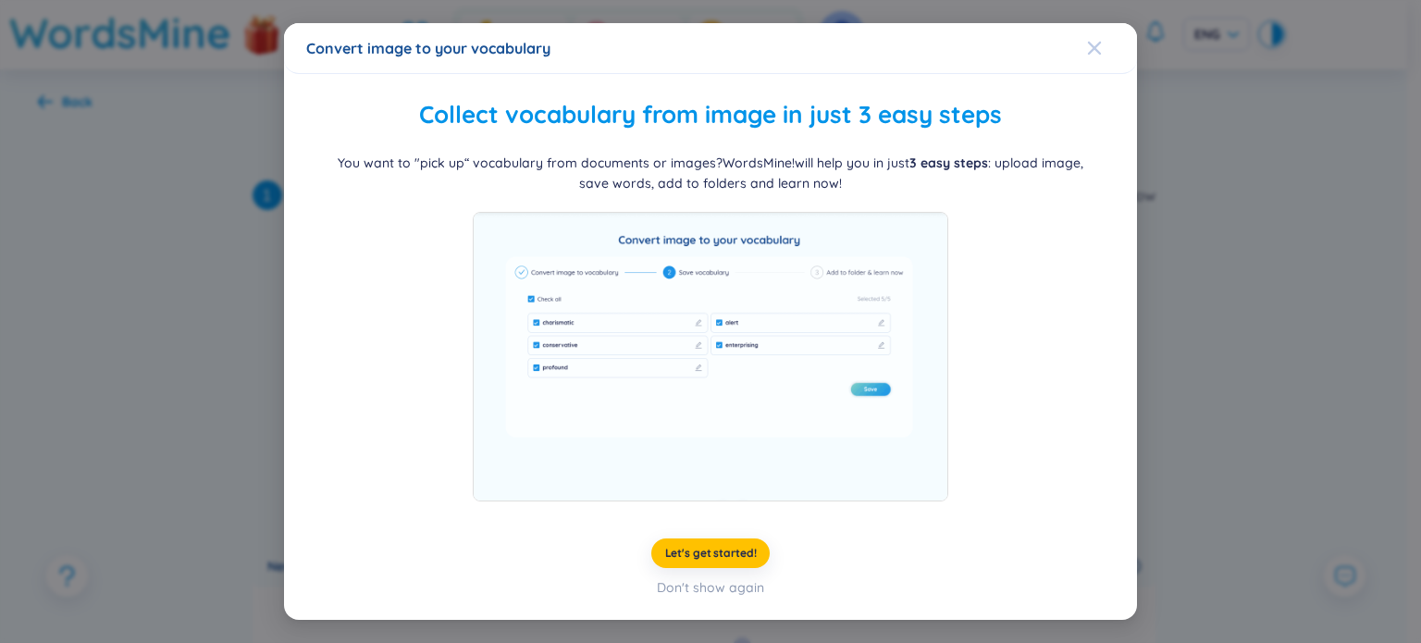
click at [1101, 46] on icon "Close" at bounding box center [1094, 48] width 15 height 15
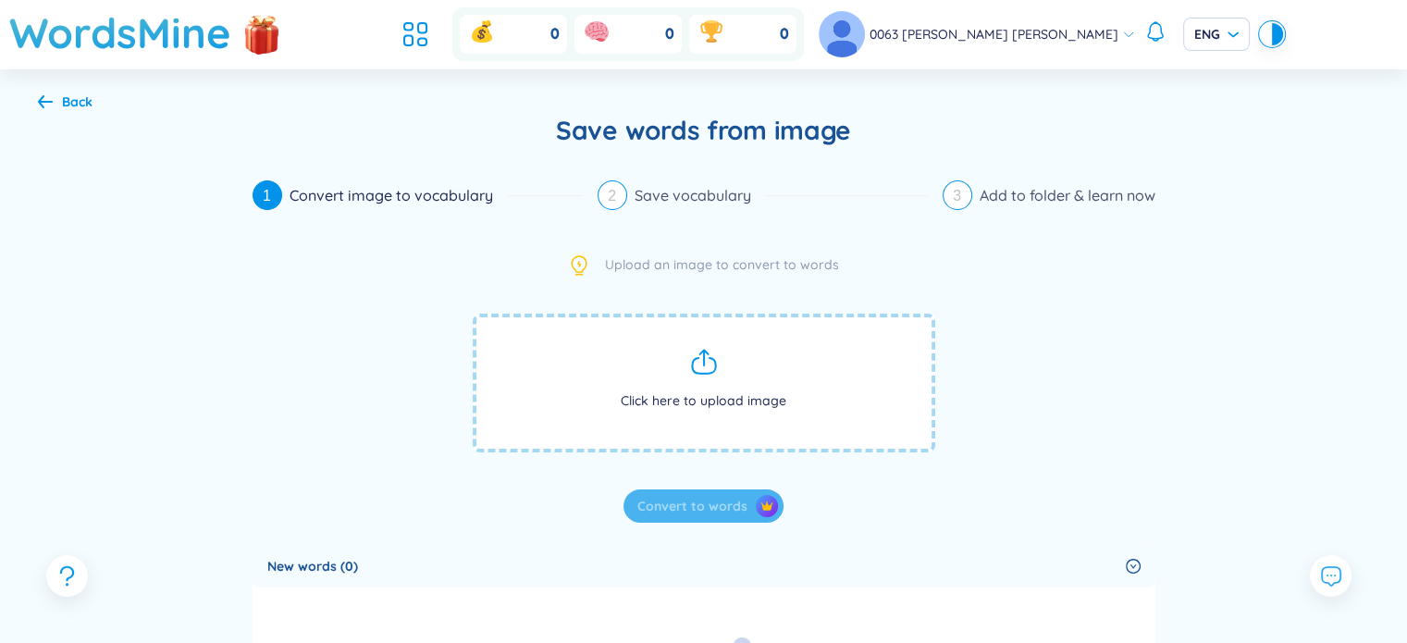
click at [52, 110] on div "Back" at bounding box center [65, 102] width 55 height 20
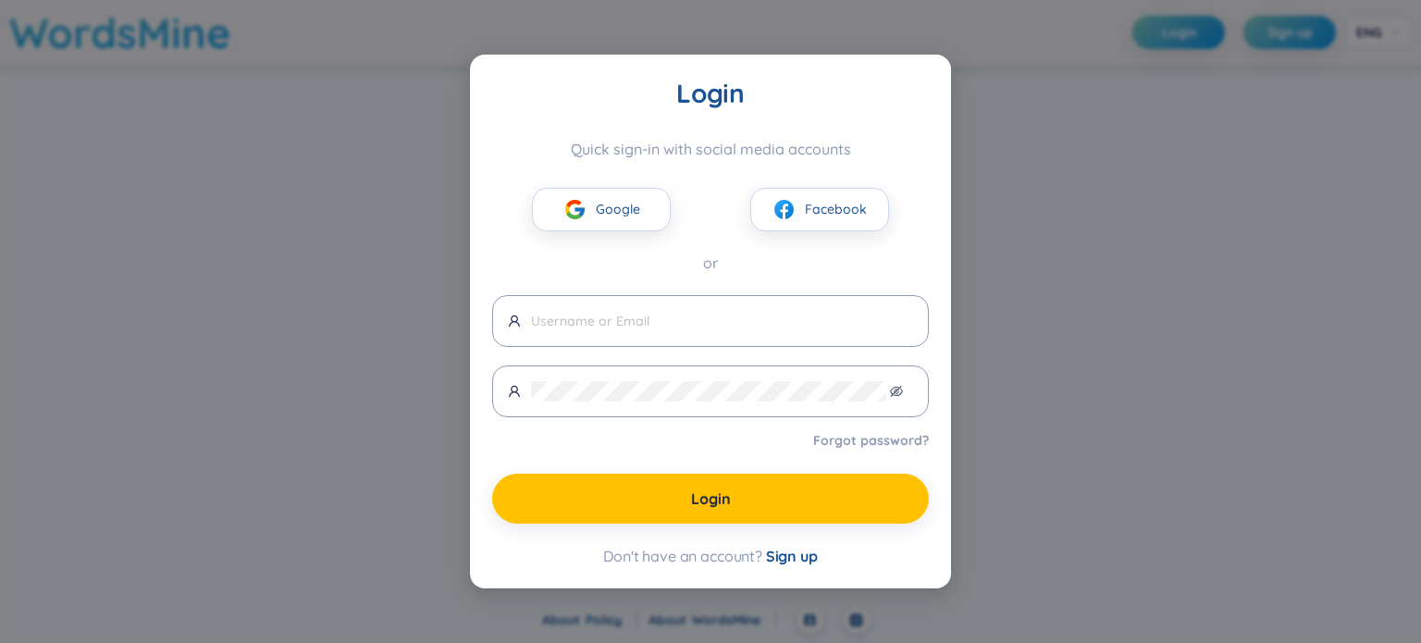
click at [633, 215] on span "Google" at bounding box center [618, 209] width 44 height 20
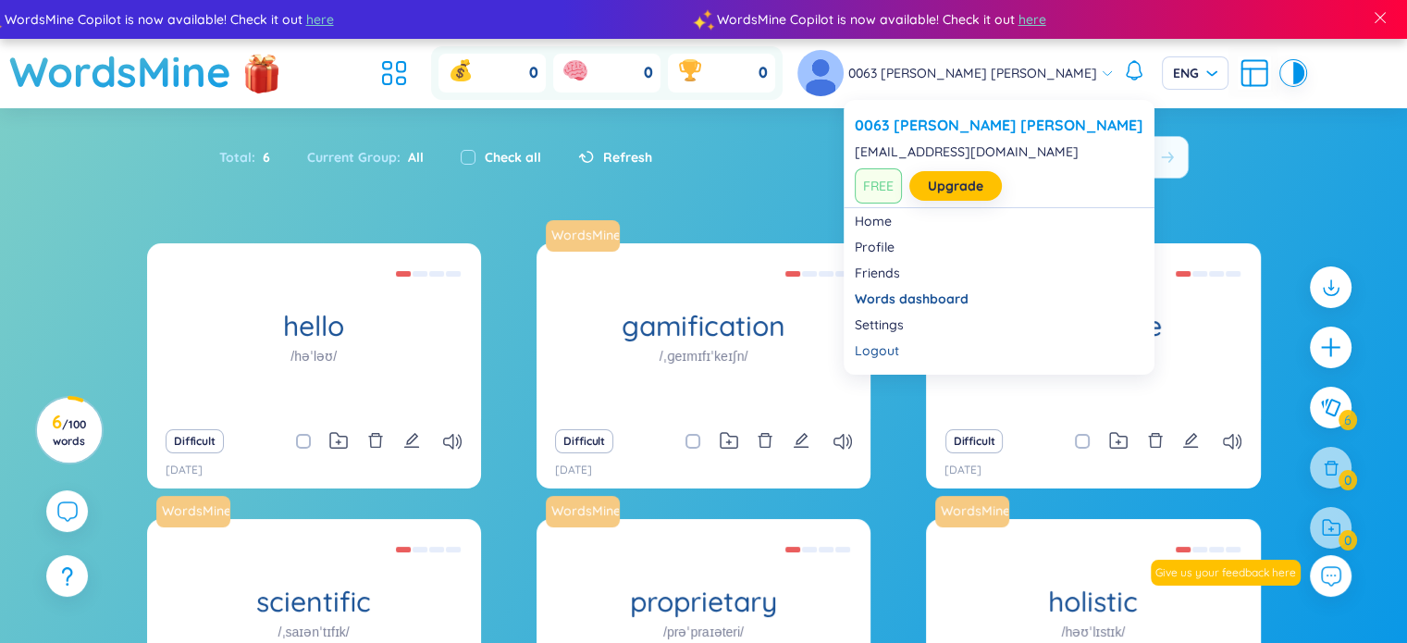
click at [1101, 71] on icon at bounding box center [1107, 73] width 13 height 13
click at [905, 351] on div "Logout" at bounding box center [999, 350] width 289 height 18
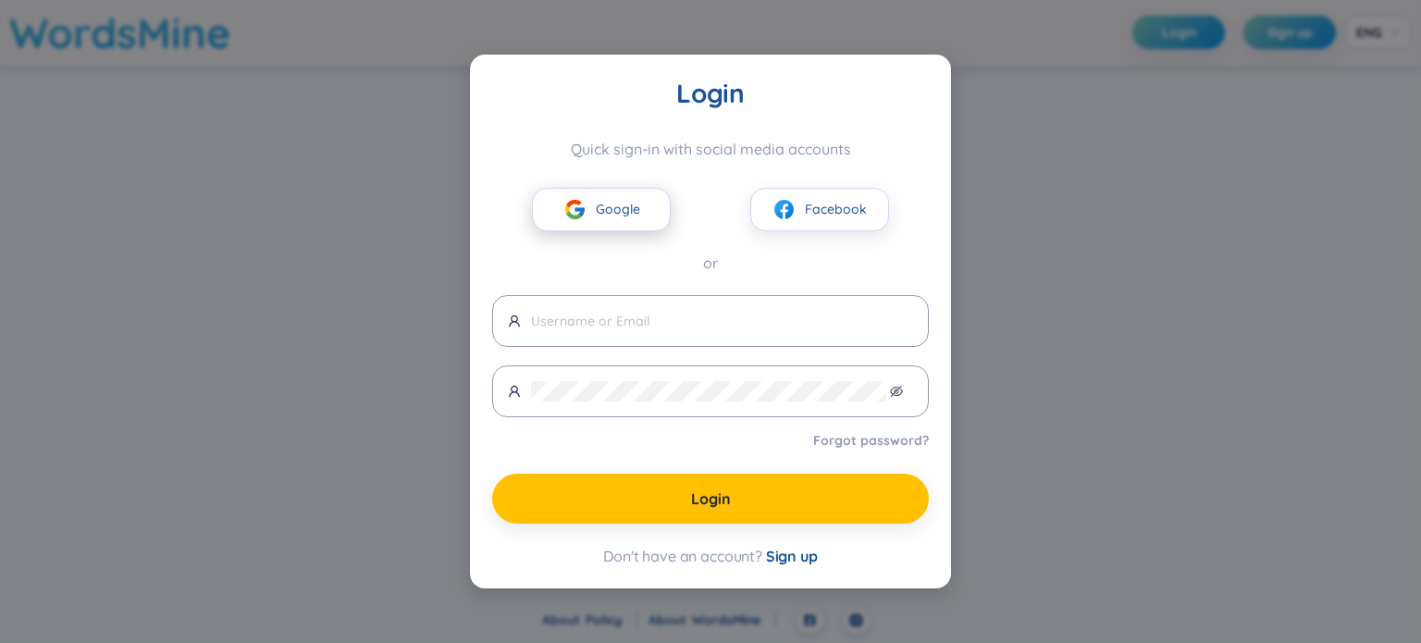
click at [647, 202] on button "Google" at bounding box center [601, 209] width 139 height 43
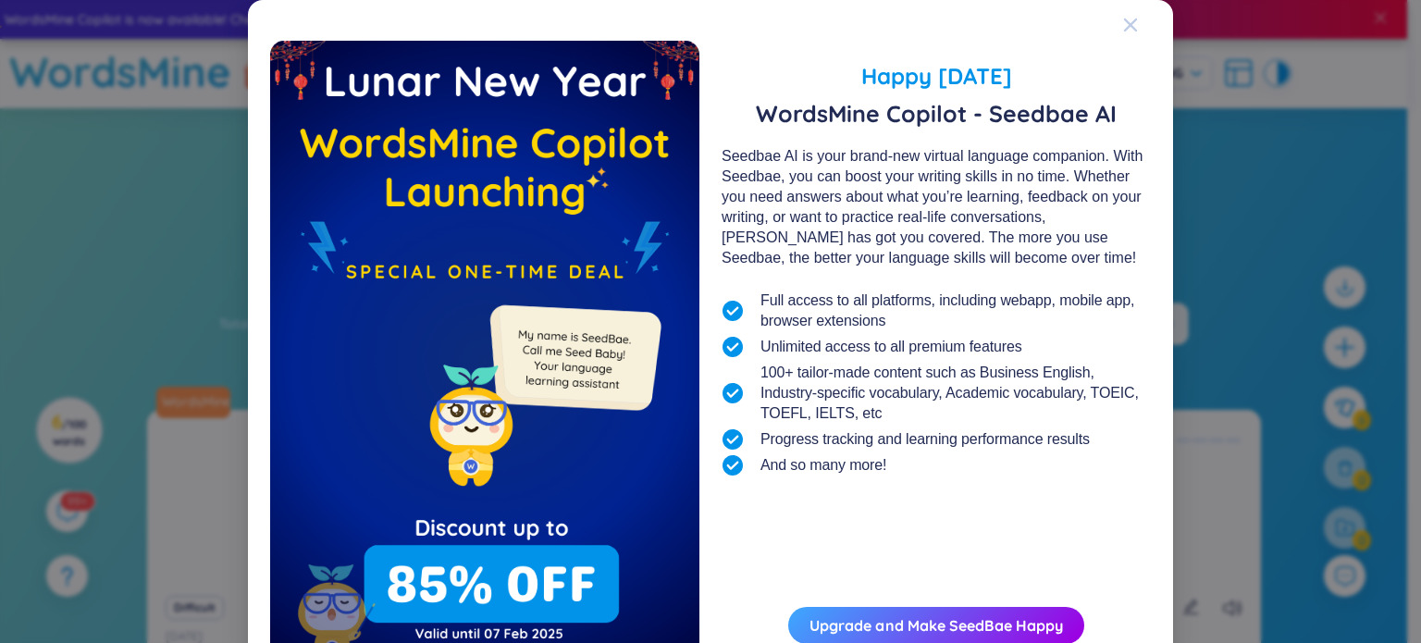
click at [1123, 19] on icon "Close" at bounding box center [1130, 25] width 15 height 15
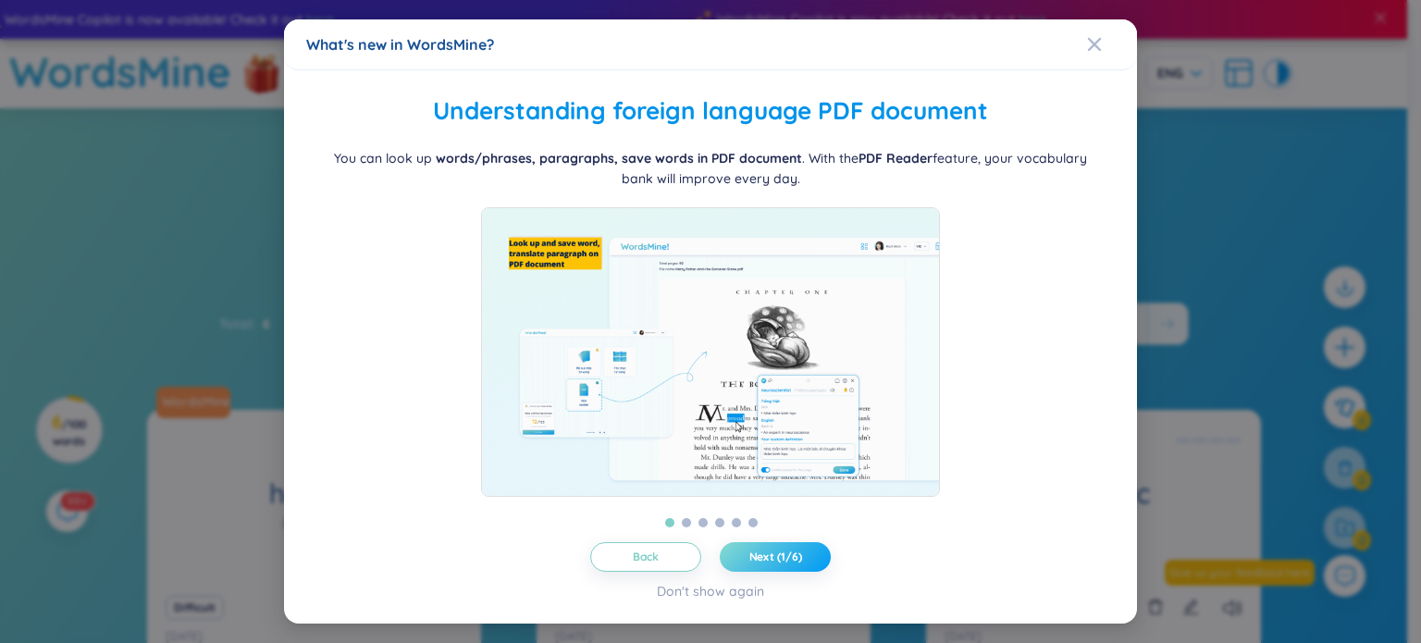
click at [790, 561] on span "Next (1/6)" at bounding box center [775, 556] width 53 height 15
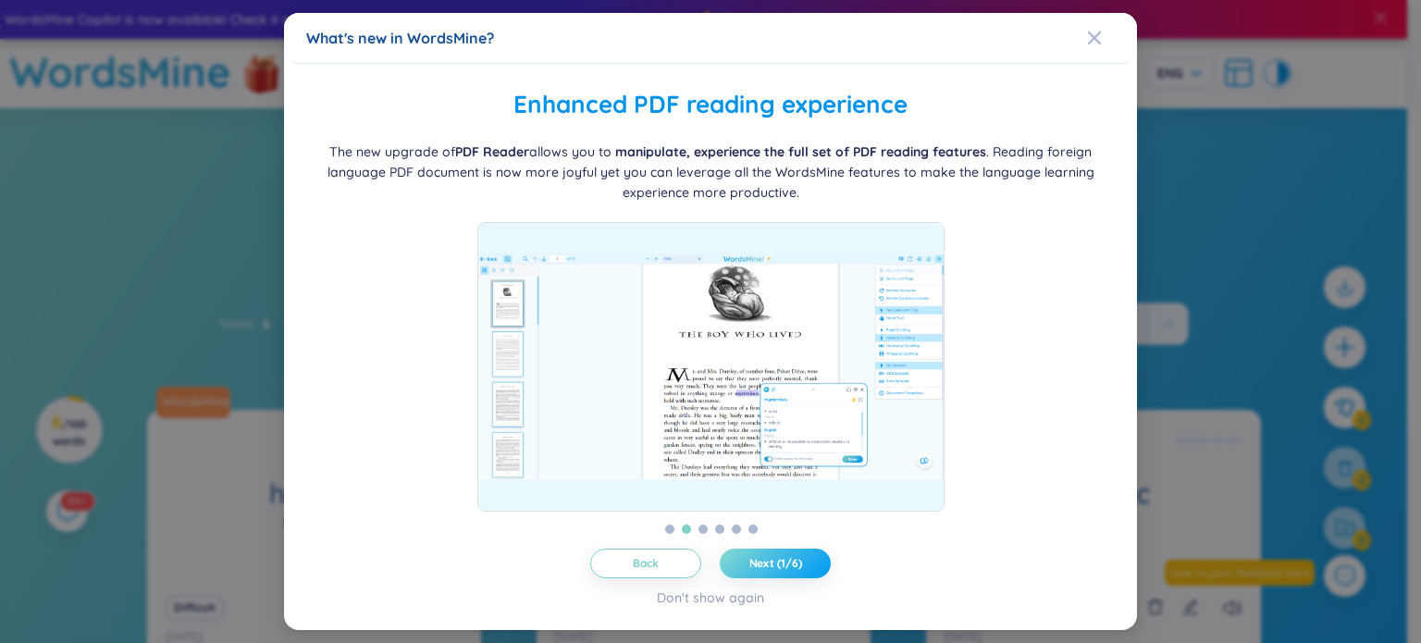
click at [790, 561] on span "Next (1/6)" at bounding box center [775, 563] width 53 height 15
click at [790, 561] on span "Next (2/6)" at bounding box center [775, 563] width 55 height 15
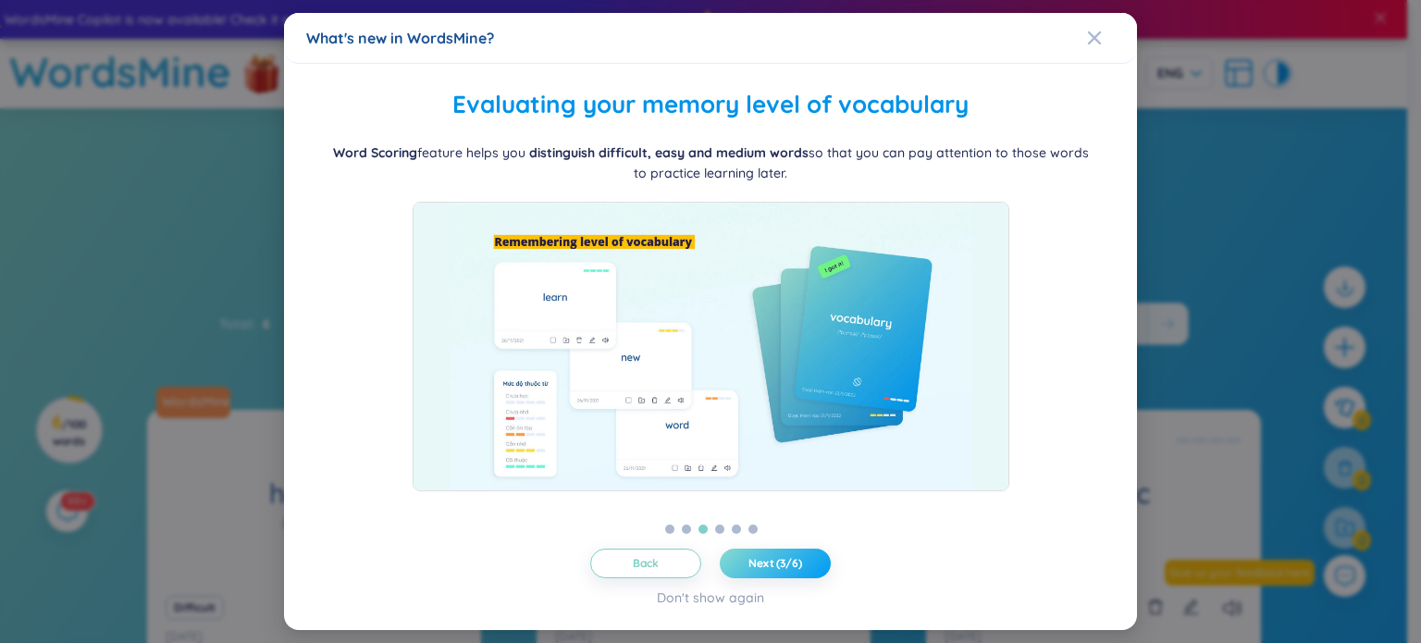
click at [790, 561] on span "Next (3/6)" at bounding box center [775, 563] width 54 height 15
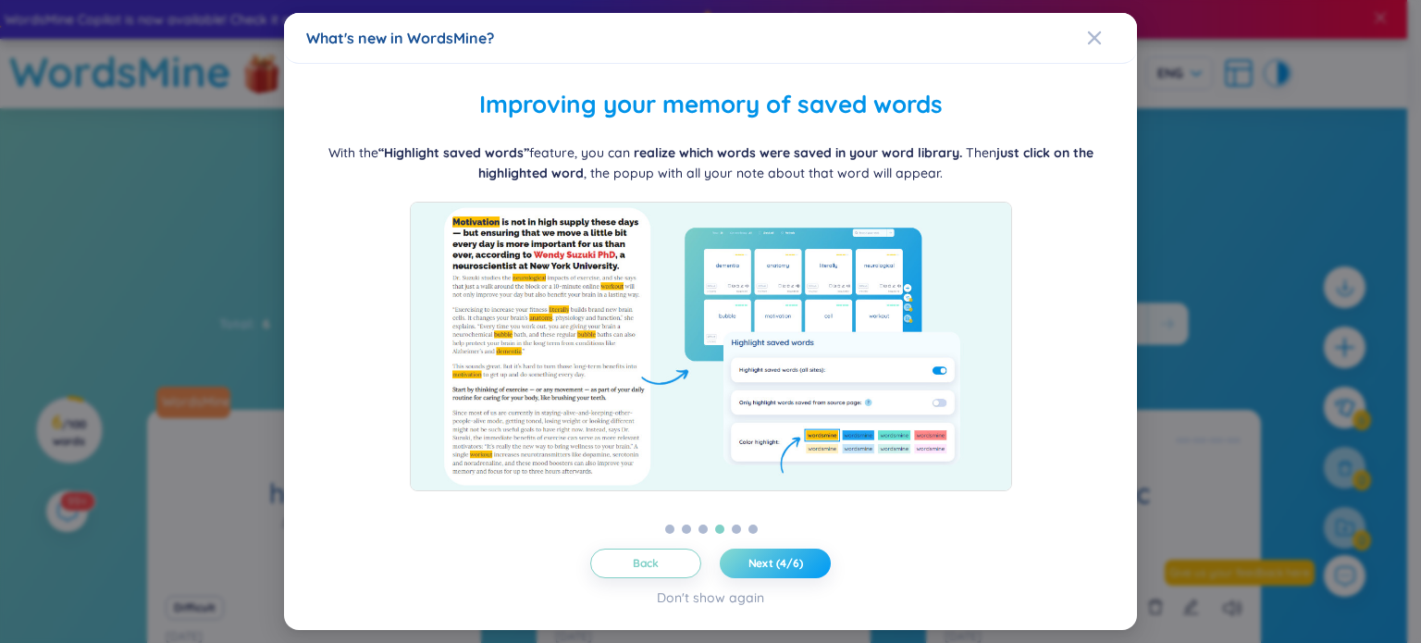
click at [790, 561] on span "Next (4/6)" at bounding box center [775, 563] width 55 height 15
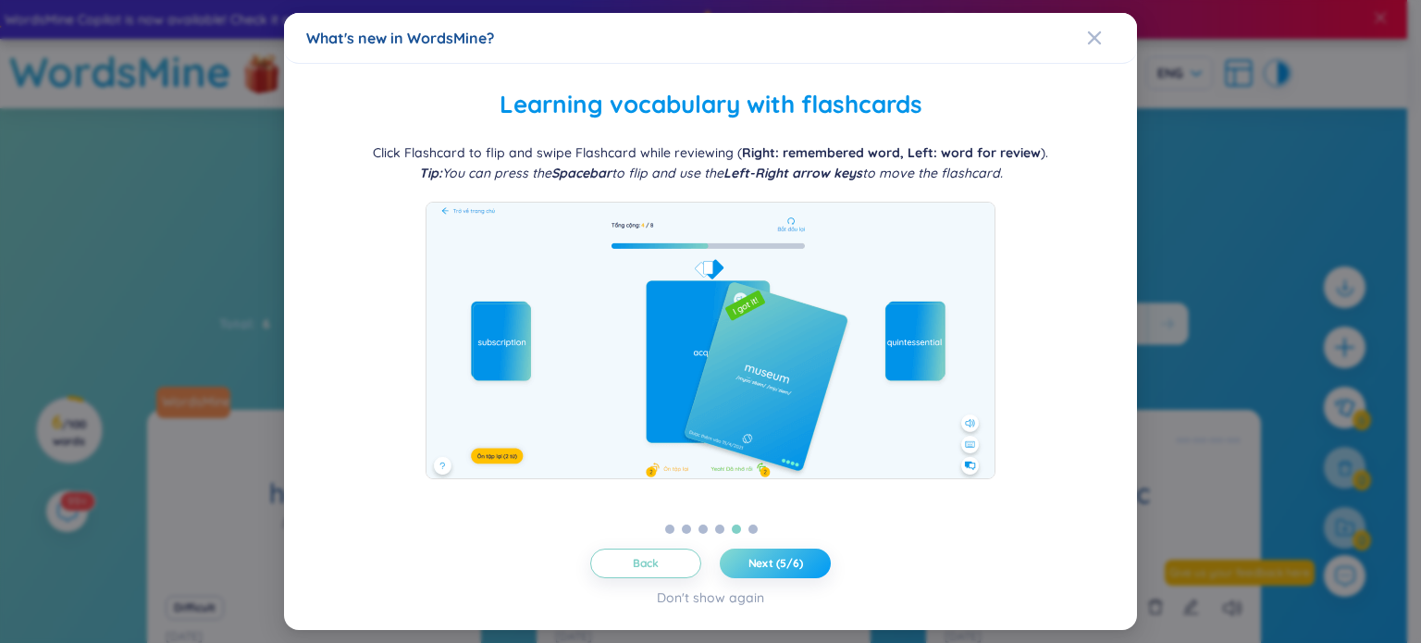
click at [790, 561] on span "Next (5/6)" at bounding box center [775, 563] width 55 height 15
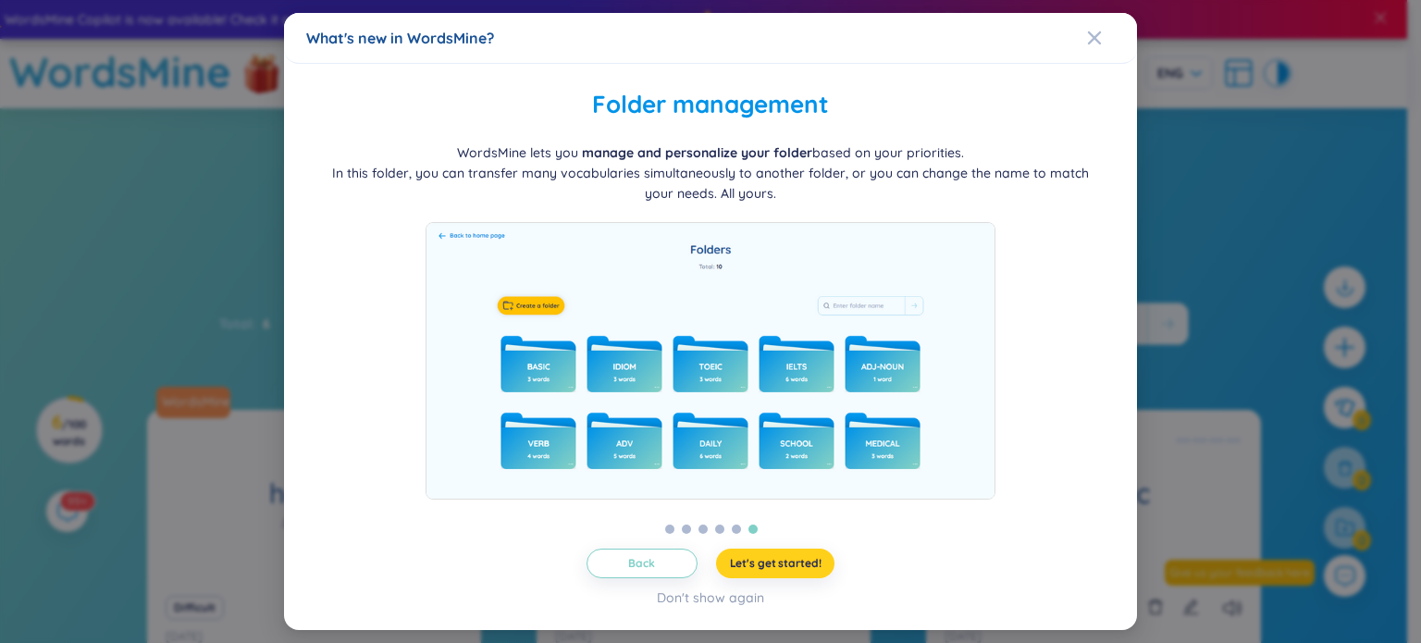
click at [790, 561] on span "Let's get started!" at bounding box center [776, 563] width 92 height 15
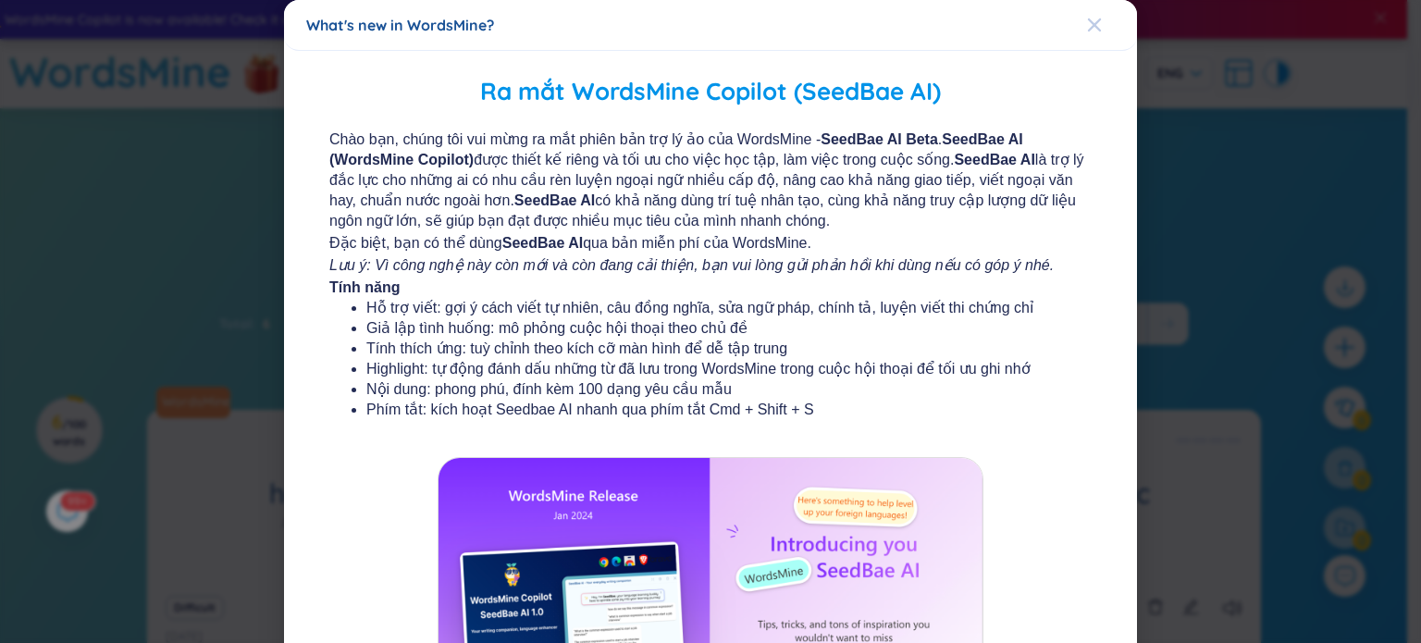
click at [1092, 18] on span "Close" at bounding box center [1112, 25] width 50 height 50
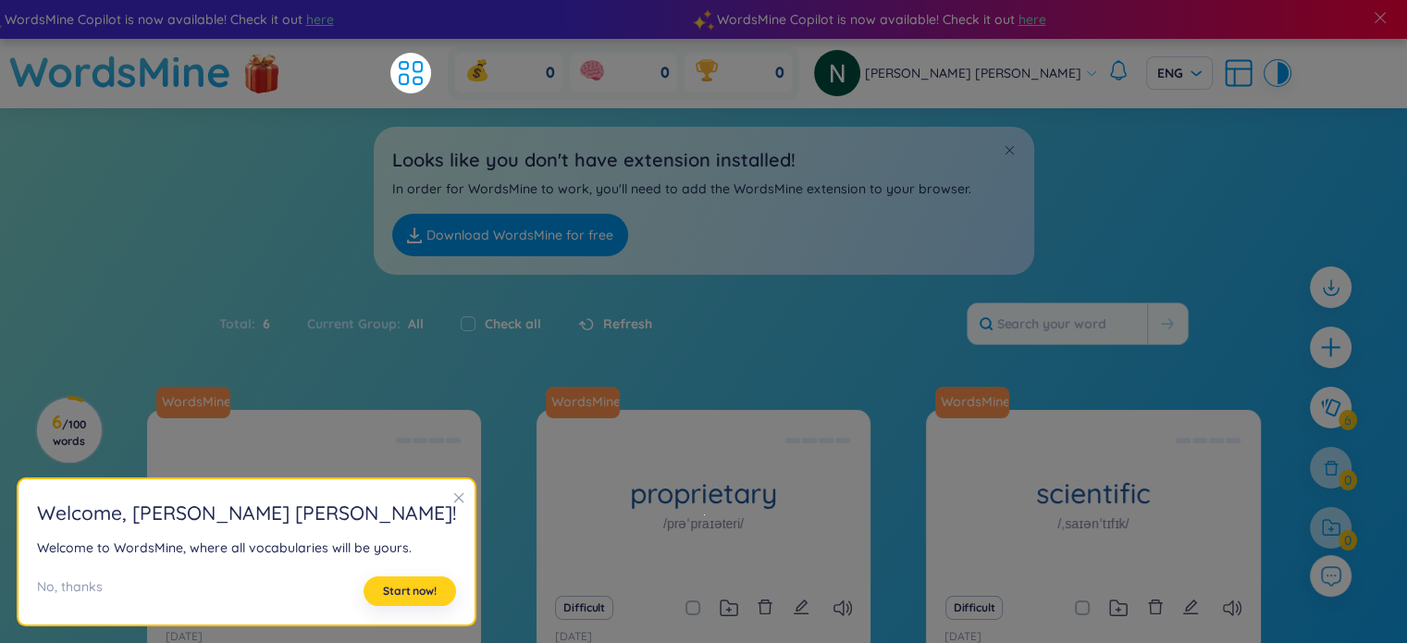
click at [383, 587] on span "Start now!" at bounding box center [410, 591] width 54 height 15
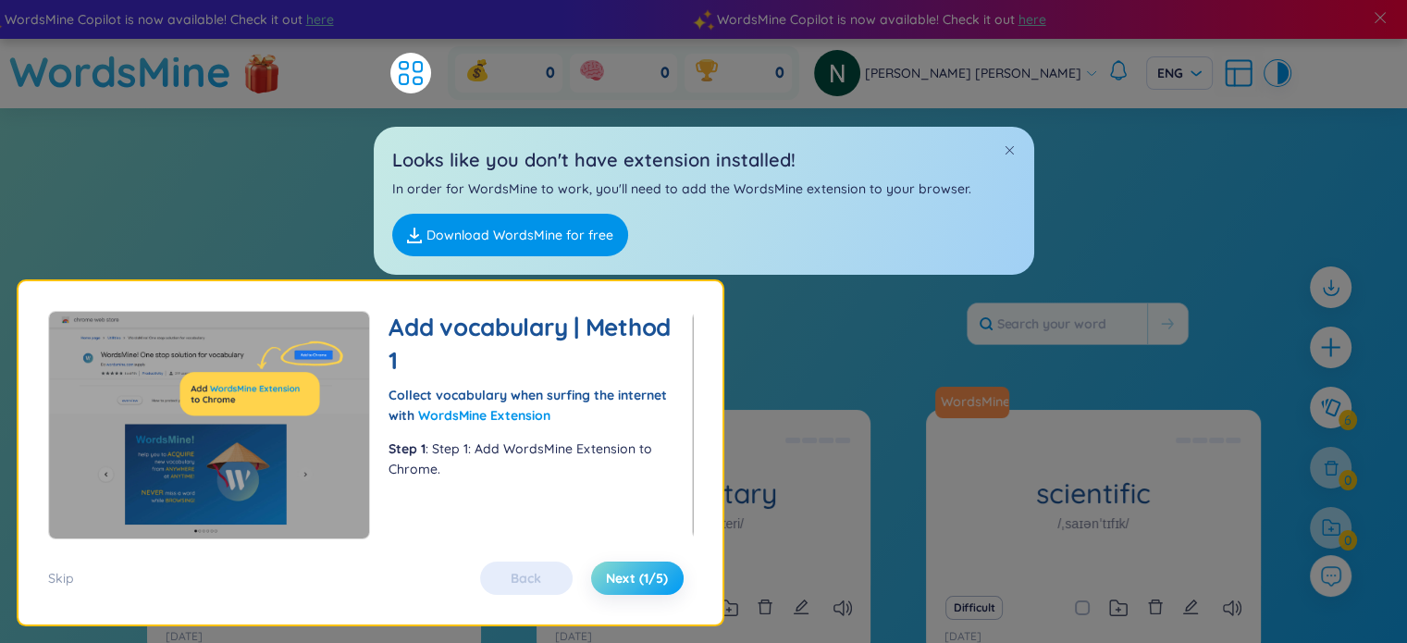
click at [629, 580] on span "Next (1/5)" at bounding box center [637, 578] width 62 height 18
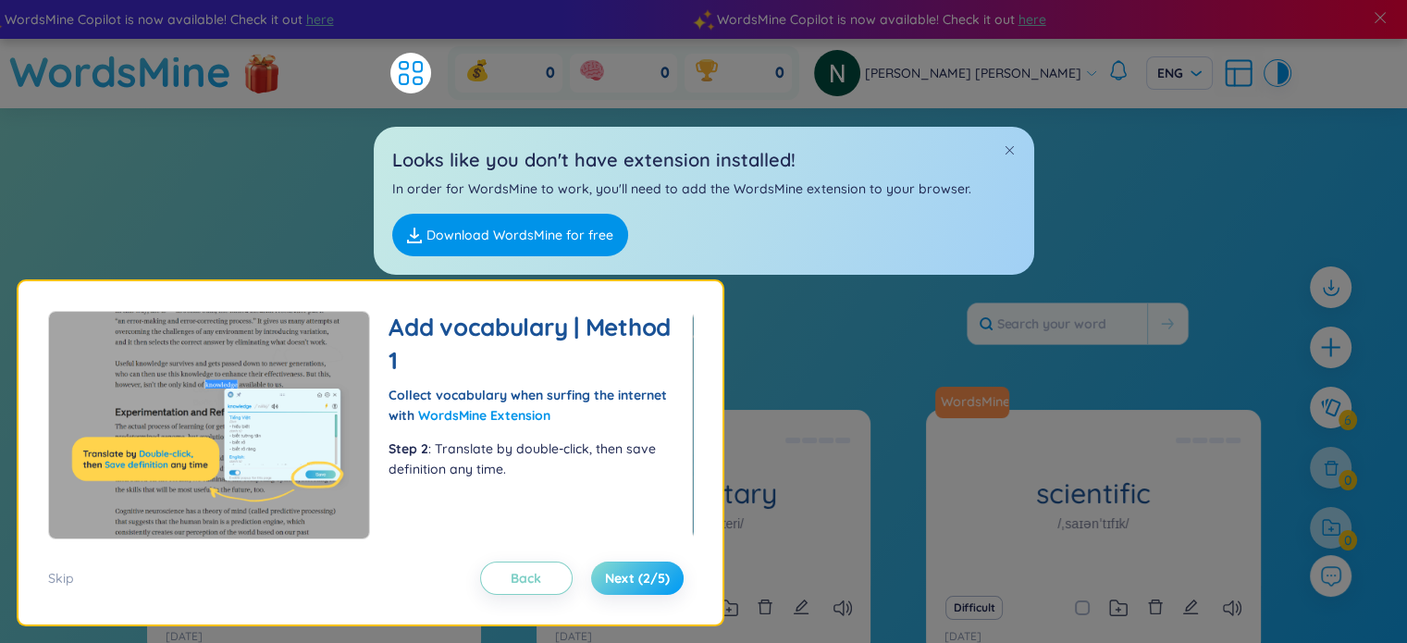
click at [629, 580] on span "Next (2/5)" at bounding box center [637, 578] width 65 height 18
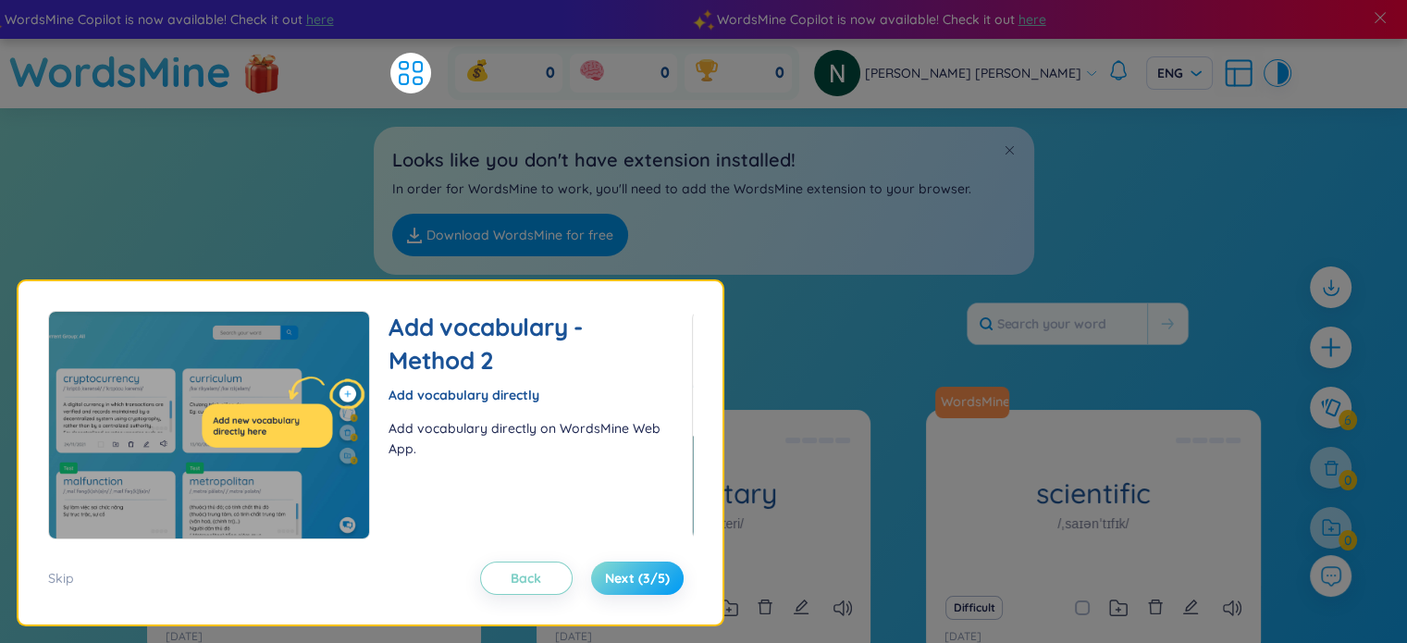
click at [629, 580] on span "Next (3/5)" at bounding box center [637, 578] width 65 height 18
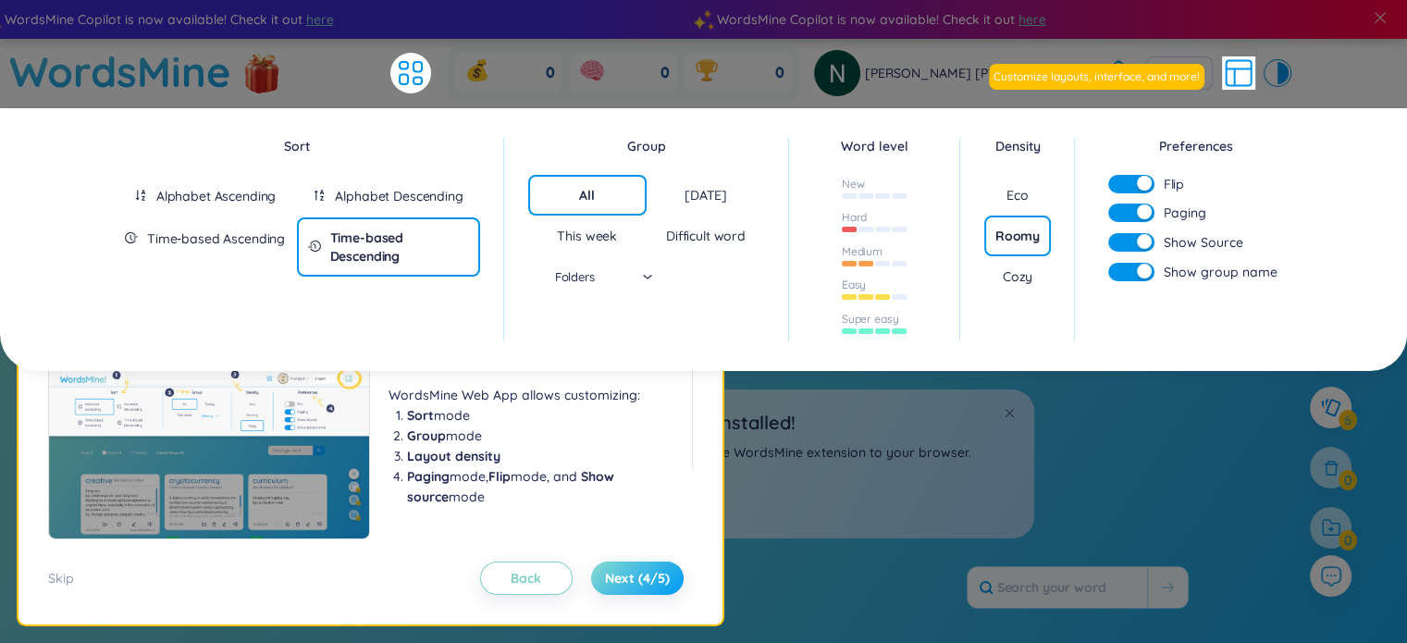
click at [629, 580] on span "Next (4/5)" at bounding box center [637, 578] width 65 height 18
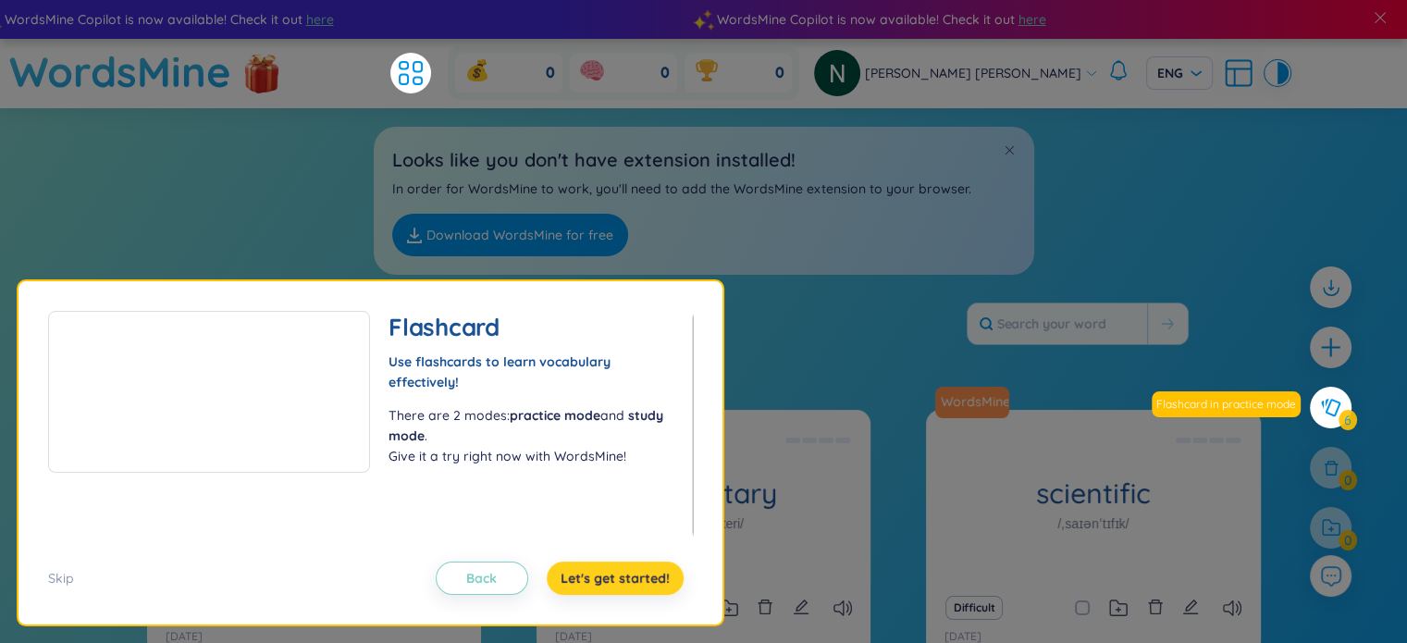
click at [629, 580] on span "Let's get started!" at bounding box center [615, 578] width 109 height 18
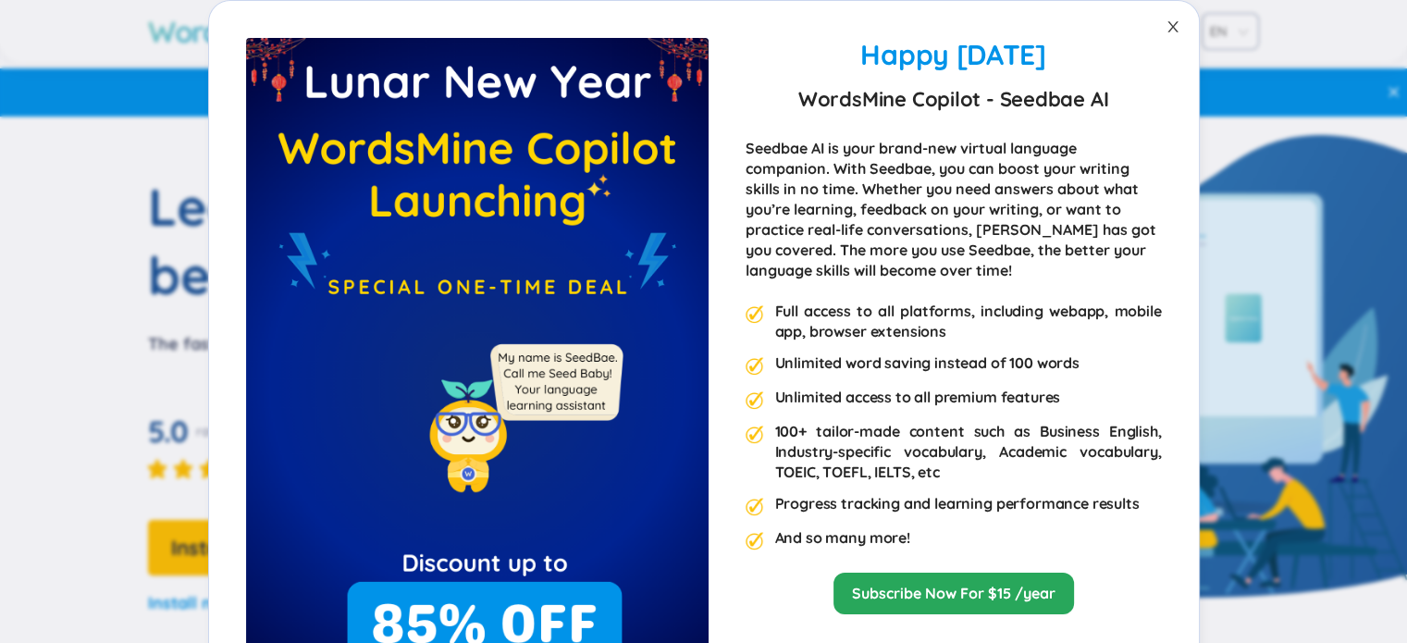
click at [1173, 25] on span "Close" at bounding box center [1173, 27] width 52 height 52
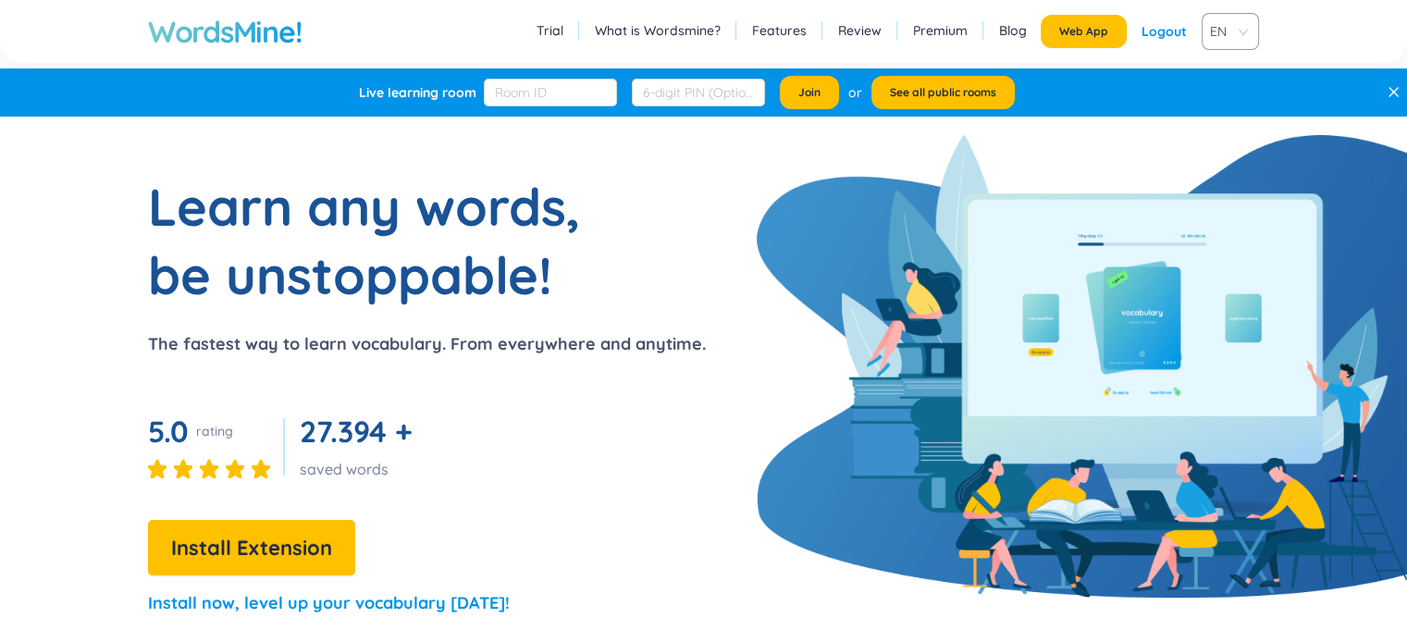
click at [1172, 30] on div "Logout" at bounding box center [1163, 31] width 45 height 33
click at [1171, 38] on link "Login" at bounding box center [1170, 31] width 34 height 33
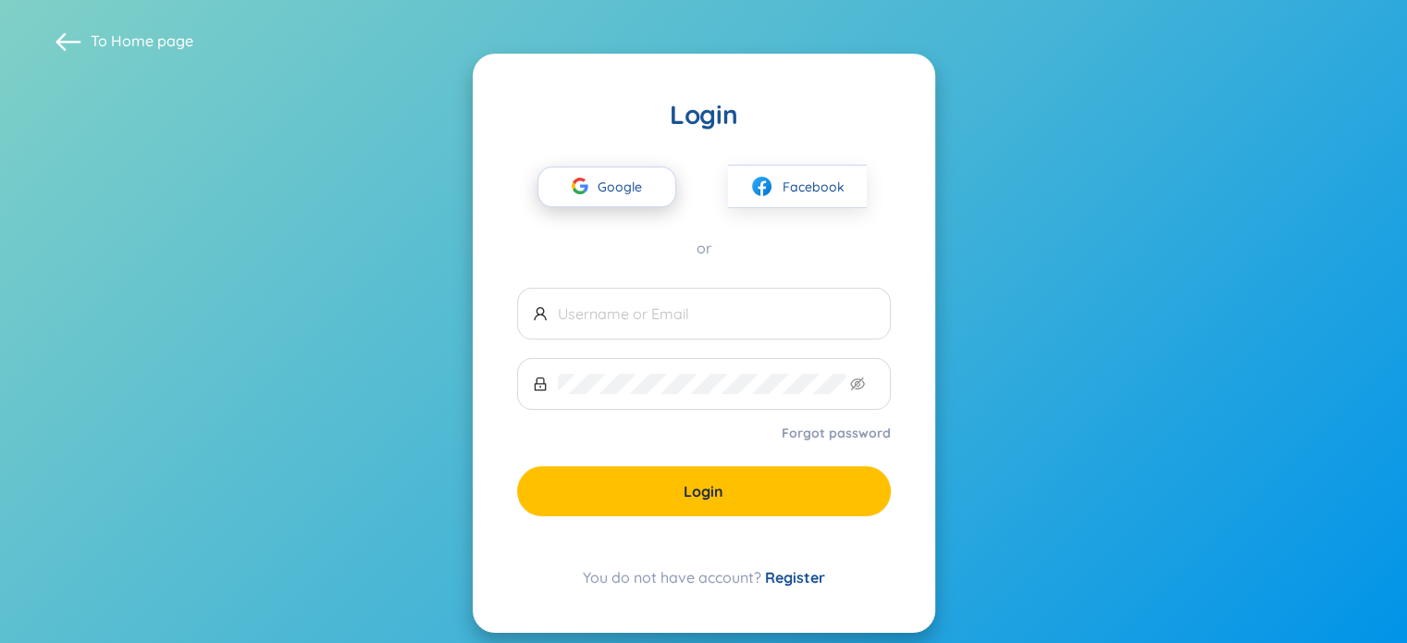
click at [604, 193] on span "Google" at bounding box center [625, 186] width 54 height 39
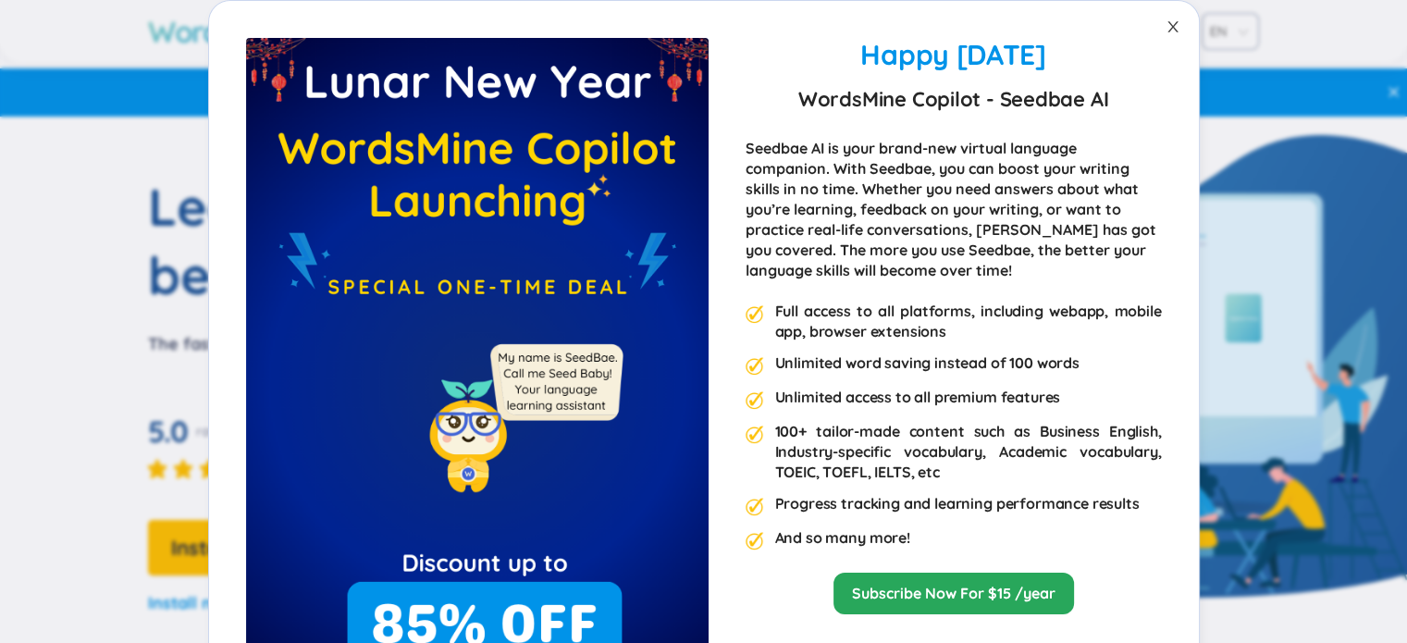
click at [1165, 26] on icon "close" at bounding box center [1172, 26] width 15 height 15
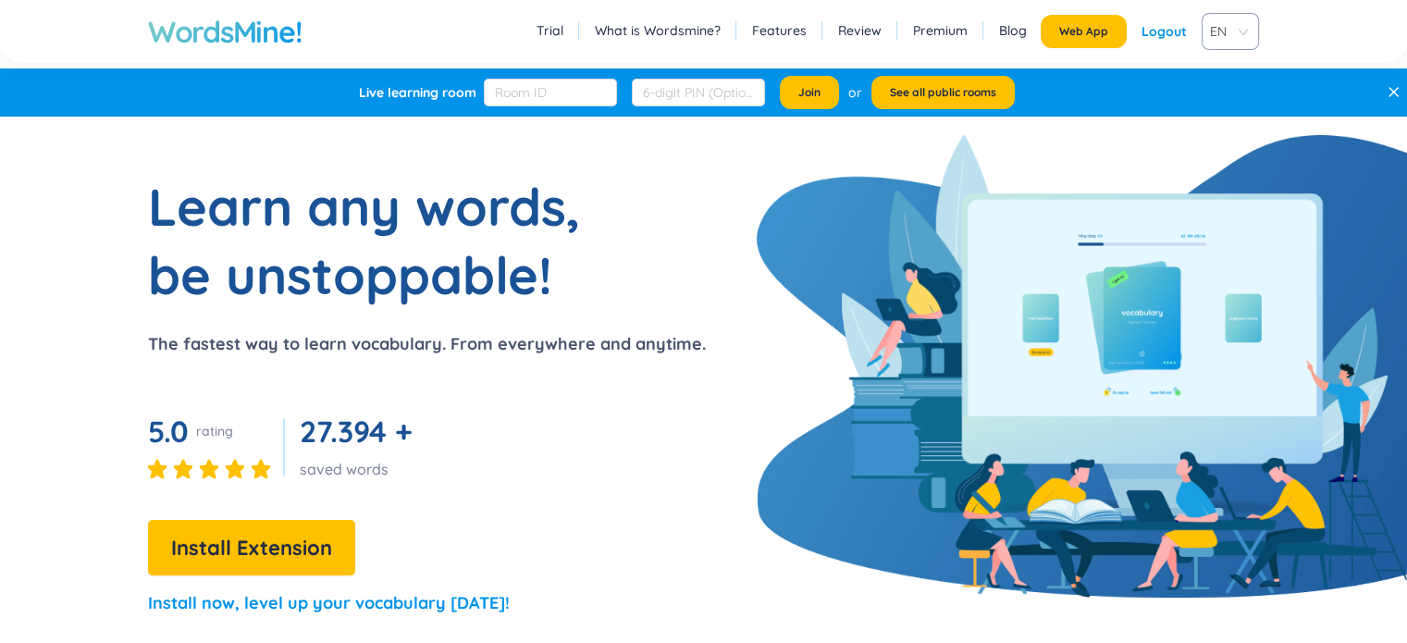
click at [254, 36] on h1 "WordsMine!" at bounding box center [225, 31] width 154 height 37
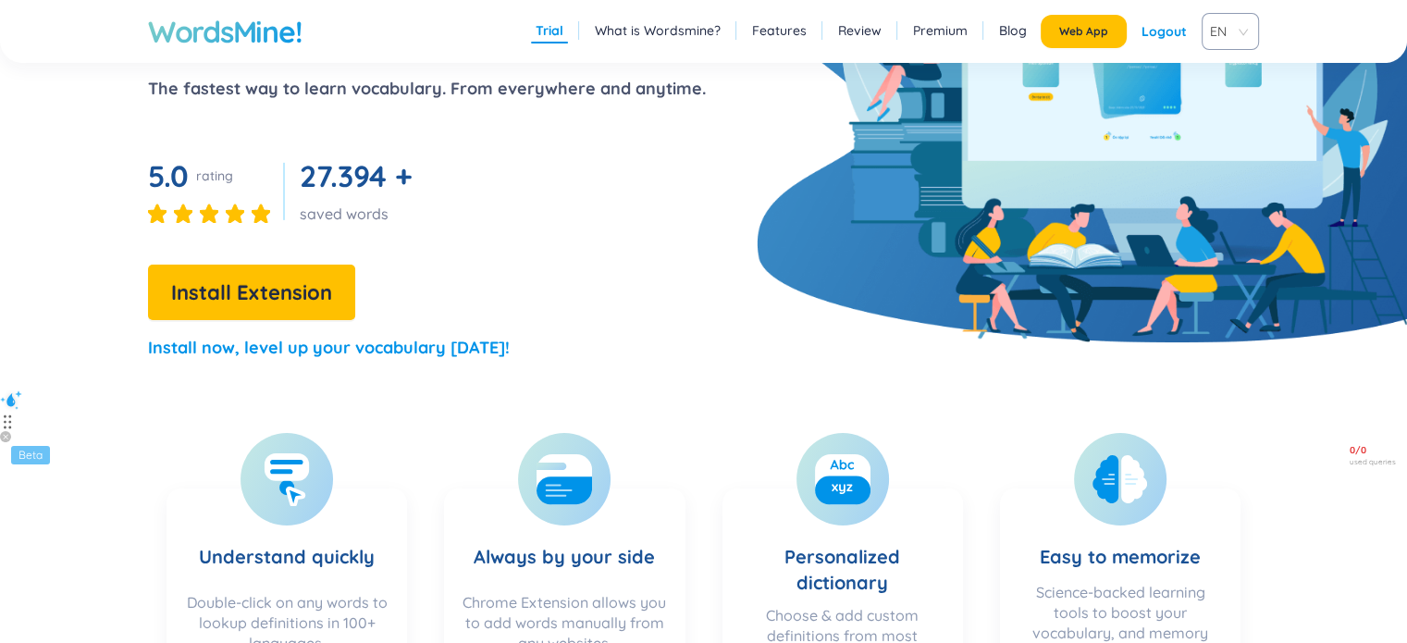
scroll to position [184, 0]
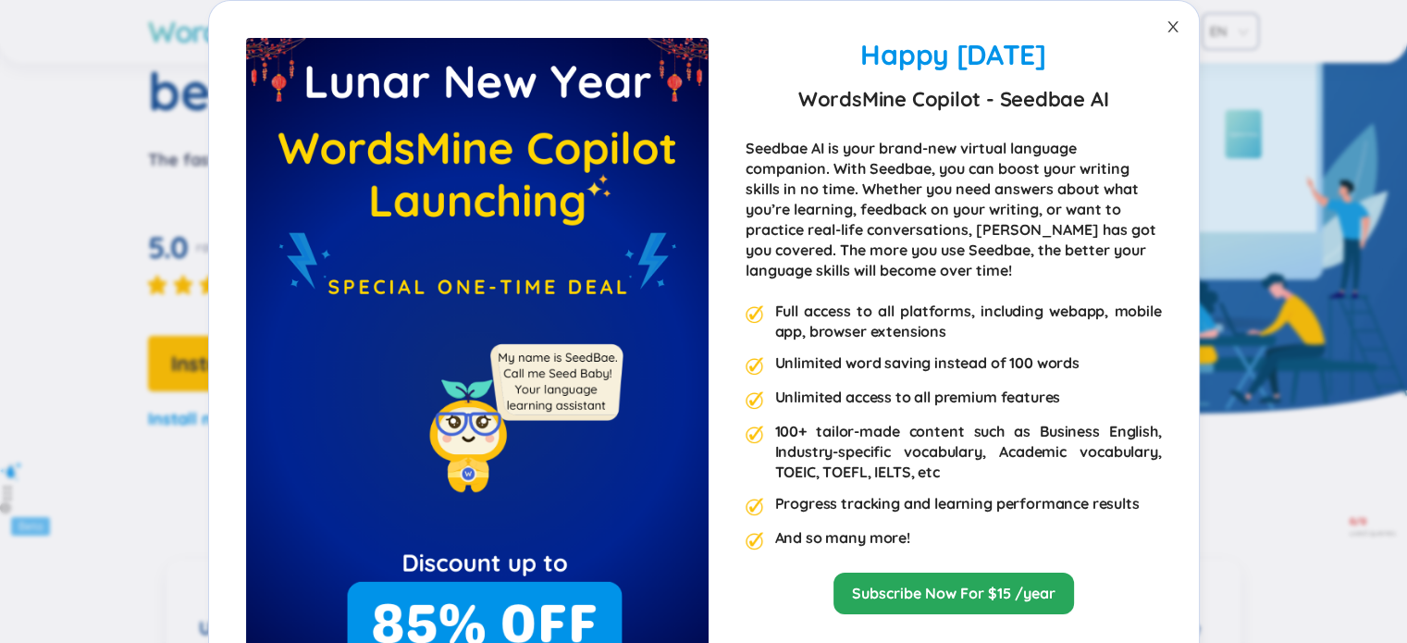
click at [1167, 32] on icon "close" at bounding box center [1172, 26] width 15 height 15
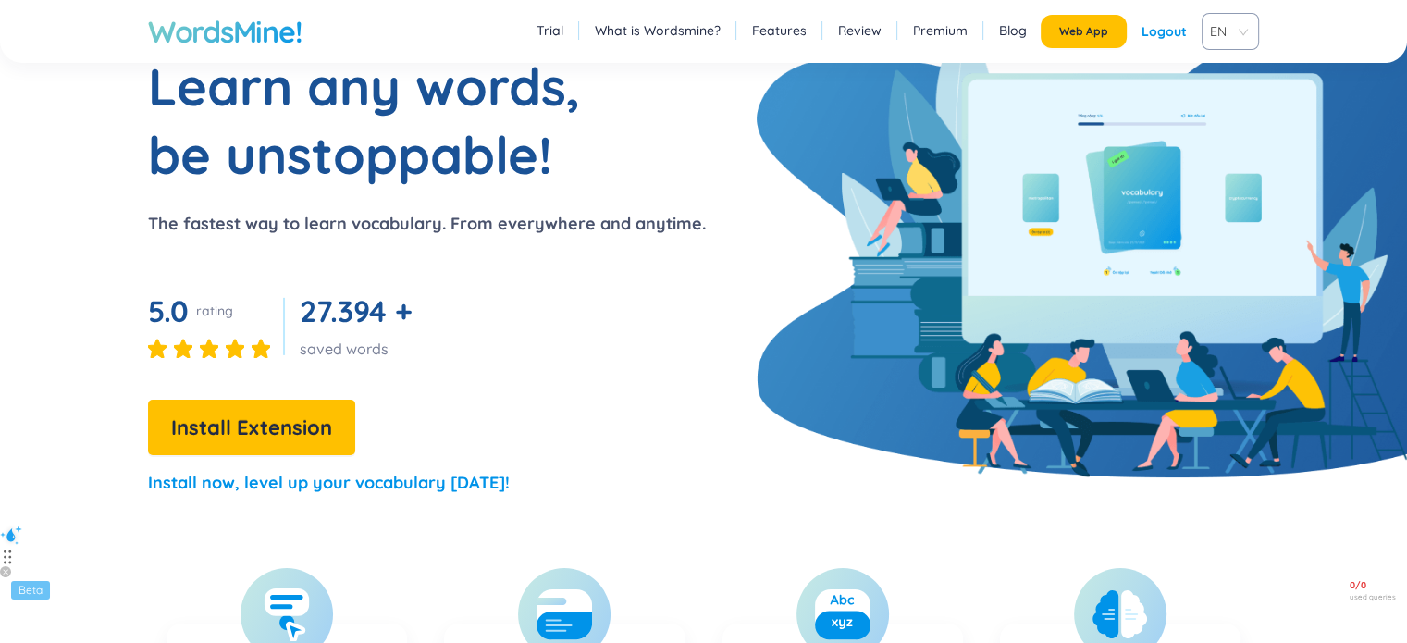
scroll to position [0, 0]
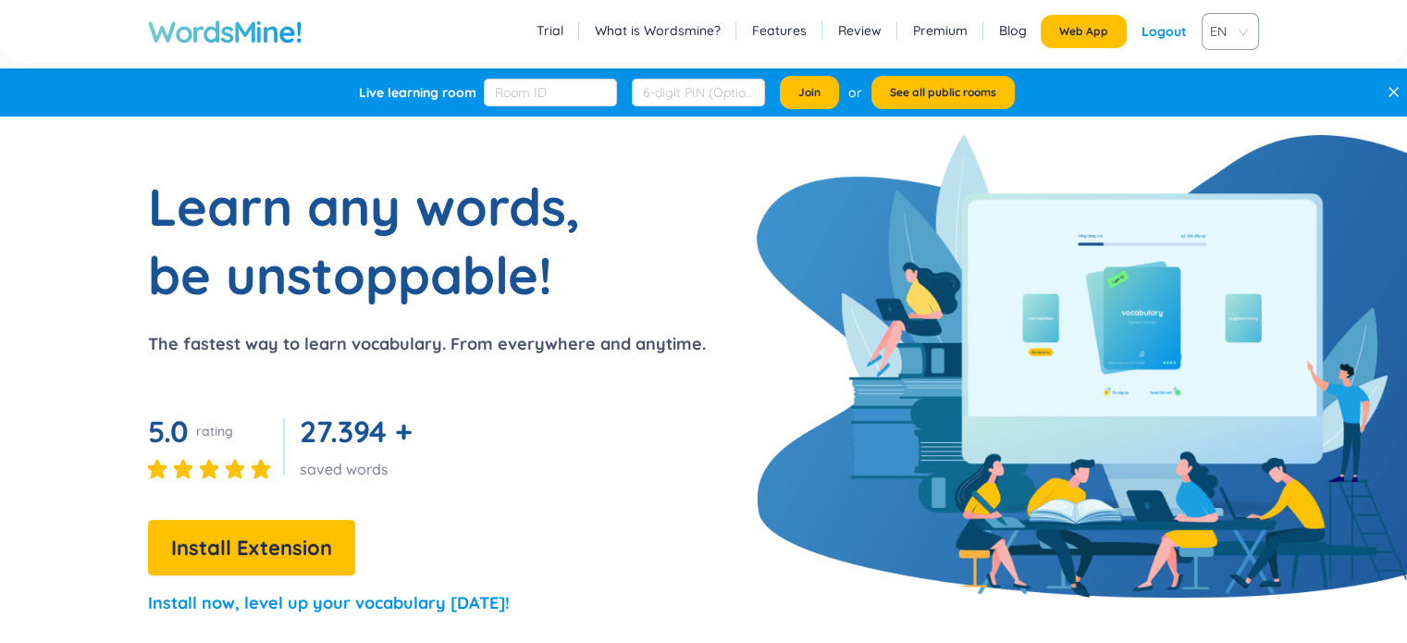
click at [867, 25] on link "Review" at bounding box center [859, 30] width 43 height 18
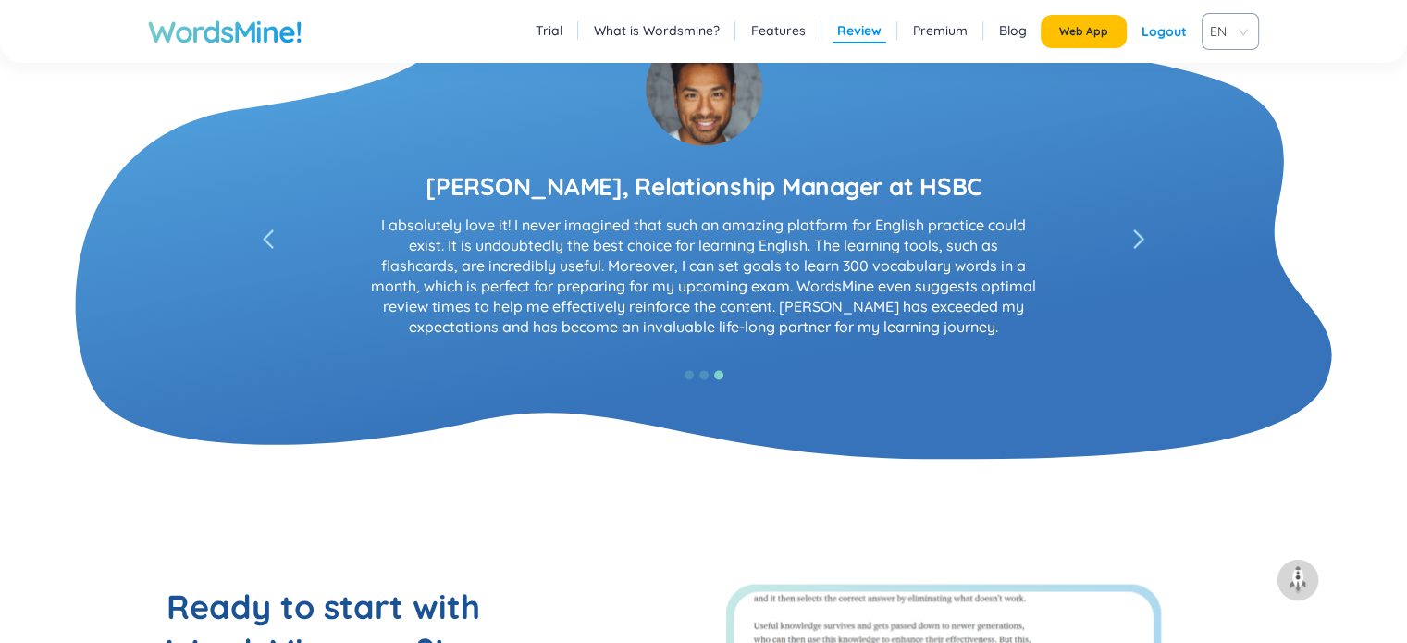
click at [696, 27] on link "What is Wordsmine?" at bounding box center [657, 30] width 126 height 18
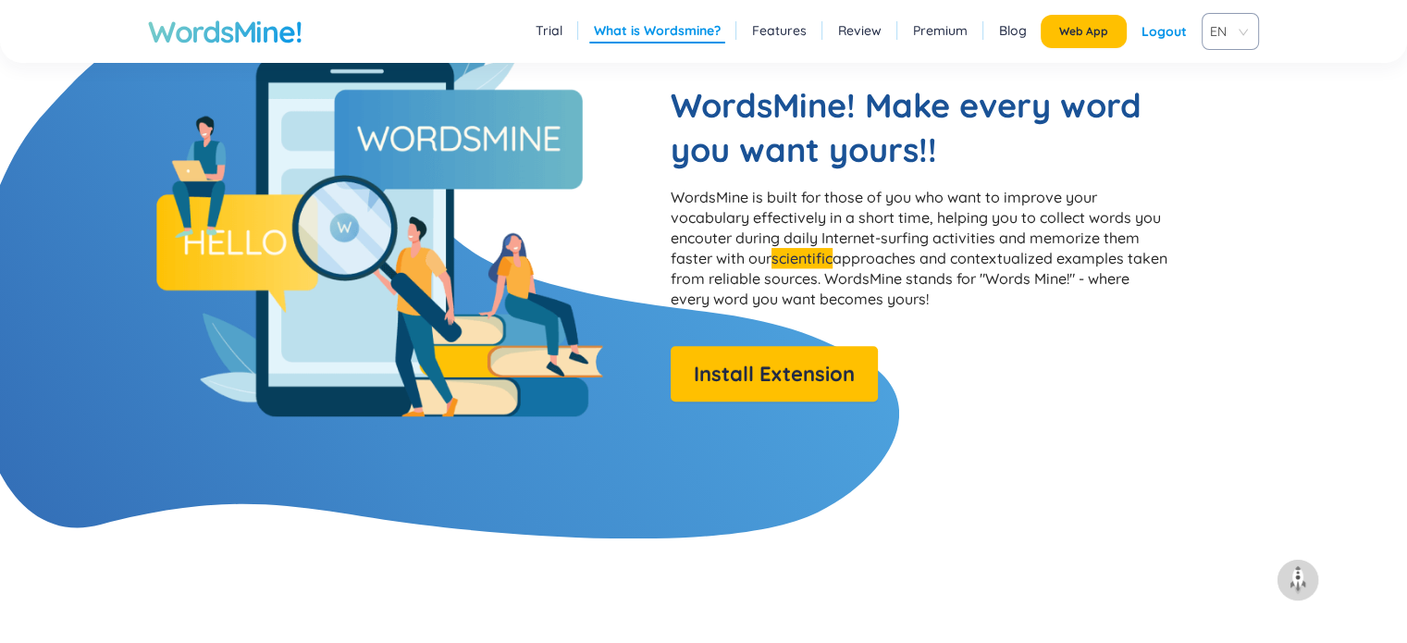
scroll to position [1374, 0]
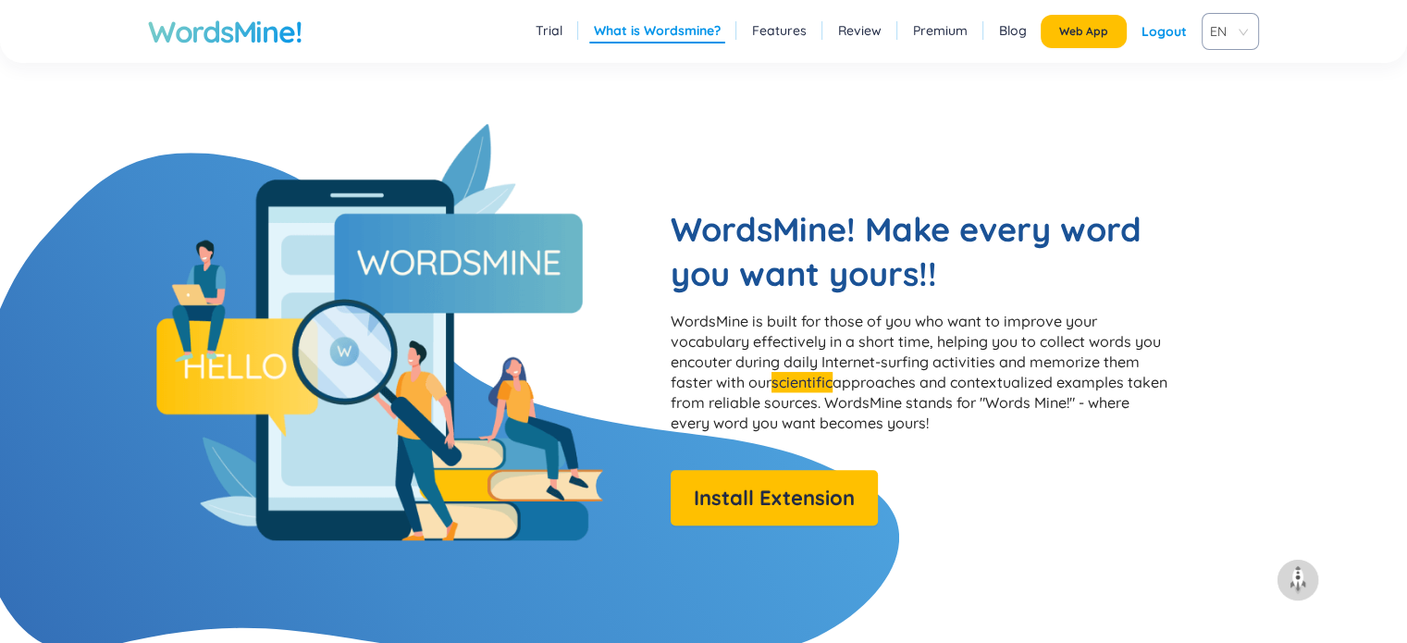
click at [1010, 32] on link "Blog" at bounding box center [1013, 30] width 28 height 18
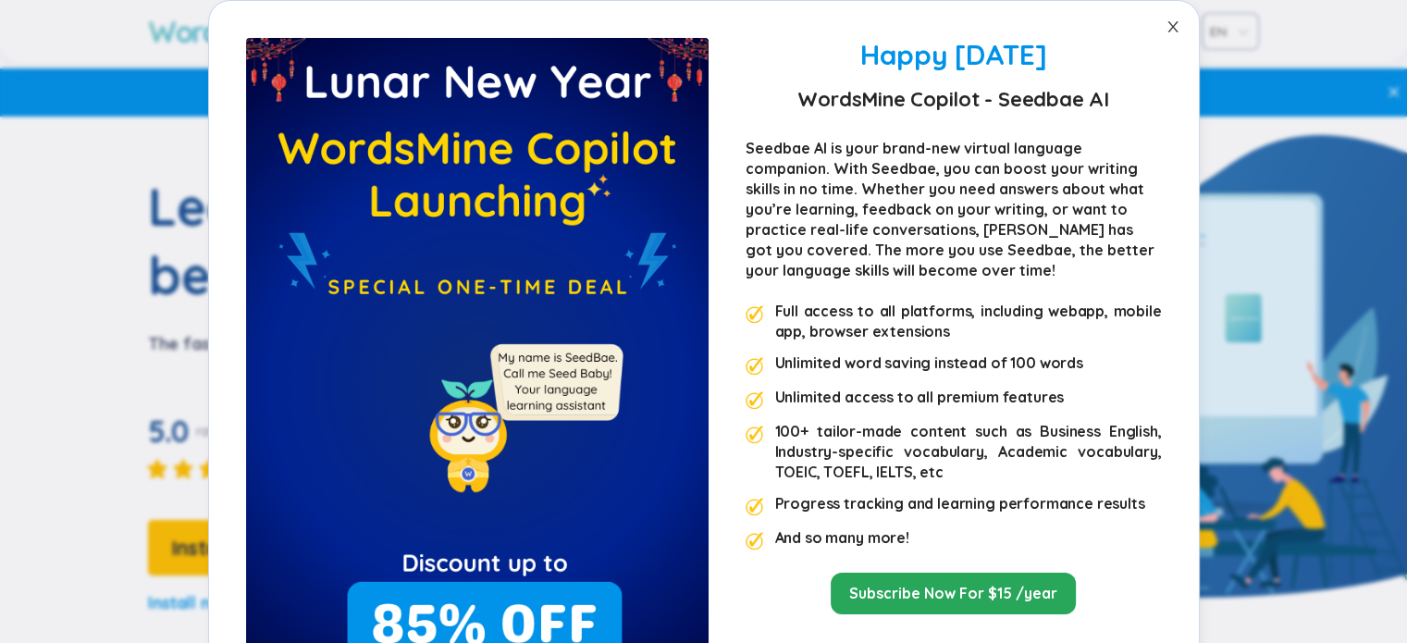
click at [1165, 26] on icon "close" at bounding box center [1172, 26] width 15 height 15
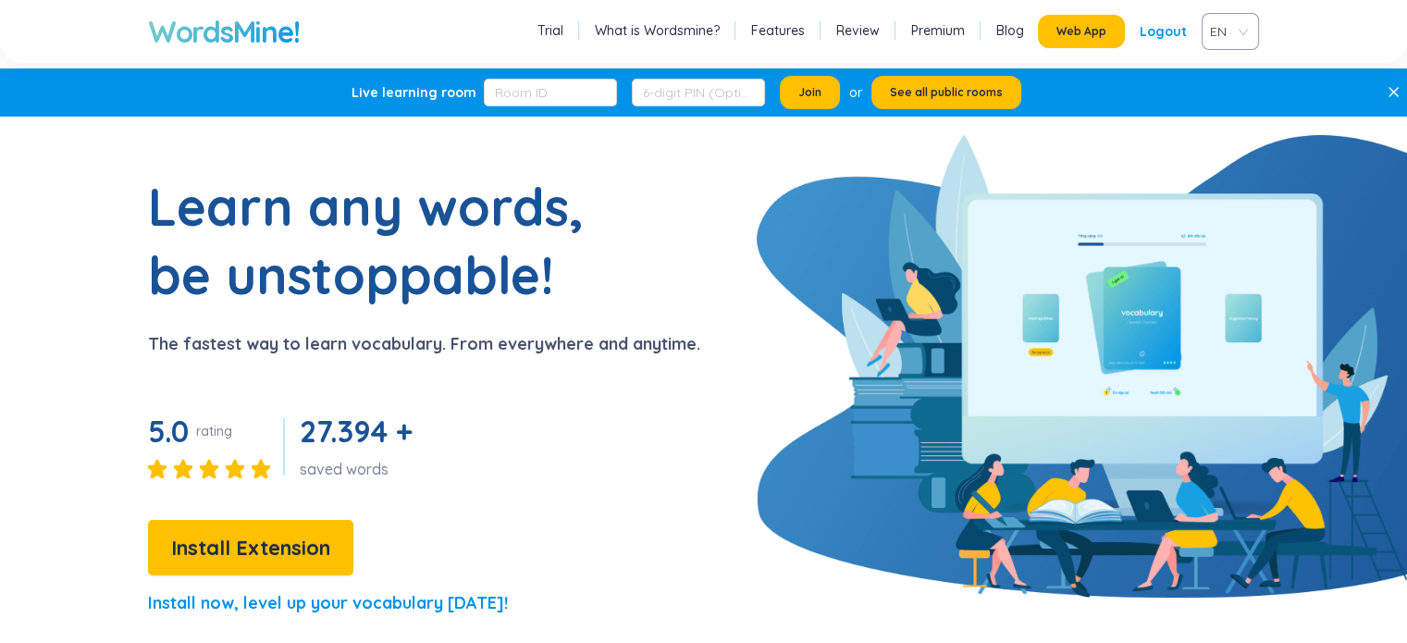
click at [1152, 35] on div "Logout" at bounding box center [1163, 31] width 47 height 33
